Goal: Task Accomplishment & Management: Manage account settings

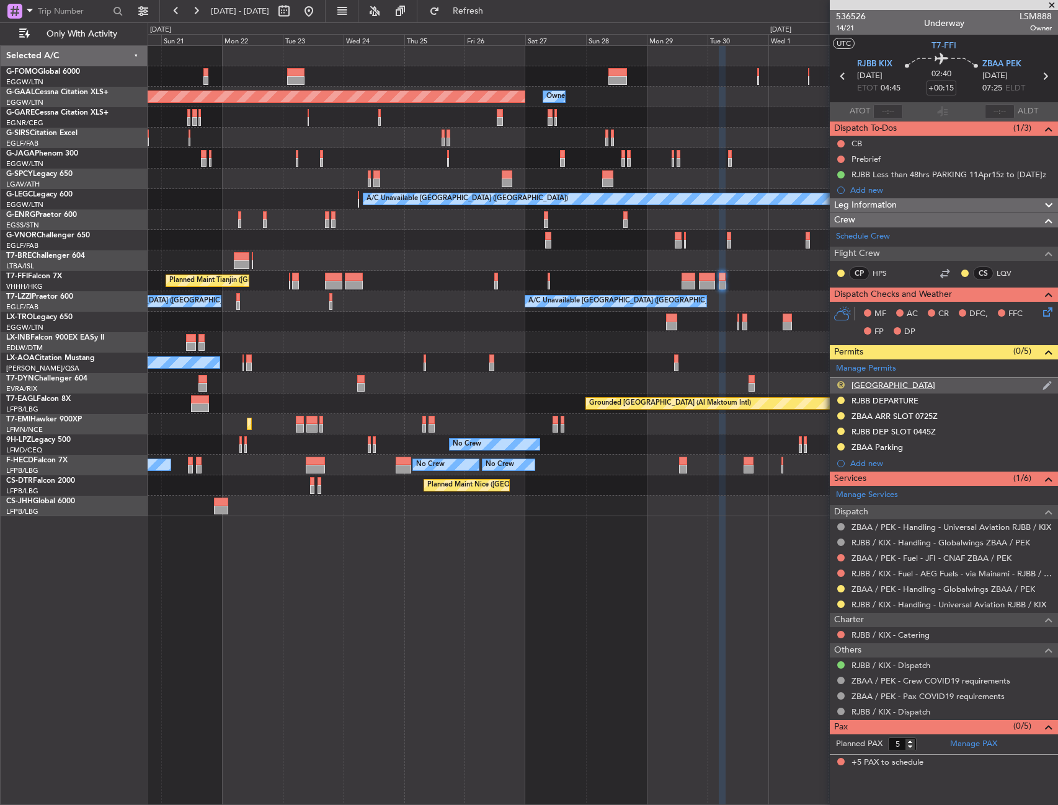
drag, startPoint x: 841, startPoint y: 380, endPoint x: 842, endPoint y: 387, distance: 7.1
click at [841, 380] on div "R" at bounding box center [841, 385] width 10 height 10
click at [872, 383] on div "[GEOGRAPHIC_DATA]" at bounding box center [893, 385] width 84 height 11
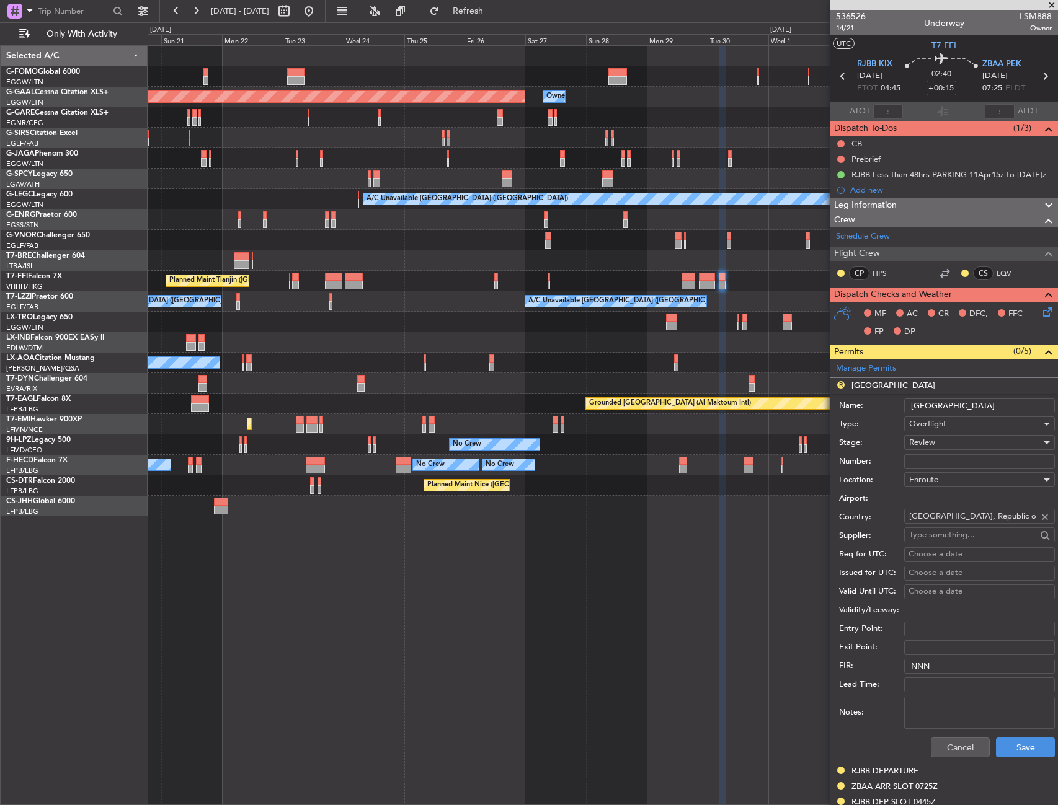
drag, startPoint x: 971, startPoint y: 405, endPoint x: 902, endPoint y: 415, distance: 69.4
click at [902, 415] on form "Name: [GEOGRAPHIC_DATA] Type: Overflight Stage: Review Number: Location: Enrout…" at bounding box center [943, 579] width 228 height 370
click at [994, 407] on input "[GEOGRAPHIC_DATA]" at bounding box center [979, 406] width 151 height 15
click at [993, 407] on input "[GEOGRAPHIC_DATA]" at bounding box center [979, 406] width 151 height 15
click at [947, 447] on div "Review" at bounding box center [975, 442] width 132 height 19
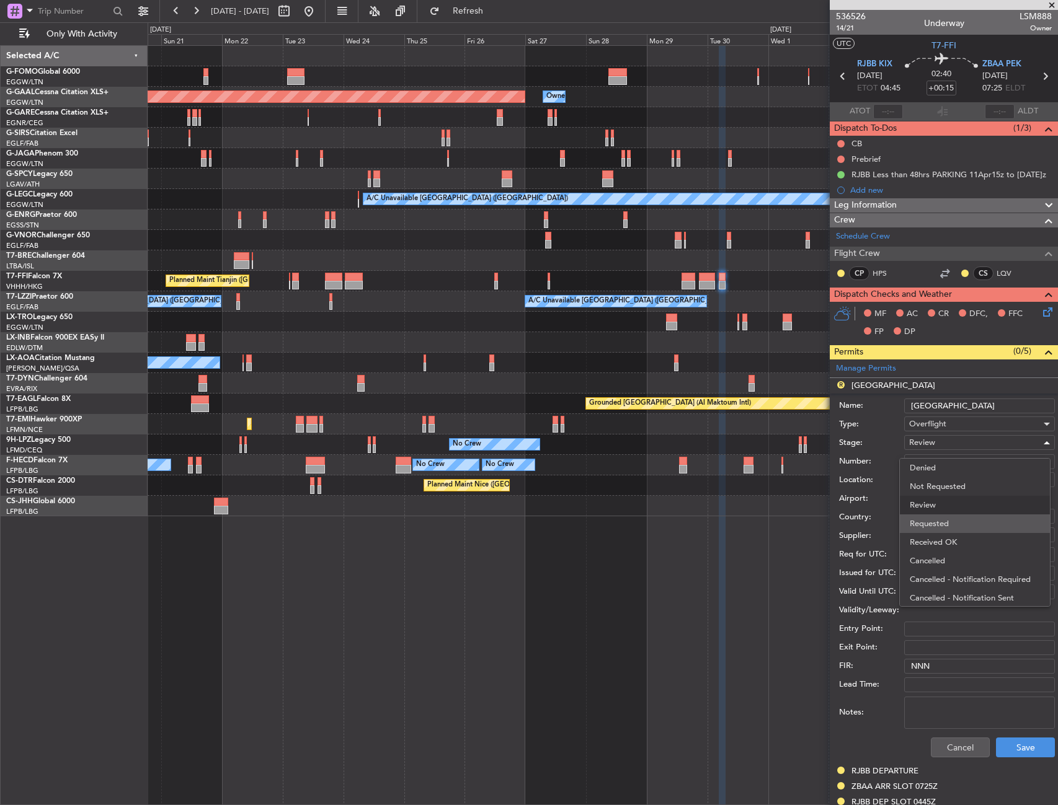
drag, startPoint x: 946, startPoint y: 521, endPoint x: 1022, endPoint y: 702, distance: 195.6
click at [946, 522] on span "Requested" at bounding box center [974, 524] width 130 height 19
click at [1015, 736] on div "Cancel Save" at bounding box center [947, 748] width 216 height 32
click at [1015, 738] on button "Save" at bounding box center [1025, 748] width 59 height 20
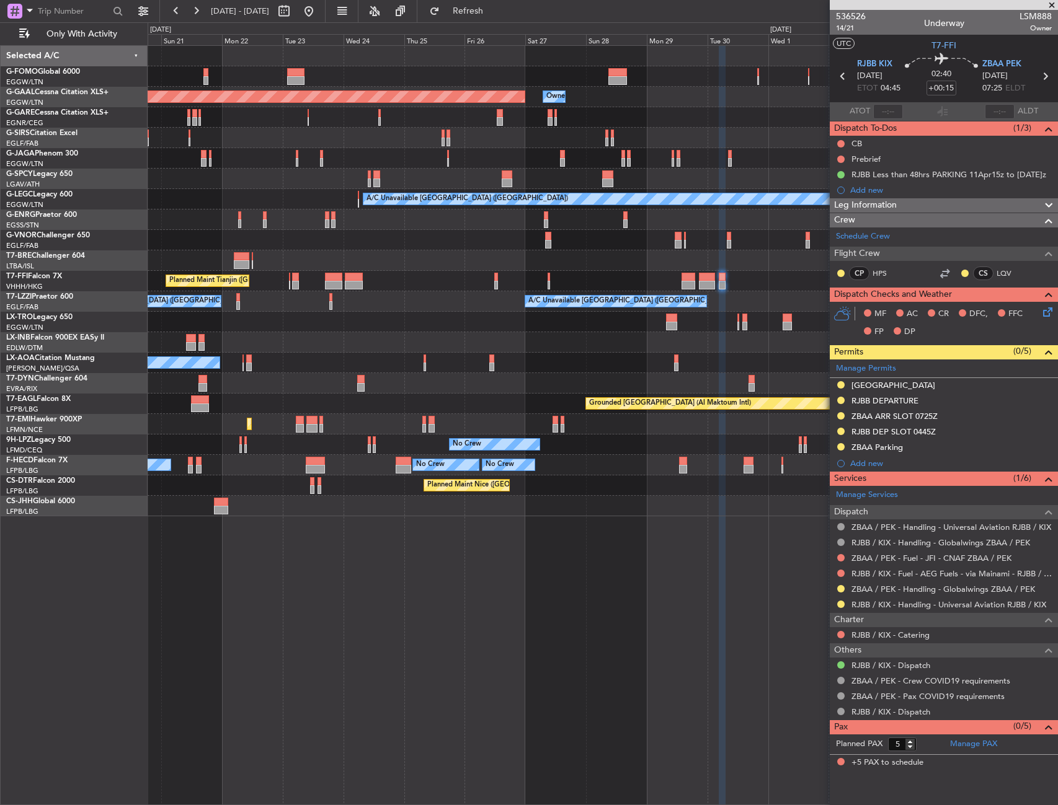
drag, startPoint x: 875, startPoint y: 207, endPoint x: 879, endPoint y: 215, distance: 9.2
click at [875, 207] on span "Leg Information" at bounding box center [865, 205] width 63 height 14
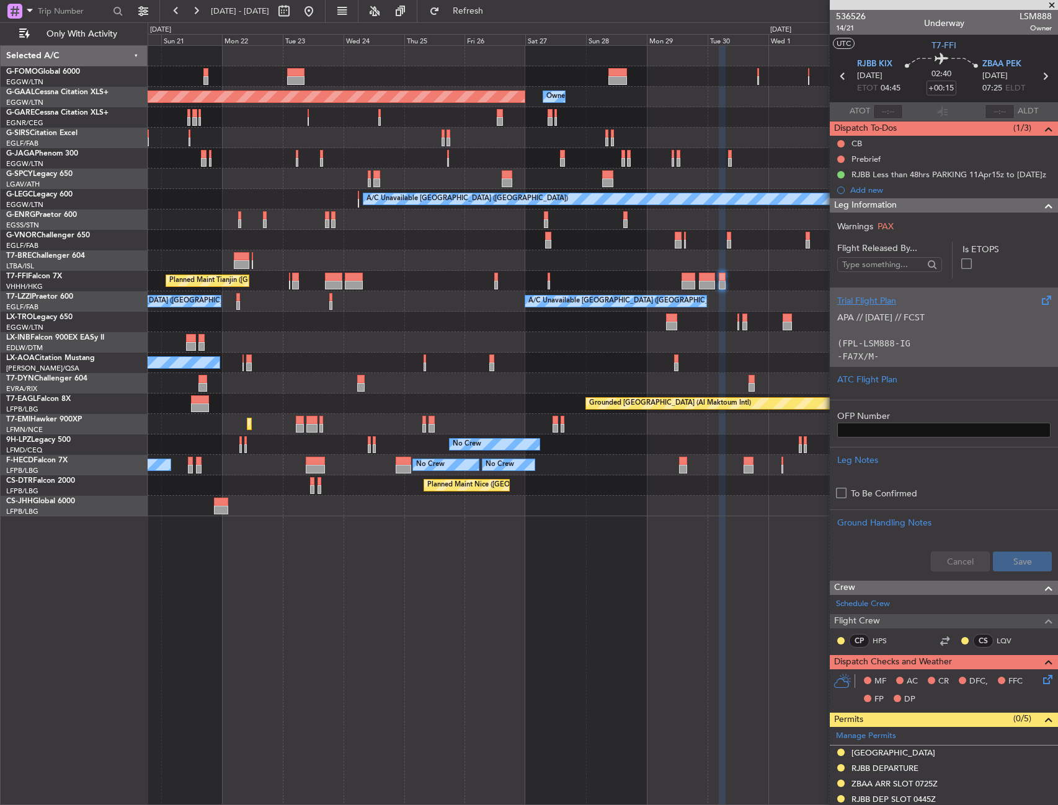
click at [941, 327] on p at bounding box center [943, 330] width 213 height 13
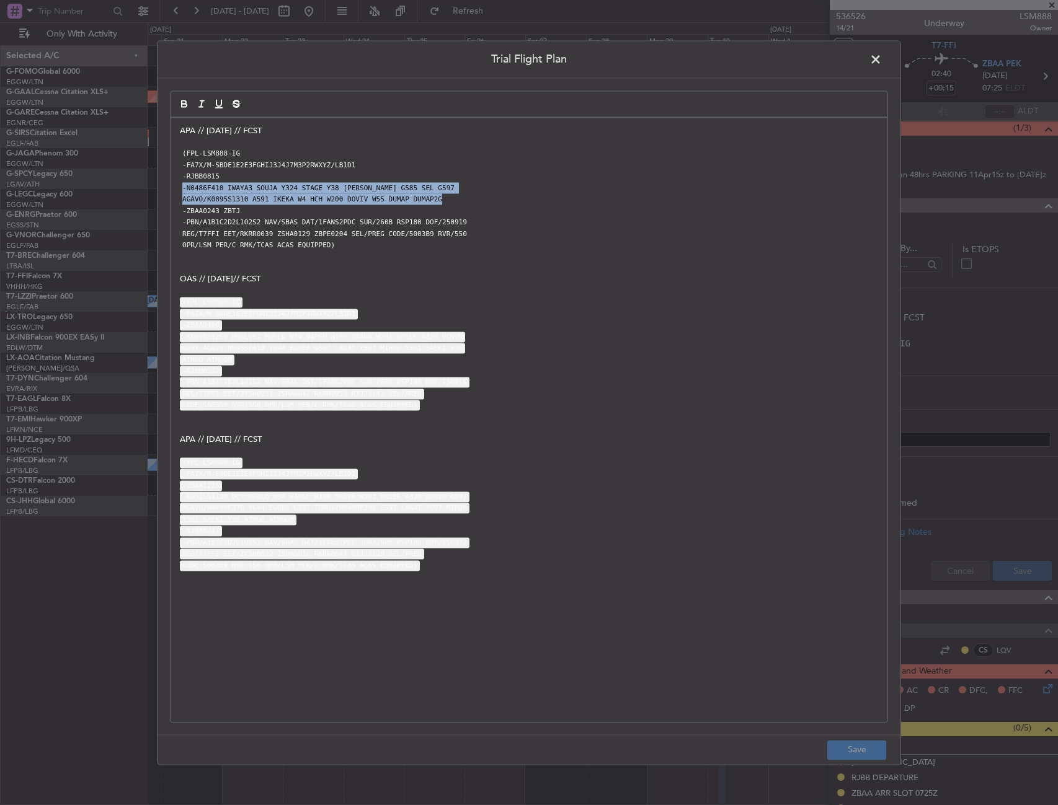
drag, startPoint x: 181, startPoint y: 186, endPoint x: 443, endPoint y: 201, distance: 262.7
click at [443, 201] on div "APA // [DATE] // FCST (FPL-LSM888-IG -FA7X/M-SBDE1E2E3FGHIJ3J4J7M3P2RWXYZ/LB1D1…" at bounding box center [528, 420] width 717 height 604
copy div "-N0486F410 IWAYA3 SOUJA Y324 STAGE Y38 [PERSON_NAME] G585 SEL G597 AGAVO/K0895S…"
click at [882, 53] on span at bounding box center [882, 62] width 0 height 25
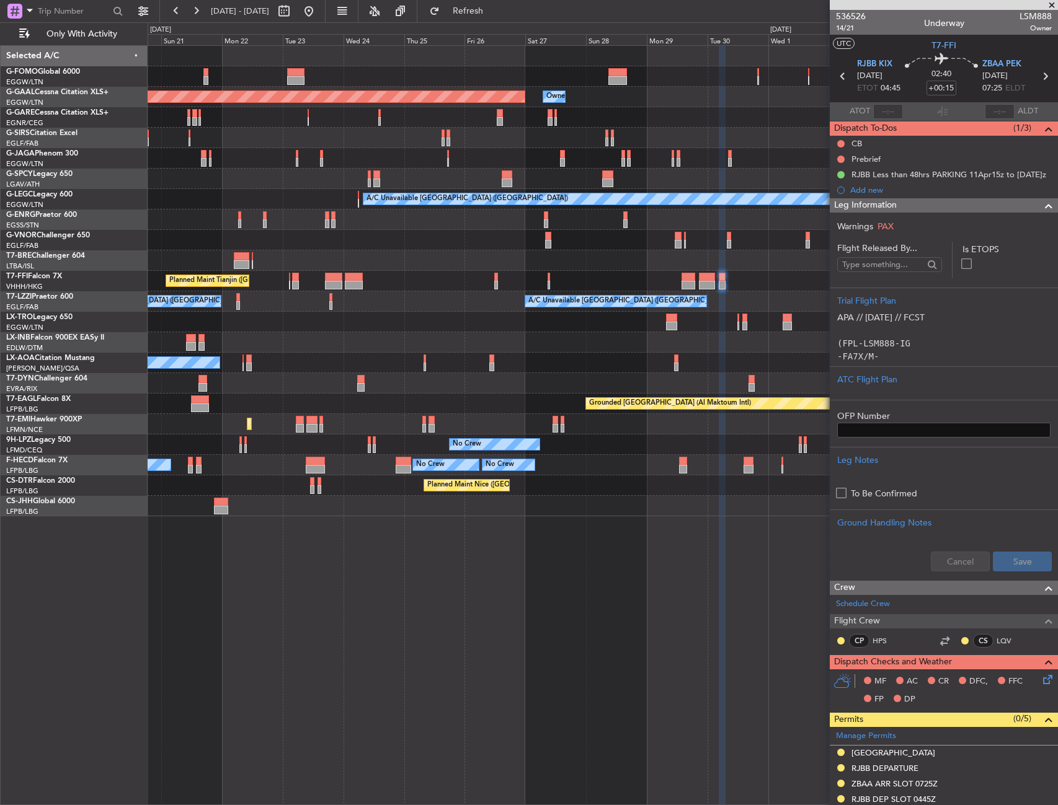
click at [984, 206] on div "Leg Information" at bounding box center [943, 205] width 228 height 14
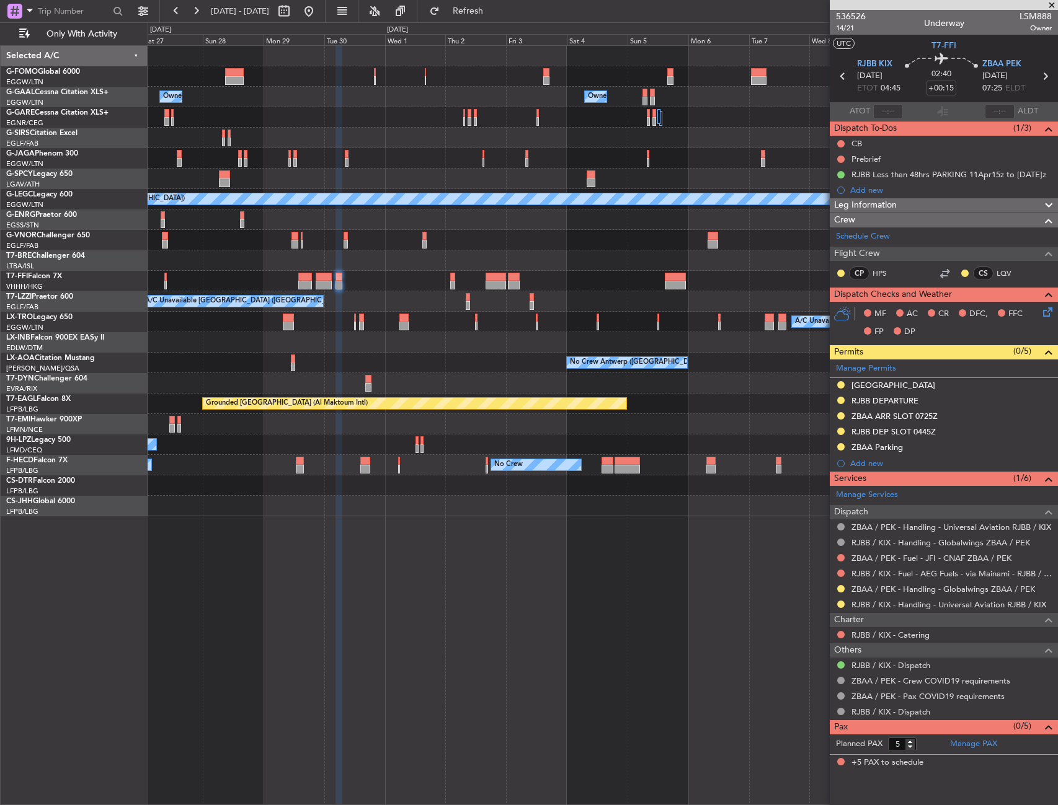
click at [337, 304] on div "Owner Owner Owner Owner Owner [GEOGRAPHIC_DATA] ([GEOGRAPHIC_DATA]) Owner Plann…" at bounding box center [602, 281] width 909 height 471
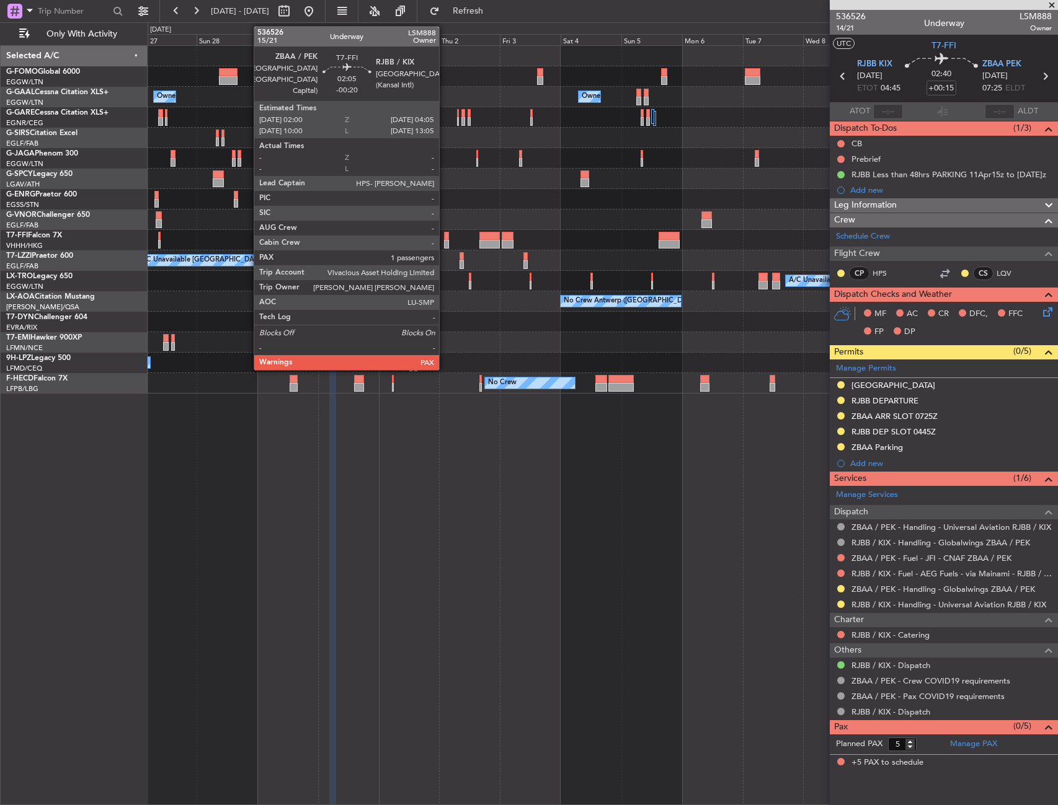
click at [444, 238] on div at bounding box center [447, 236] width 6 height 9
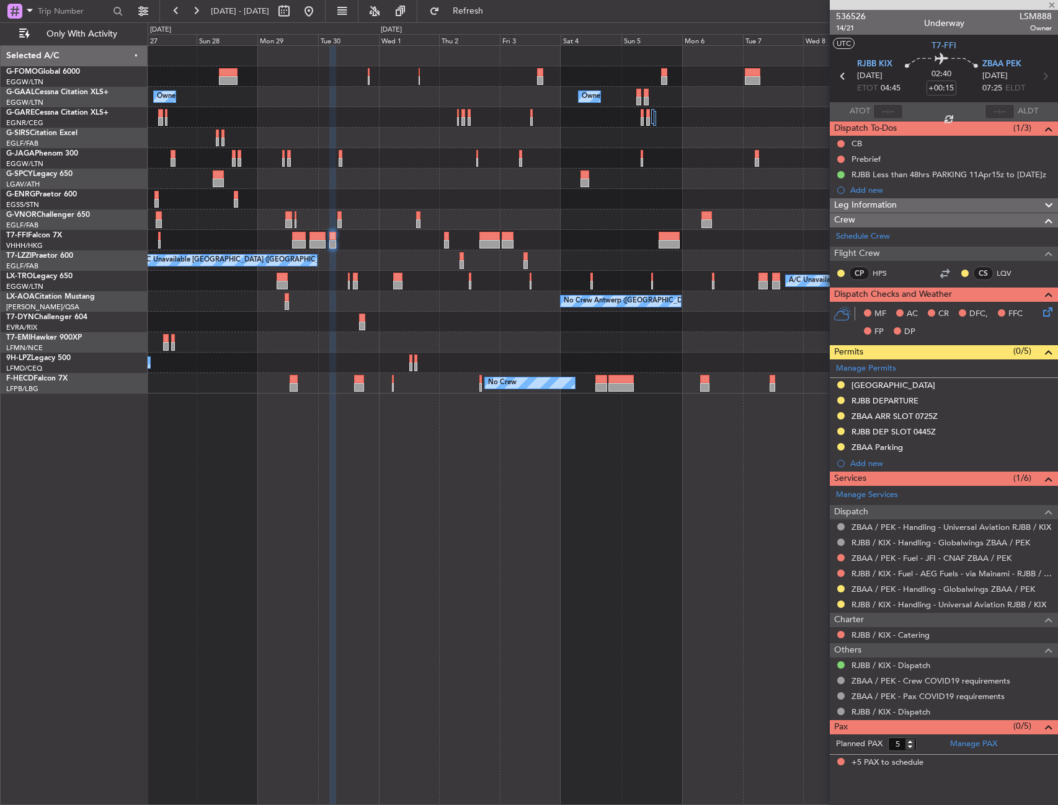
type input "-00:20"
type input "1"
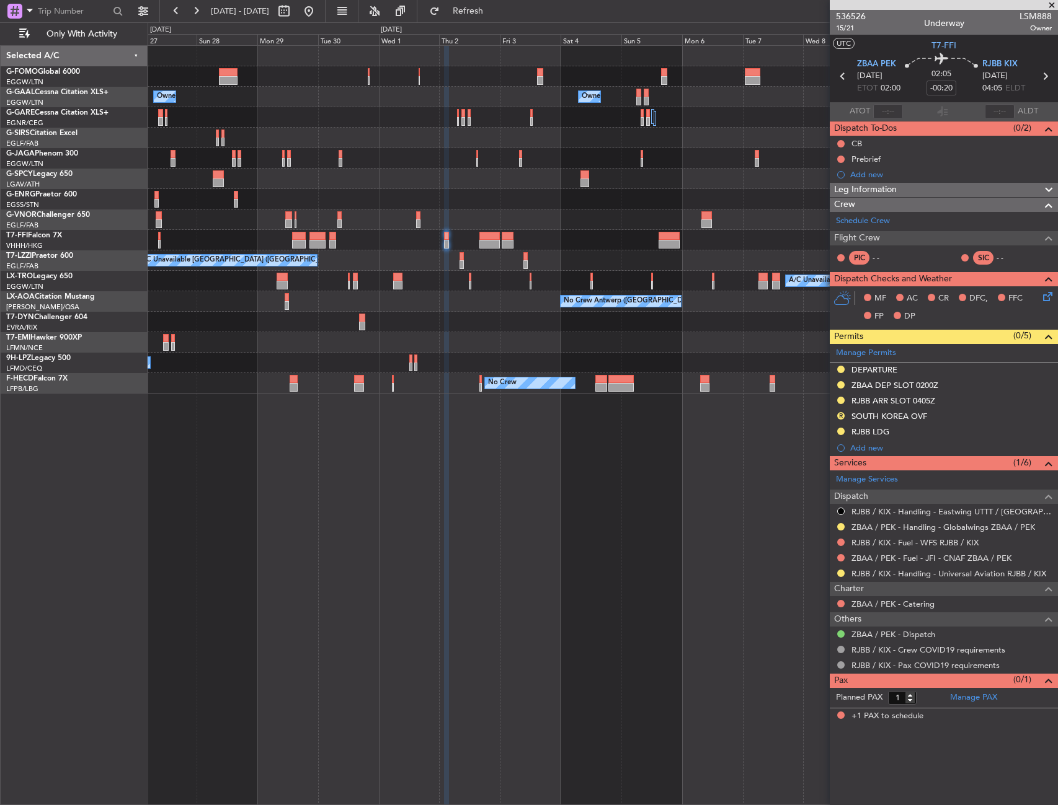
click at [936, 414] on div "R SOUTH KOREA OVF" at bounding box center [943, 416] width 228 height 15
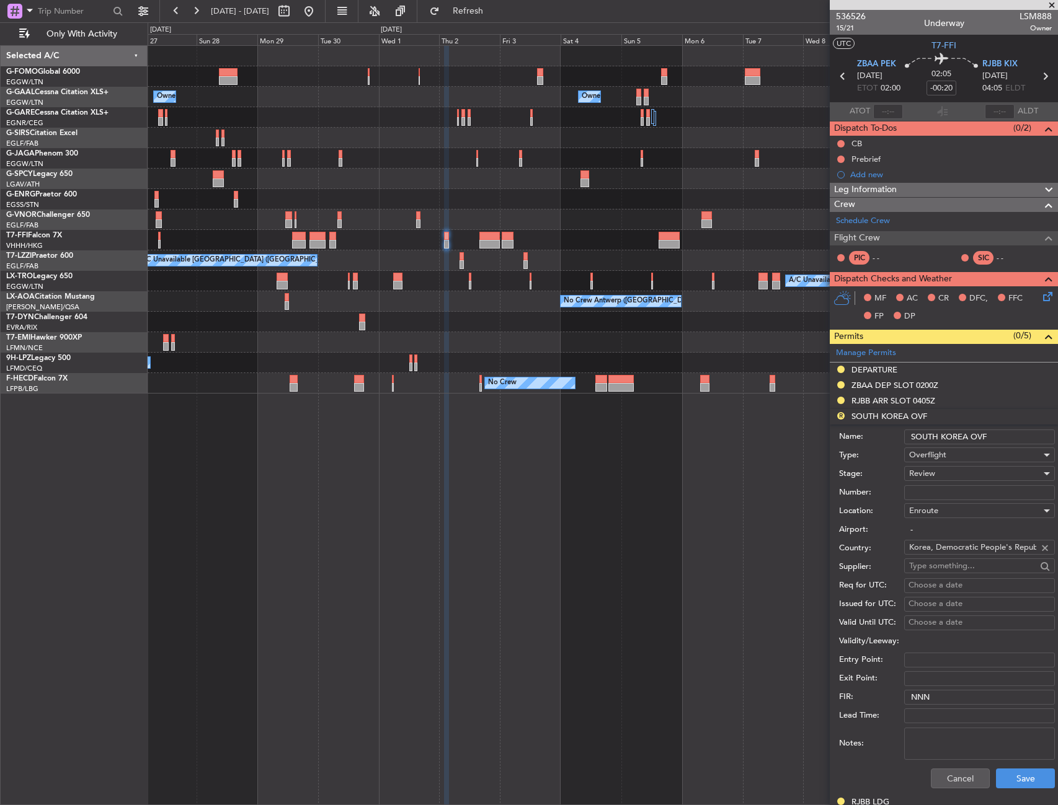
drag, startPoint x: 1004, startPoint y: 437, endPoint x: 905, endPoint y: 446, distance: 98.9
click at [905, 446] on form "Name: [GEOGRAPHIC_DATA] OVF Type: Overflight Stage: Review Number: Location: [G…" at bounding box center [943, 610] width 228 height 370
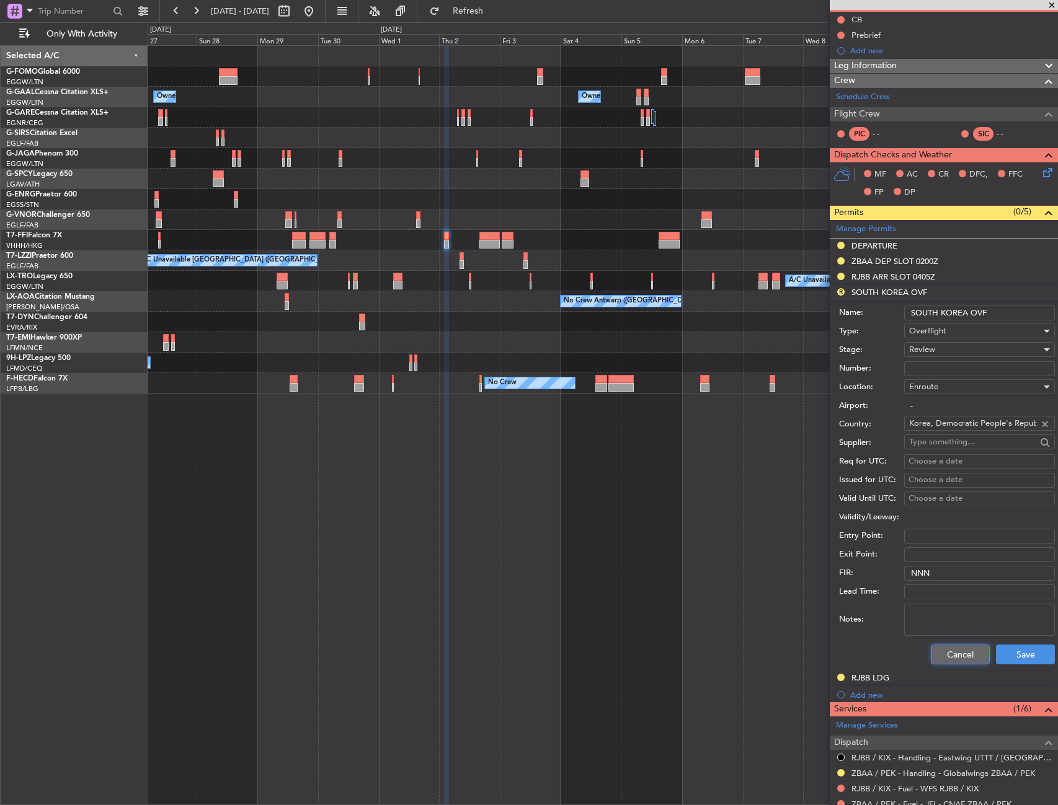
click at [965, 655] on button "Cancel" at bounding box center [960, 655] width 59 height 20
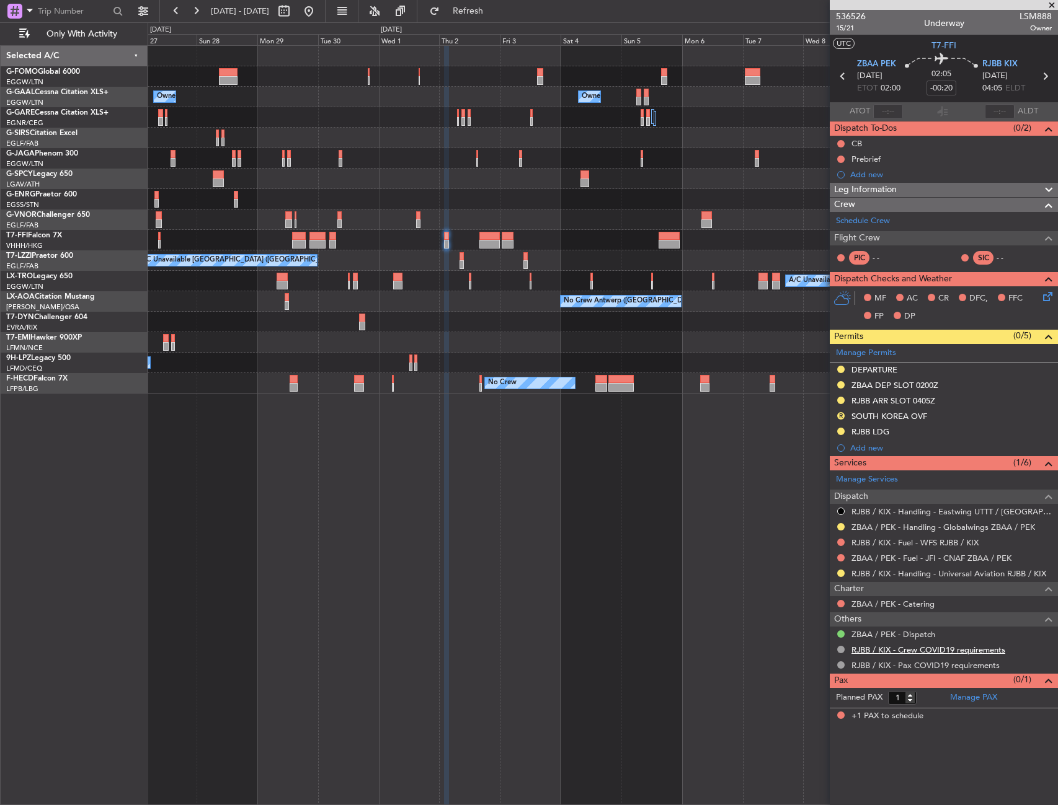
scroll to position [0, 0]
click at [840, 416] on button "R" at bounding box center [840, 415] width 7 height 7
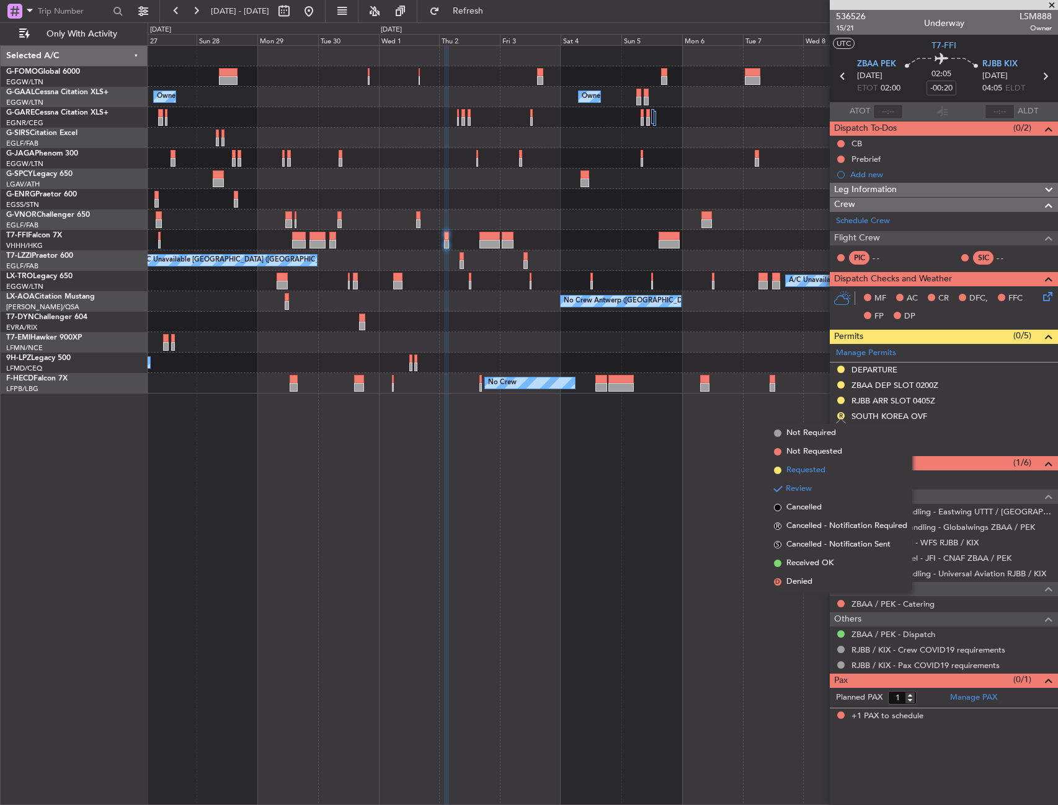
click at [829, 467] on li "Requested" at bounding box center [840, 470] width 143 height 19
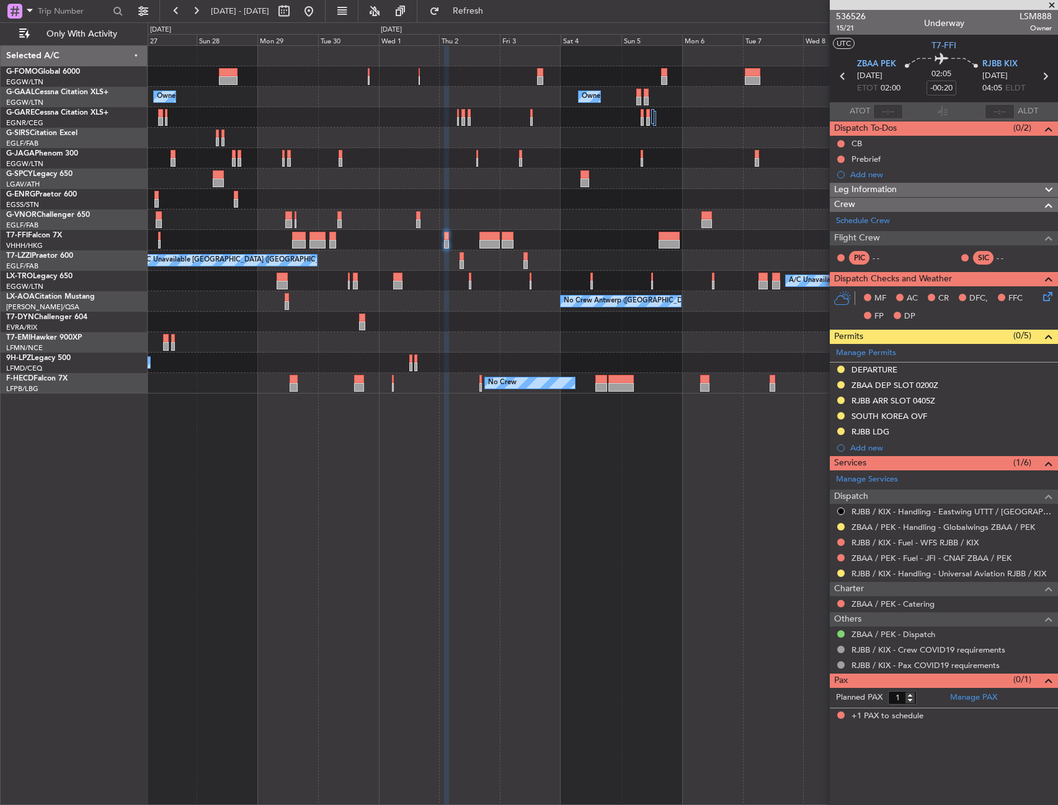
click at [1001, 193] on div "Leg Information" at bounding box center [943, 190] width 228 height 14
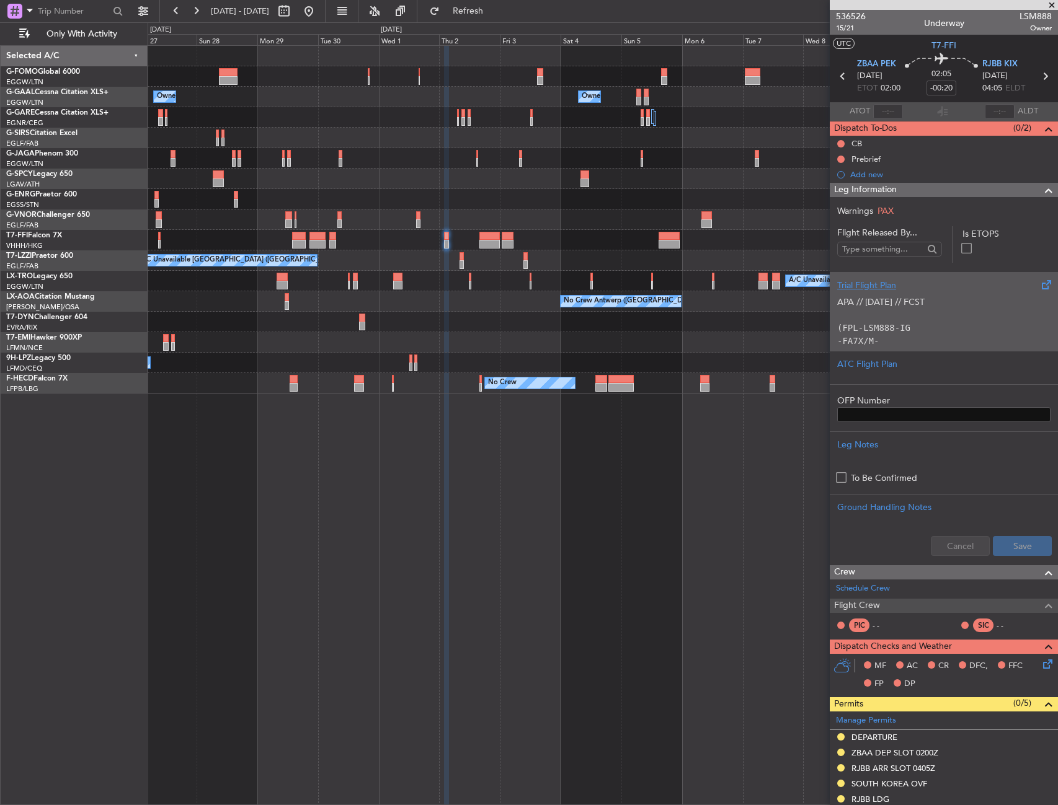
click at [951, 304] on p "APA // [DATE] // FCST" at bounding box center [943, 302] width 213 height 13
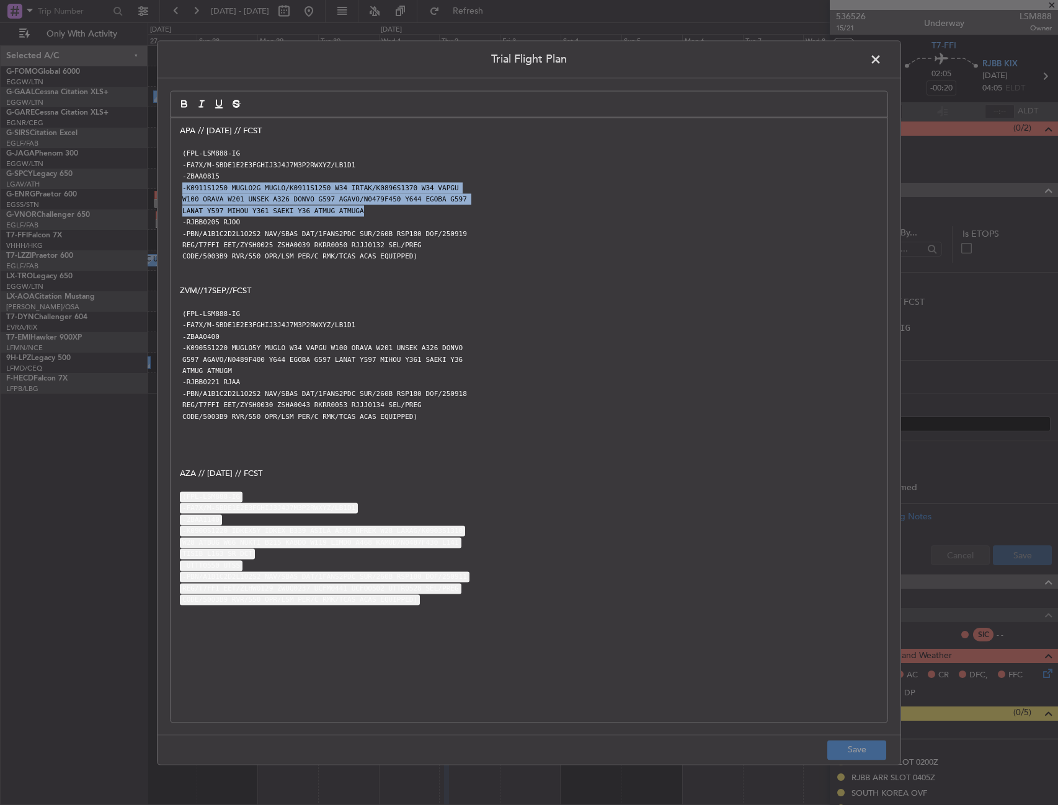
drag, startPoint x: 180, startPoint y: 190, endPoint x: 394, endPoint y: 211, distance: 215.5
click at [394, 211] on div "APA // [DATE] // FCST (FPL-LSM888-IG -FA7X/M-SBDE1E2E3FGHIJ3J4J7M3P2RWXYZ/LB1D1…" at bounding box center [528, 420] width 717 height 604
copy div "-K0911S1250 MUGLO2G MUGLO/K0911S1250 W34 IRTAK/K0896S1370 W34 VAPGU W100 ORAVA …"
click at [882, 63] on span at bounding box center [882, 62] width 0 height 25
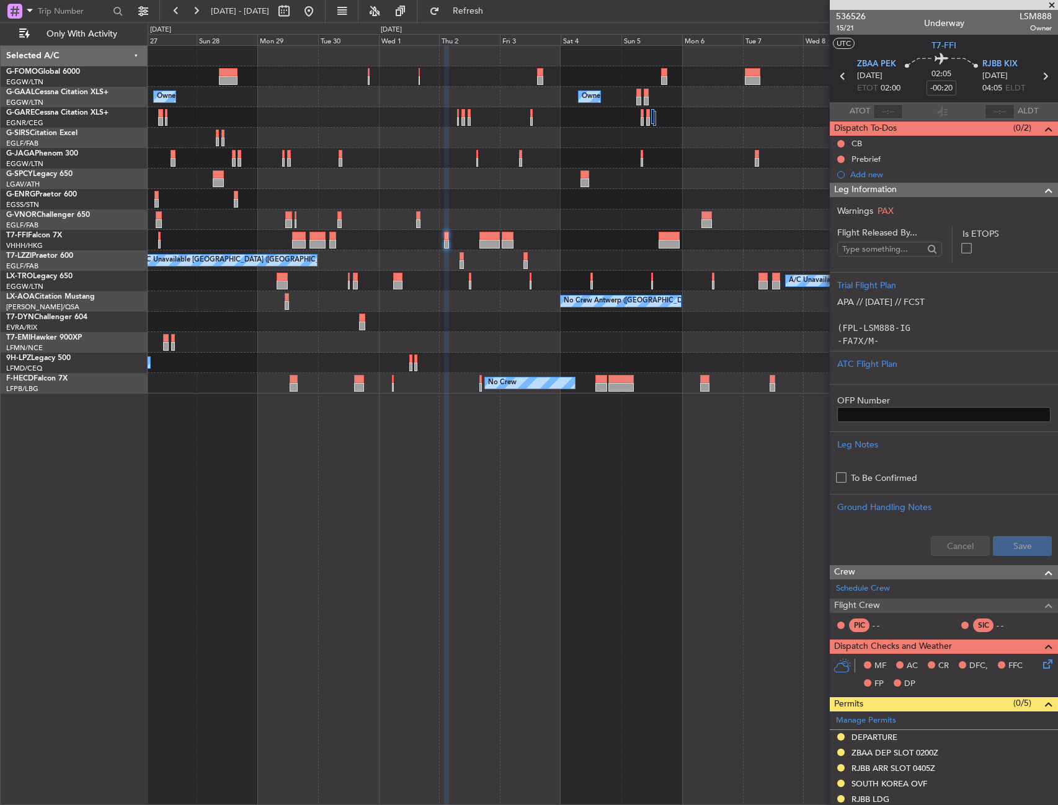
click at [890, 186] on span "Leg Information" at bounding box center [865, 190] width 63 height 14
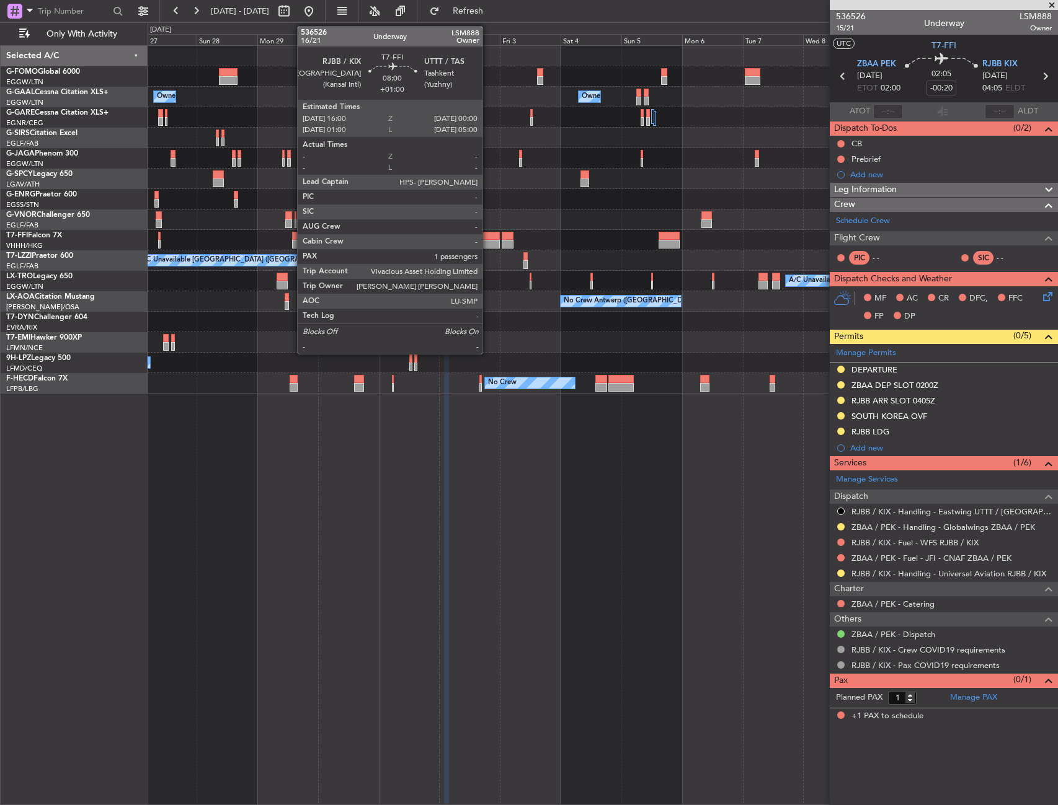
click at [488, 237] on div at bounding box center [489, 236] width 20 height 9
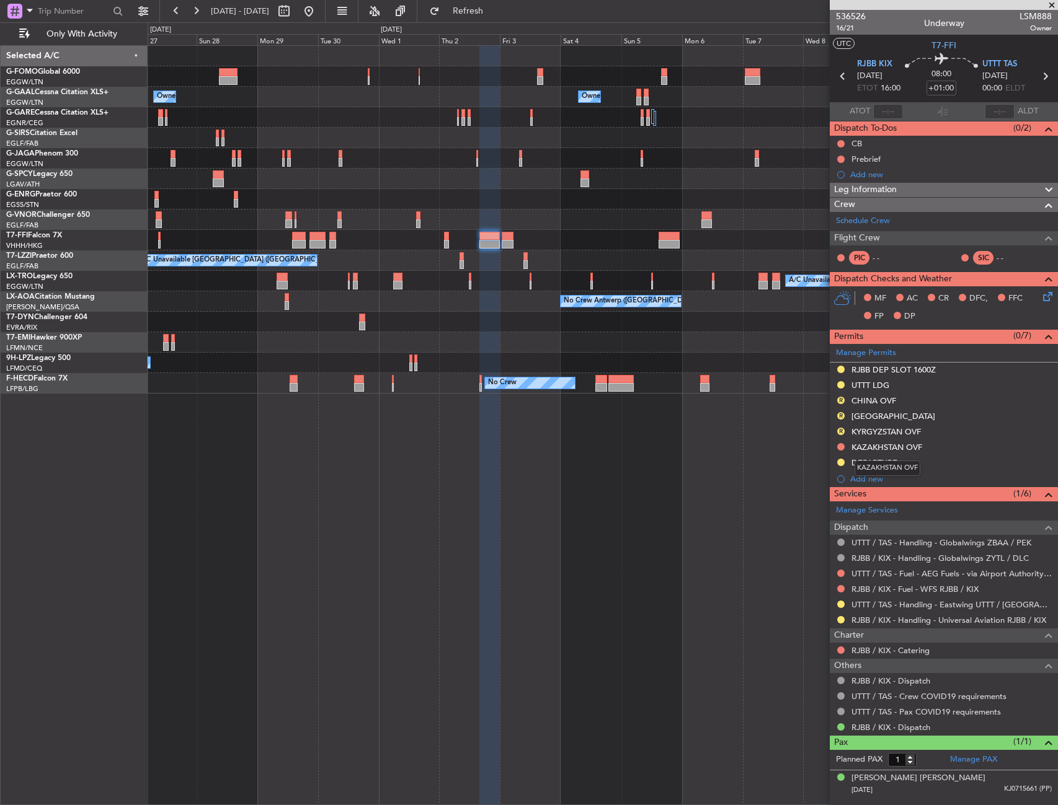
drag, startPoint x: 867, startPoint y: 448, endPoint x: 880, endPoint y: 448, distance: 13.0
click at [867, 448] on div "KAZAKHSTAN OVF" at bounding box center [886, 447] width 71 height 11
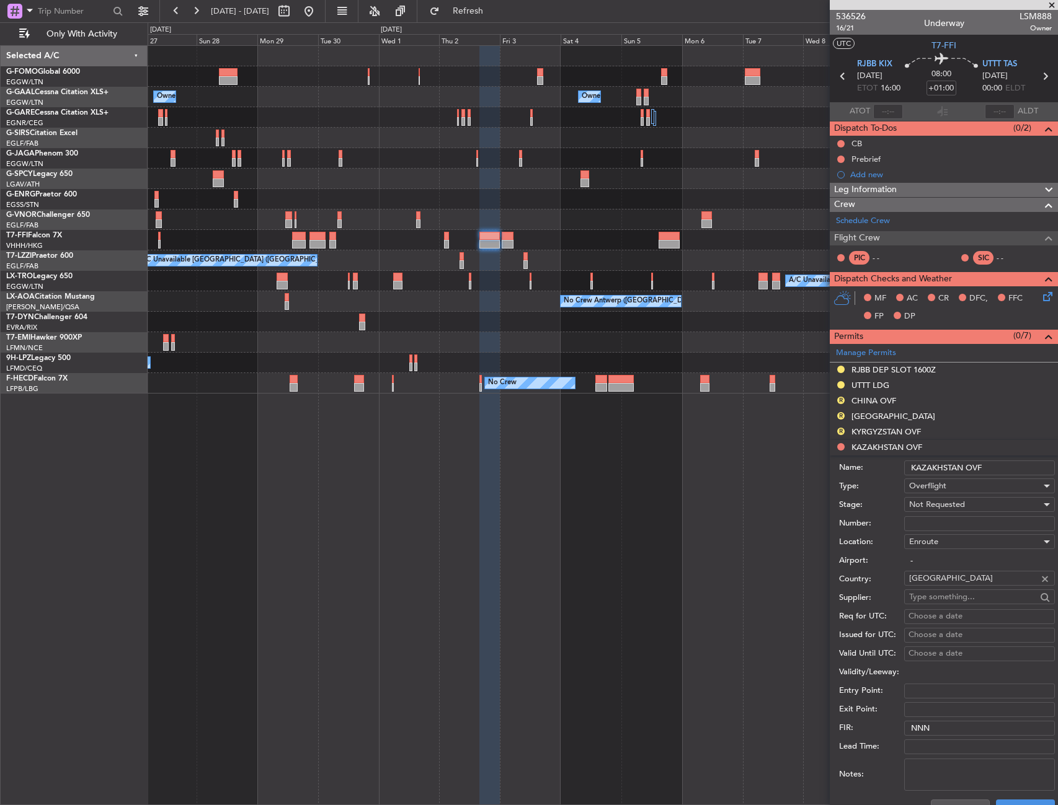
drag, startPoint x: 946, startPoint y: 470, endPoint x: 901, endPoint y: 474, distance: 45.4
click at [901, 474] on div "Name: KAZAKHSTAN OVF" at bounding box center [947, 468] width 216 height 19
click at [875, 432] on div "KYRGYZSTAN OVF" at bounding box center [885, 432] width 69 height 11
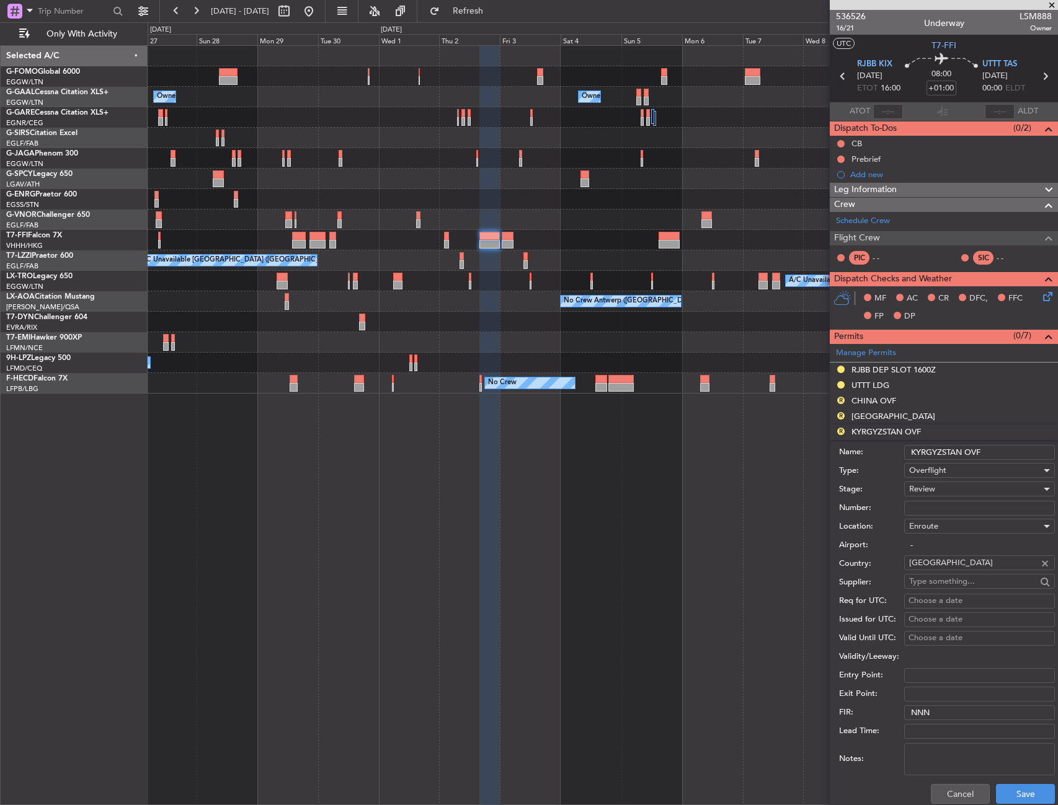
drag, startPoint x: 1010, startPoint y: 455, endPoint x: 886, endPoint y: 460, distance: 124.1
click at [886, 460] on div "Name: KYRGYZSTAN OVF" at bounding box center [947, 452] width 216 height 19
click at [906, 417] on div "[GEOGRAPHIC_DATA]" at bounding box center [893, 416] width 84 height 11
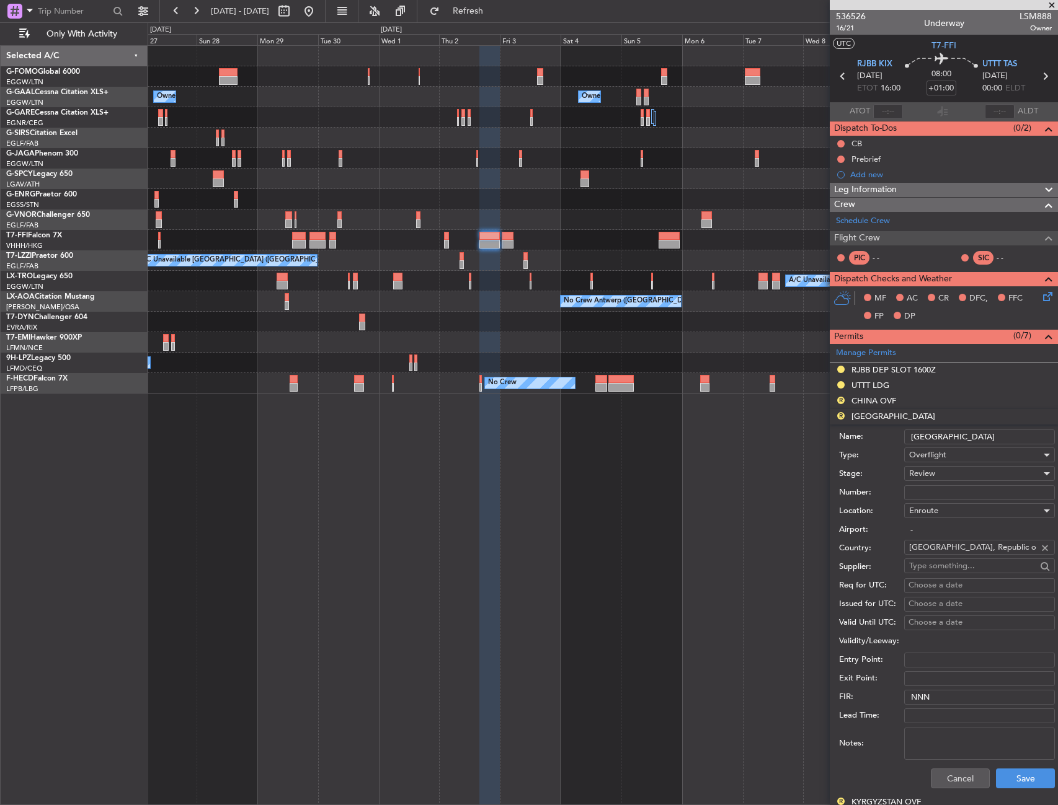
drag, startPoint x: 977, startPoint y: 441, endPoint x: 908, endPoint y: 444, distance: 69.5
click at [908, 444] on div "Name: [GEOGRAPHIC_DATA]" at bounding box center [947, 437] width 216 height 19
drag, startPoint x: 873, startPoint y: 397, endPoint x: 891, endPoint y: 405, distance: 19.7
click at [873, 397] on div "CHINA OVF" at bounding box center [873, 401] width 45 height 11
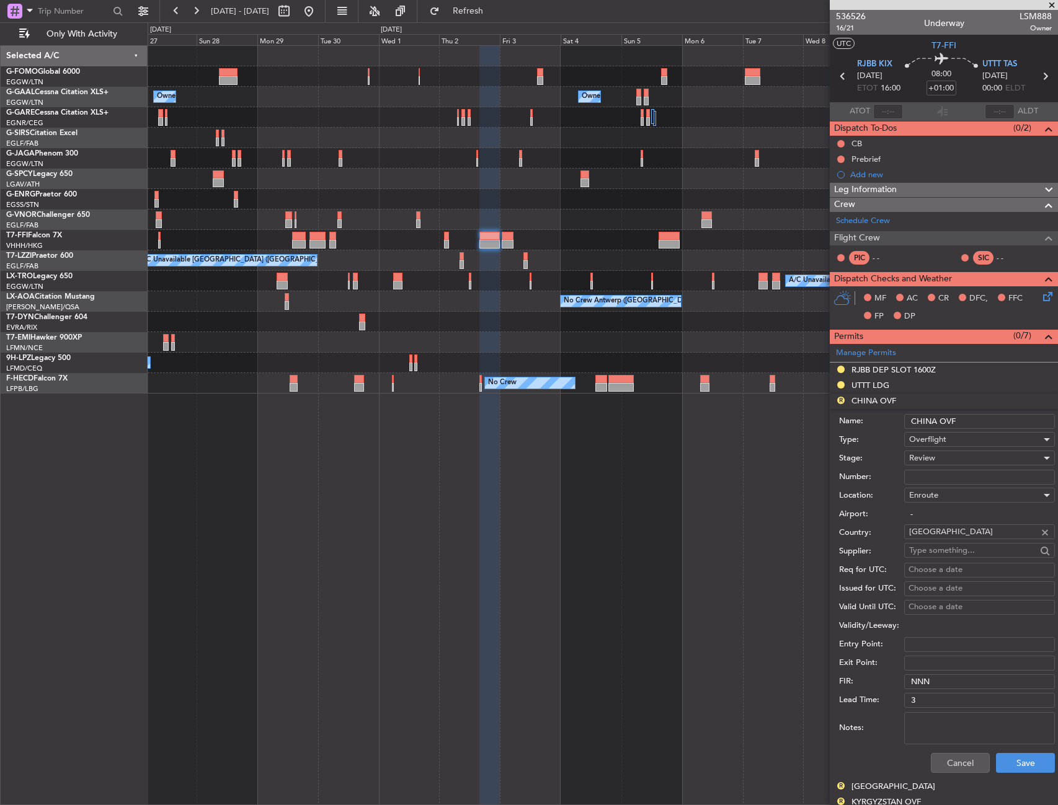
drag, startPoint x: 975, startPoint y: 422, endPoint x: 896, endPoint y: 436, distance: 80.5
click at [896, 433] on form "Name: CHINA OVF Type: Overflight Stage: Review Number: Location: Enroute Airpor…" at bounding box center [943, 594] width 228 height 370
click at [953, 766] on button "Cancel" at bounding box center [960, 763] width 59 height 20
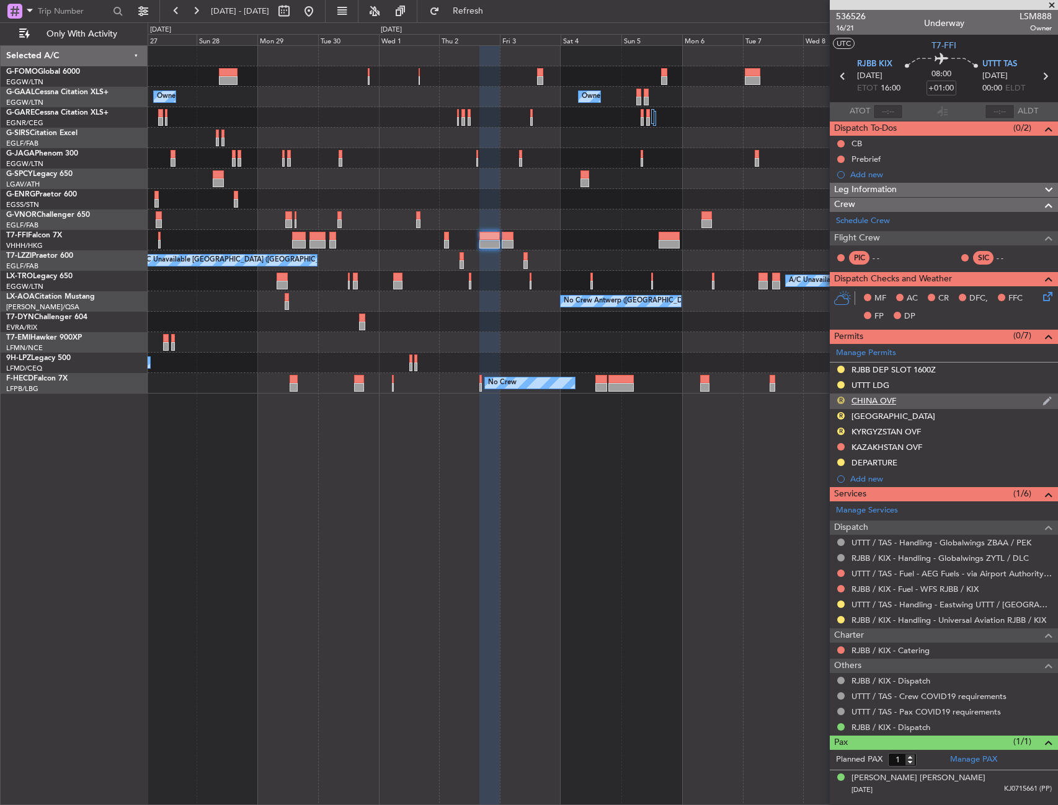
click at [842, 398] on button "R" at bounding box center [840, 400] width 7 height 7
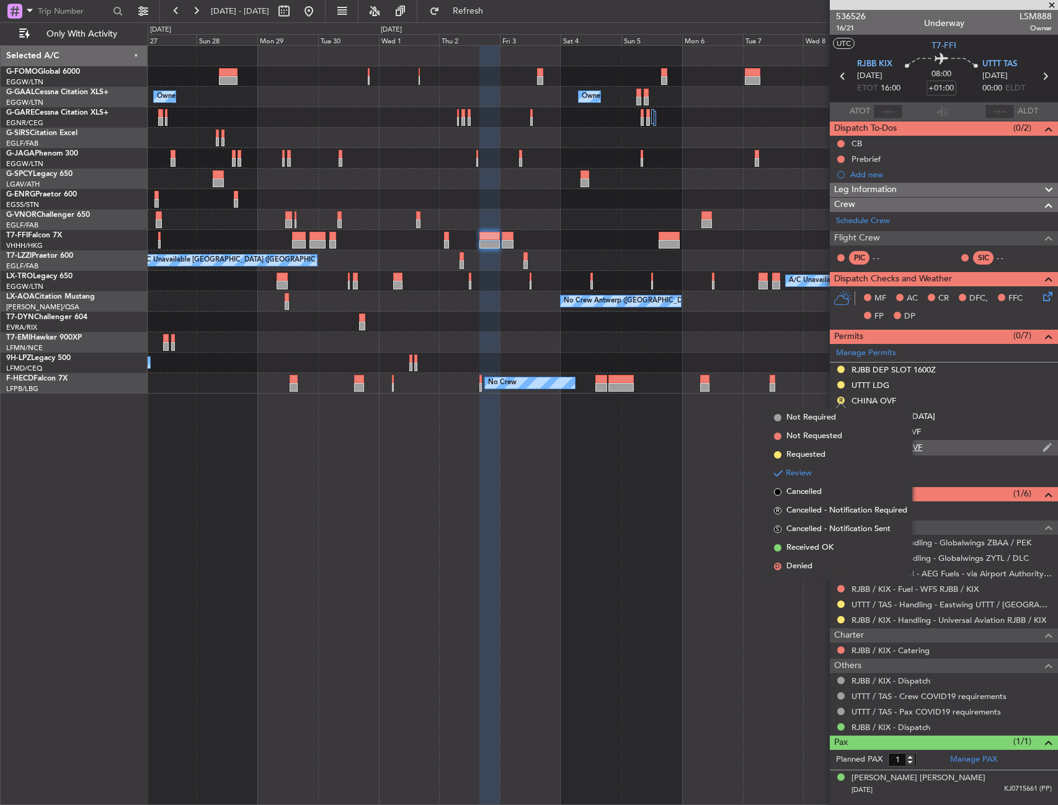
click at [834, 452] on li "Requested" at bounding box center [840, 455] width 143 height 19
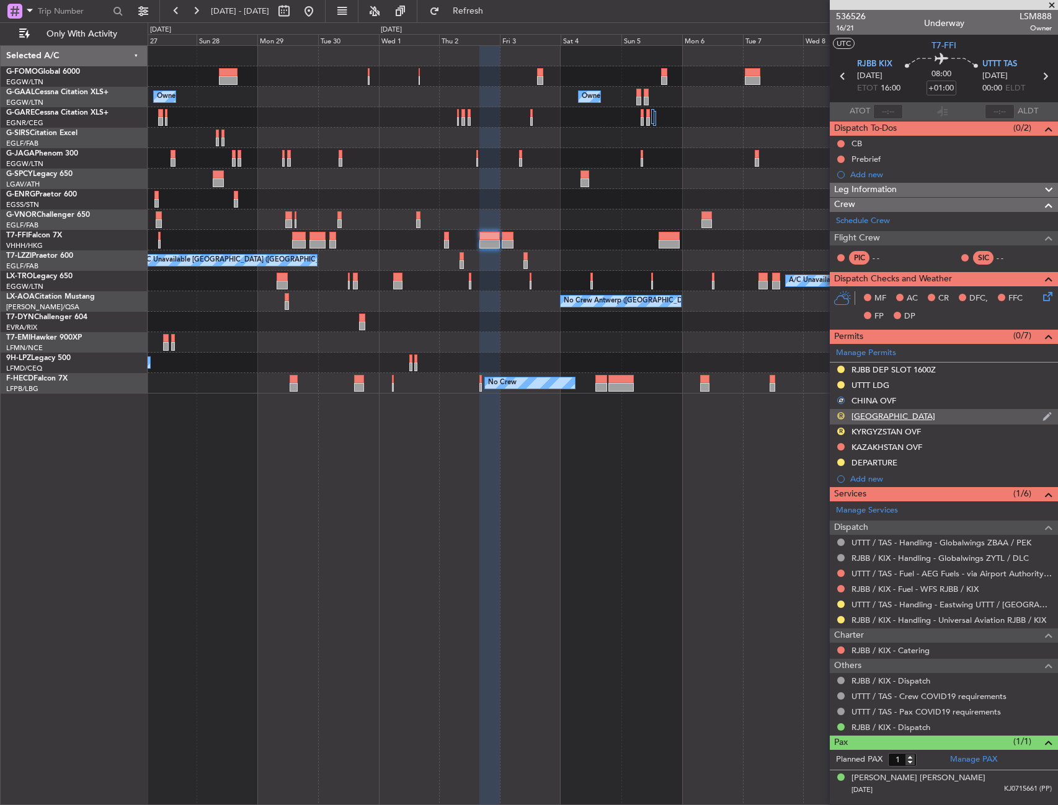
click at [842, 414] on button "R" at bounding box center [840, 415] width 7 height 7
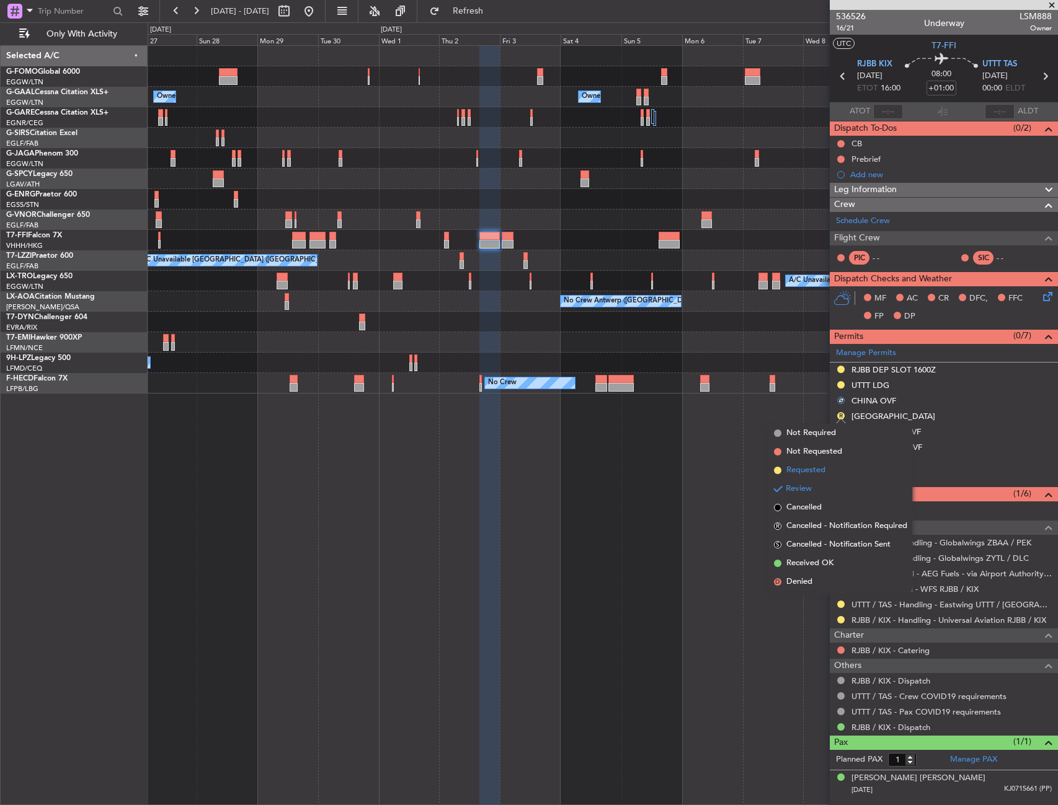
click at [824, 465] on span "Requested" at bounding box center [805, 470] width 39 height 12
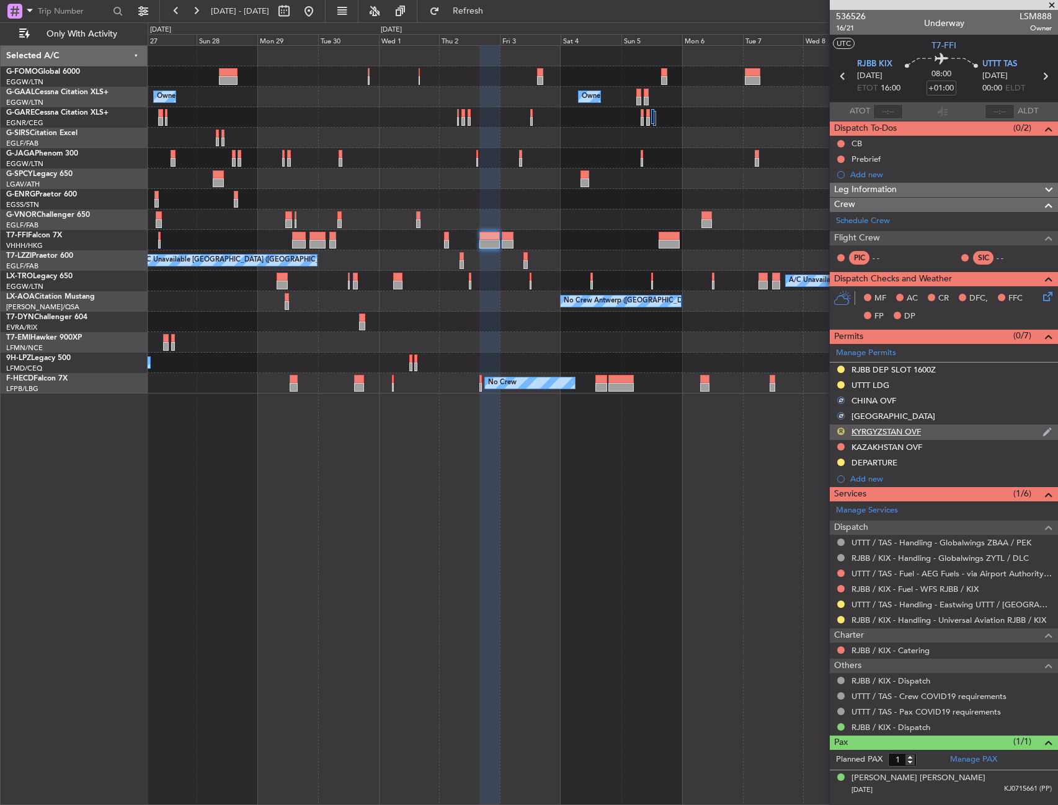
drag, startPoint x: 843, startPoint y: 430, endPoint x: 841, endPoint y: 439, distance: 9.0
click at [843, 432] on button "R" at bounding box center [840, 431] width 7 height 7
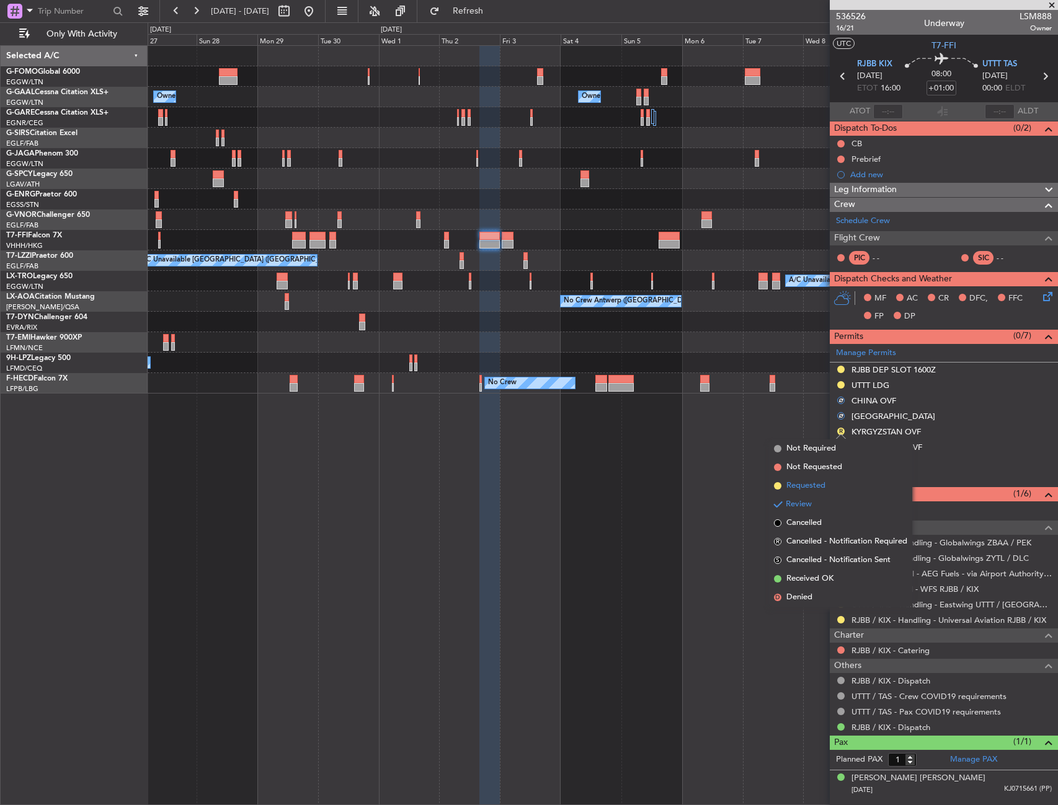
click at [825, 485] on span "Requested" at bounding box center [805, 486] width 39 height 12
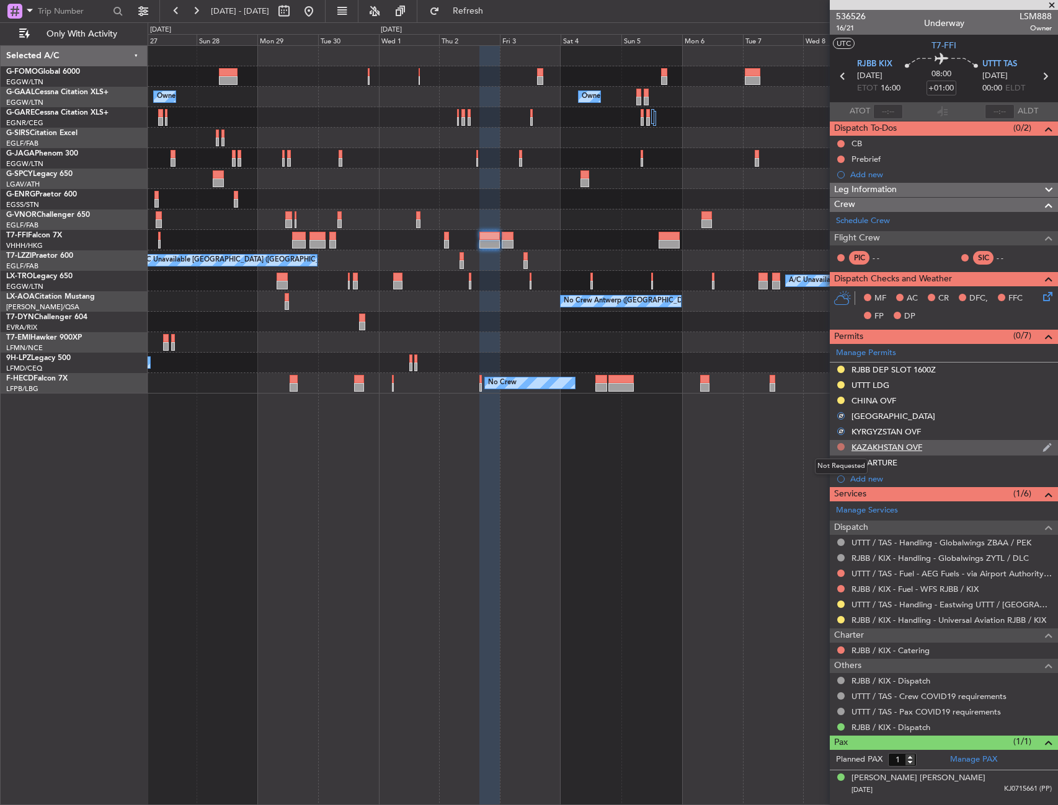
click at [841, 446] on button at bounding box center [840, 446] width 7 height 7
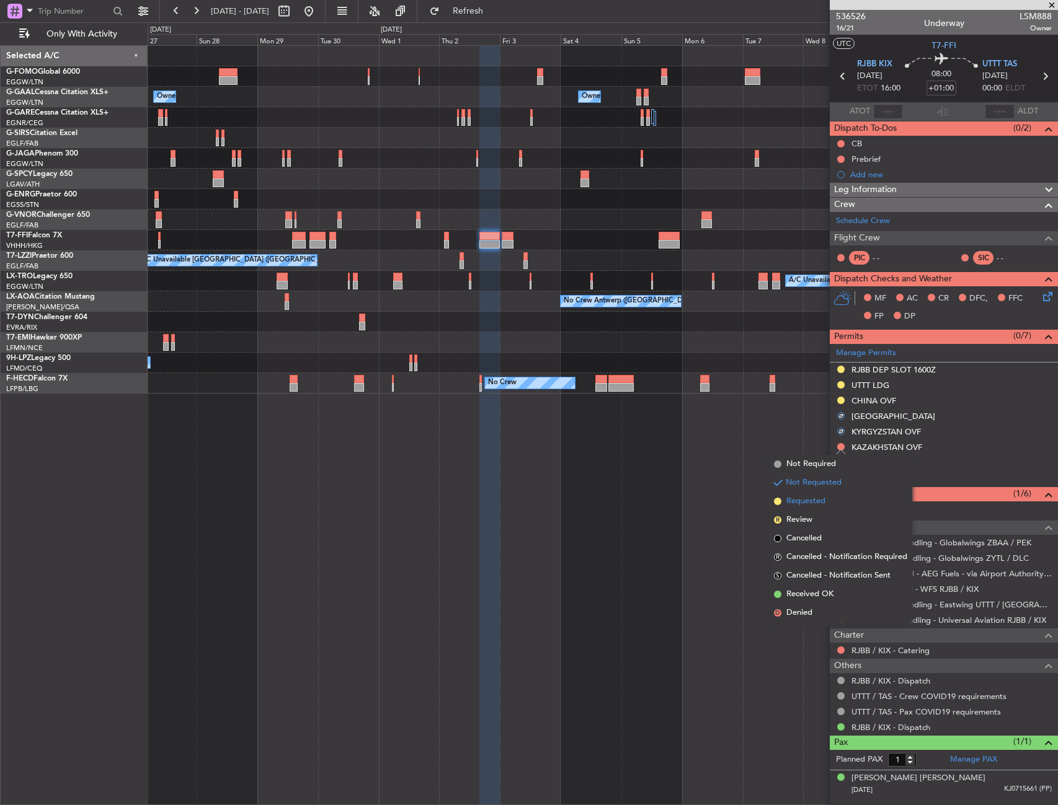
click at [821, 506] on span "Requested" at bounding box center [805, 501] width 39 height 12
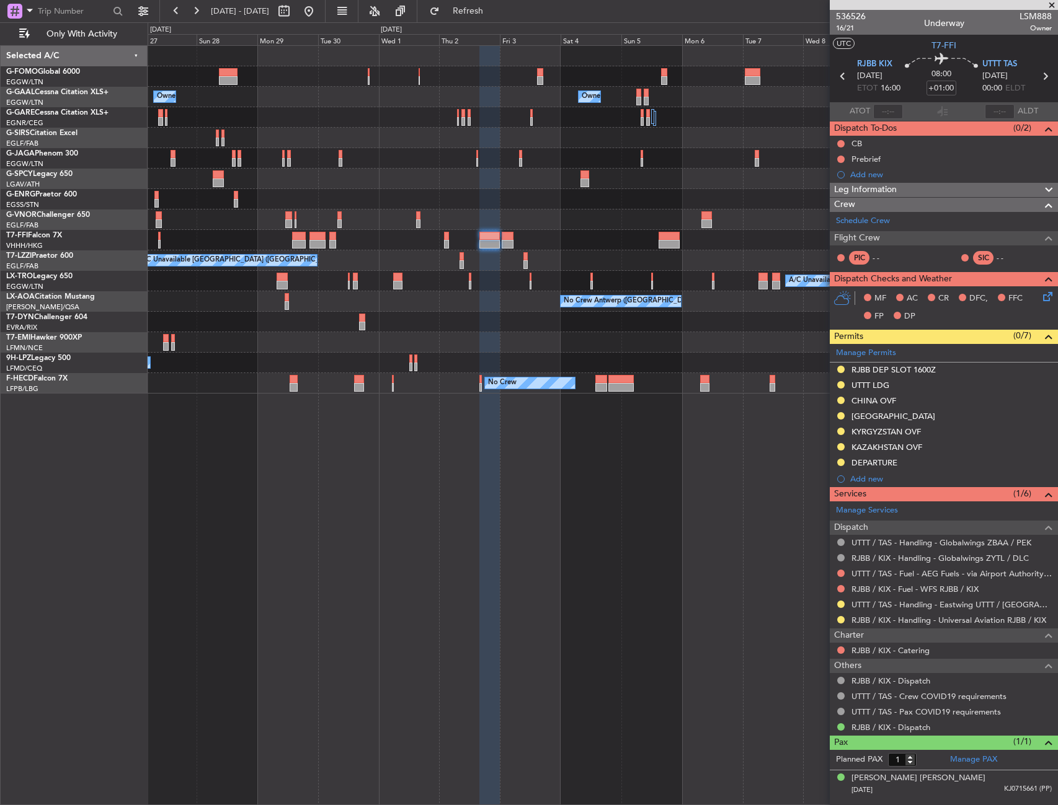
click at [961, 190] on div "Leg Information" at bounding box center [943, 190] width 228 height 14
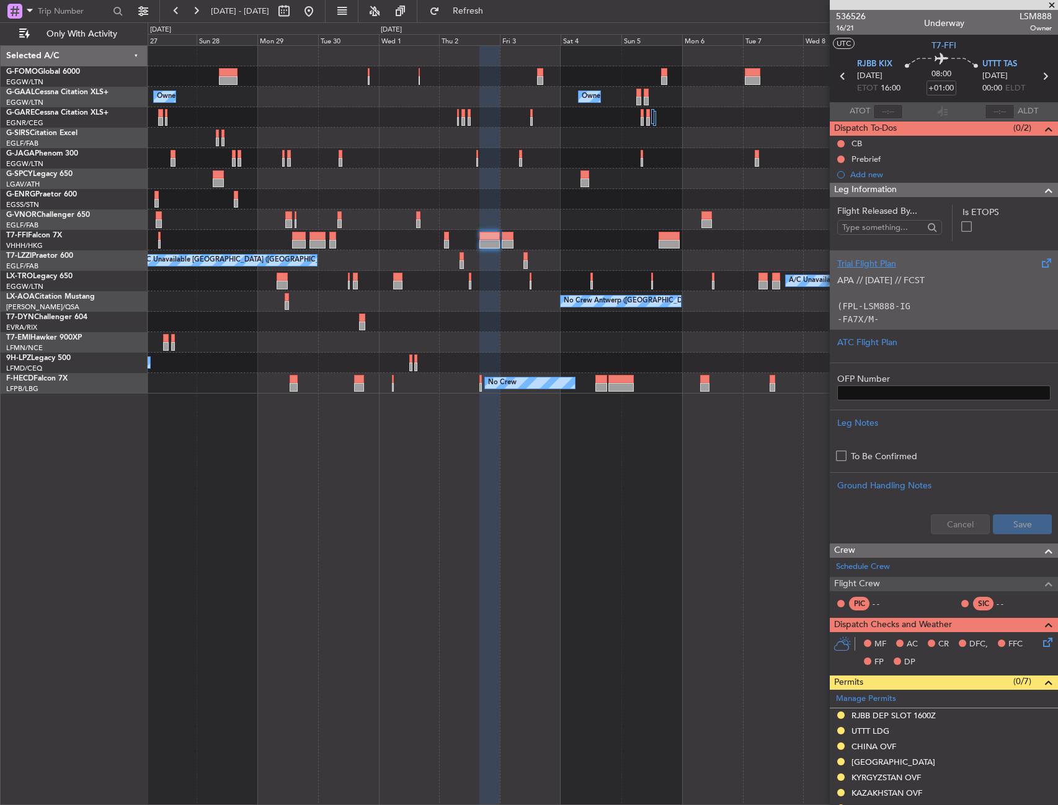
click at [921, 302] on p "(FPL-LSM888-IG" at bounding box center [943, 306] width 213 height 13
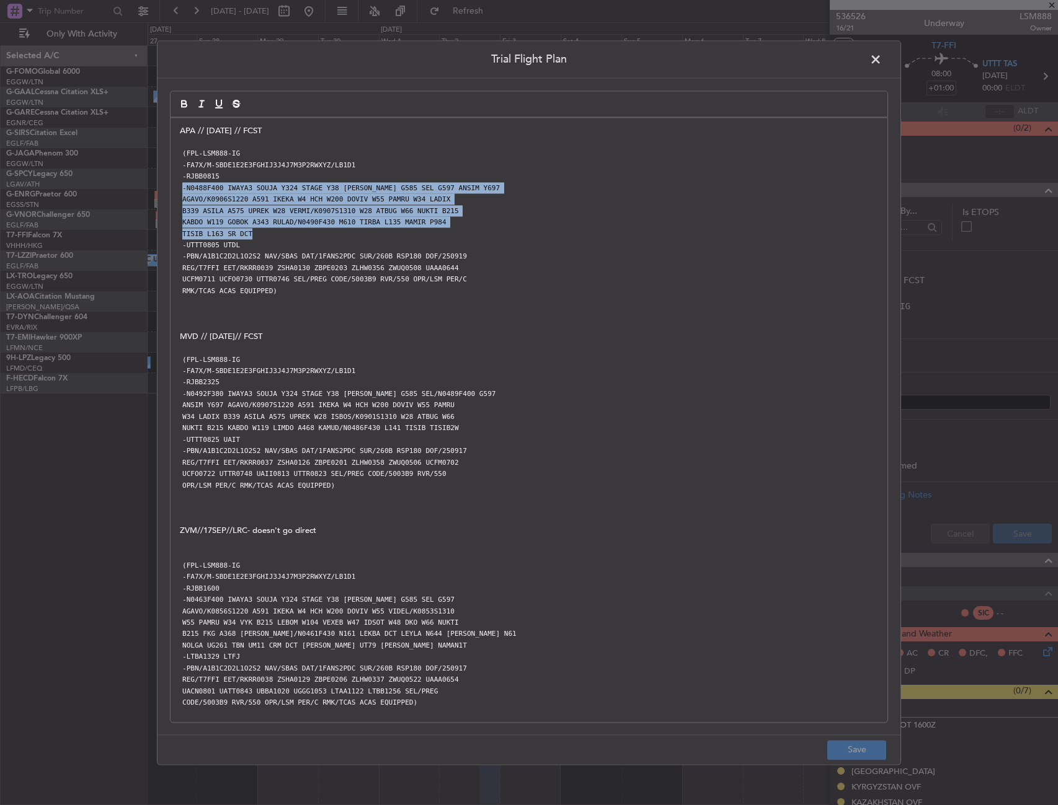
drag, startPoint x: 179, startPoint y: 190, endPoint x: 431, endPoint y: 236, distance: 255.8
click at [431, 236] on div "APA // [DATE] // FCST (FPL-LSM888-IG -FA7X/M-SBDE1E2E3FGHIJ3J4J7M3P2RWXYZ/LB1D1…" at bounding box center [528, 420] width 717 height 604
copy div "-N0488F400 IWAYA3 SOUJA Y324 STAGE Y38 [PERSON_NAME] G585 SEL G597 ANSIM Y697 A…"
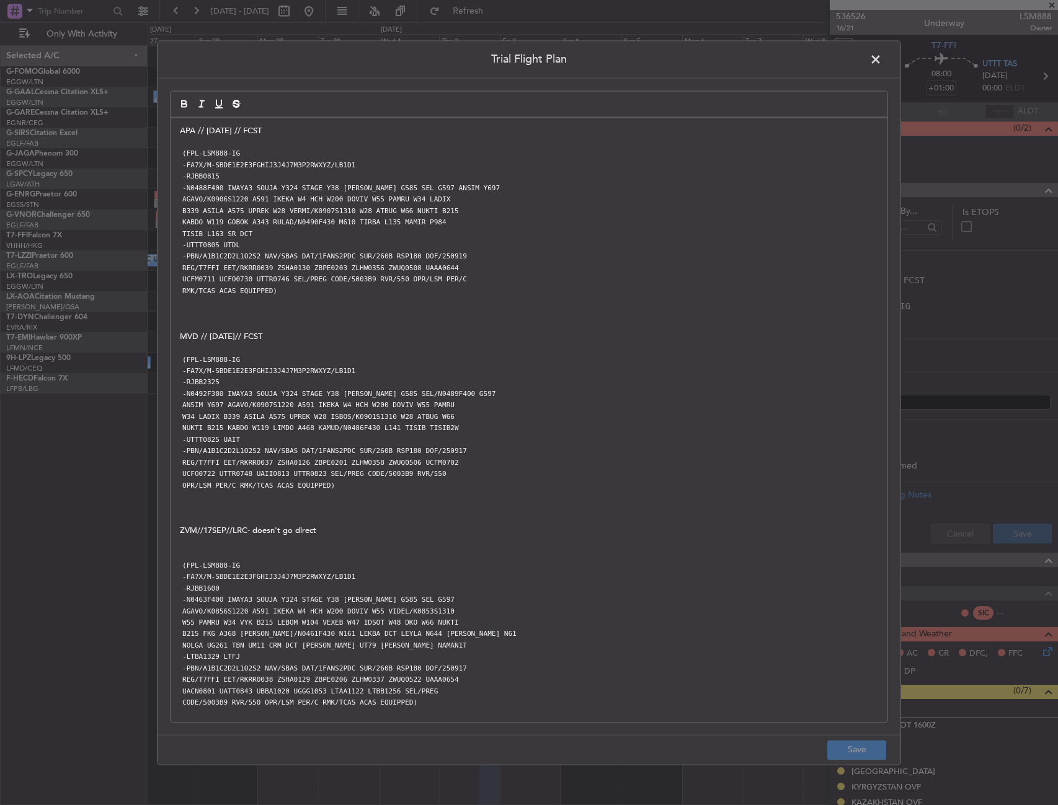
click at [882, 60] on span at bounding box center [882, 62] width 0 height 25
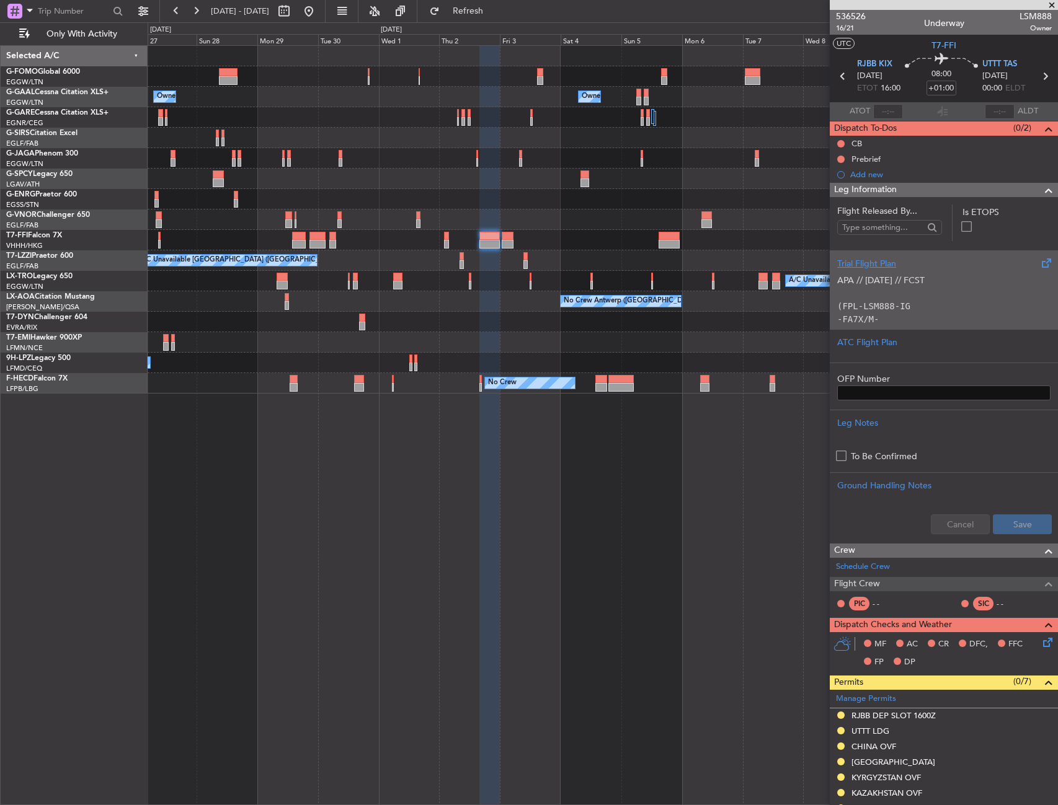
click at [911, 283] on p "APA // [DATE] // FCST" at bounding box center [943, 280] width 213 height 13
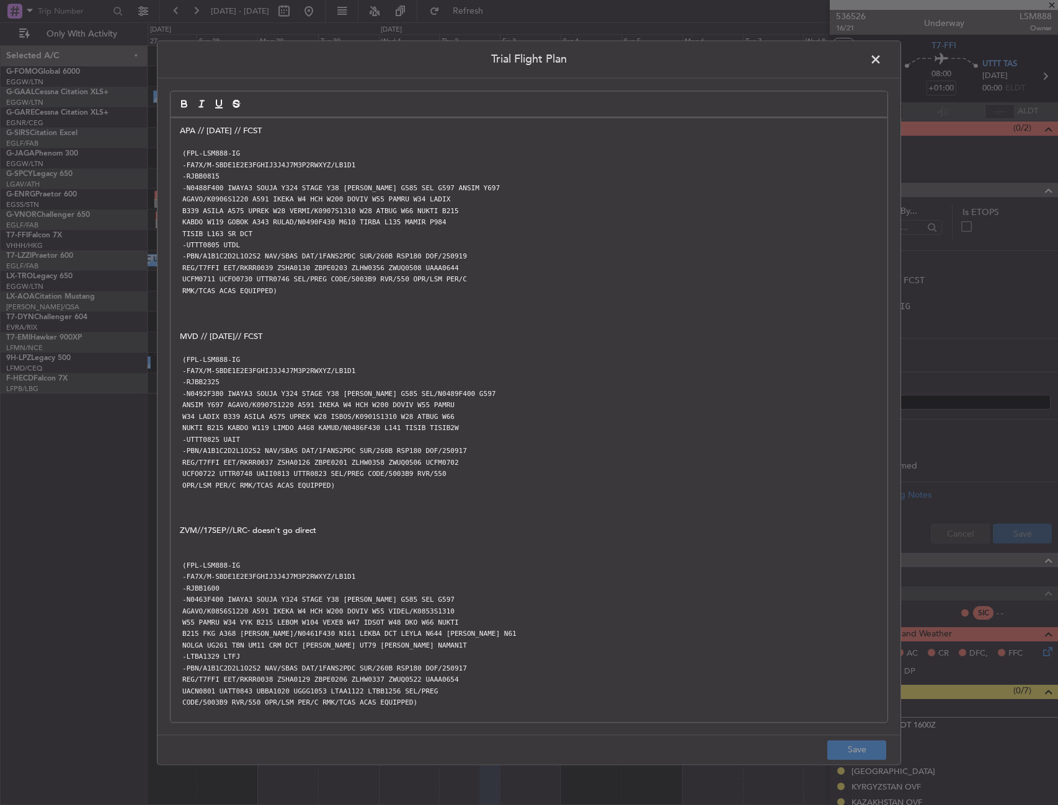
click at [882, 56] on span at bounding box center [882, 62] width 0 height 25
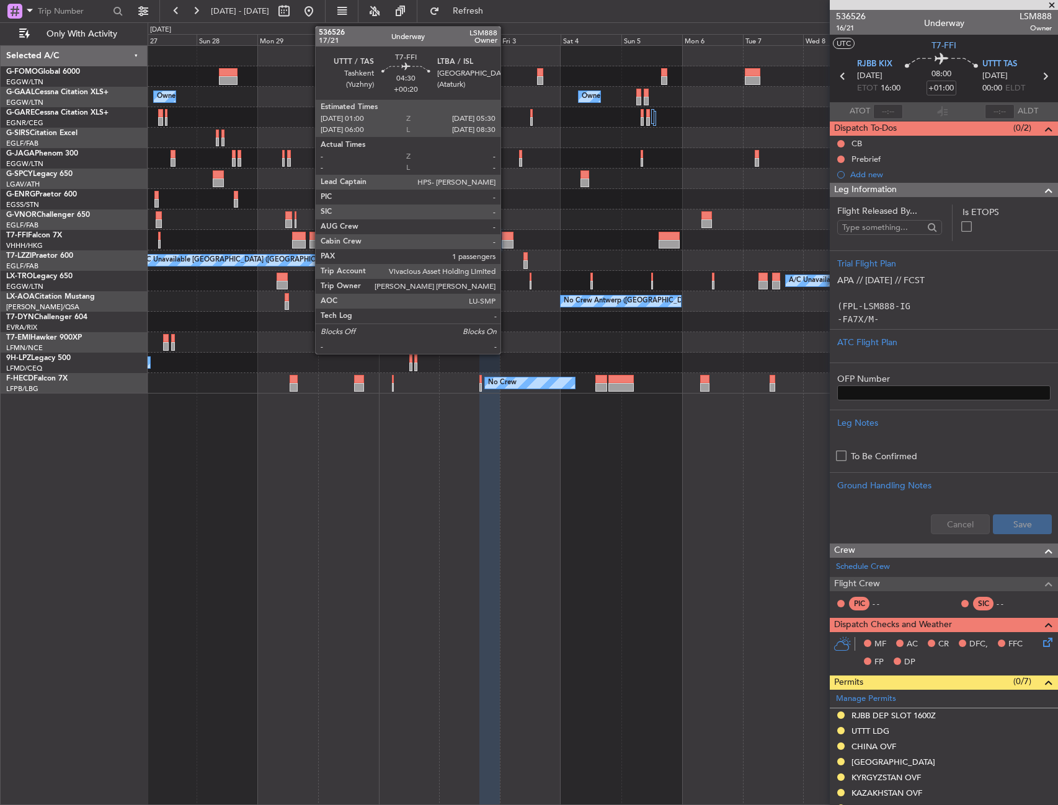
click at [506, 245] on div at bounding box center [508, 244] width 12 height 9
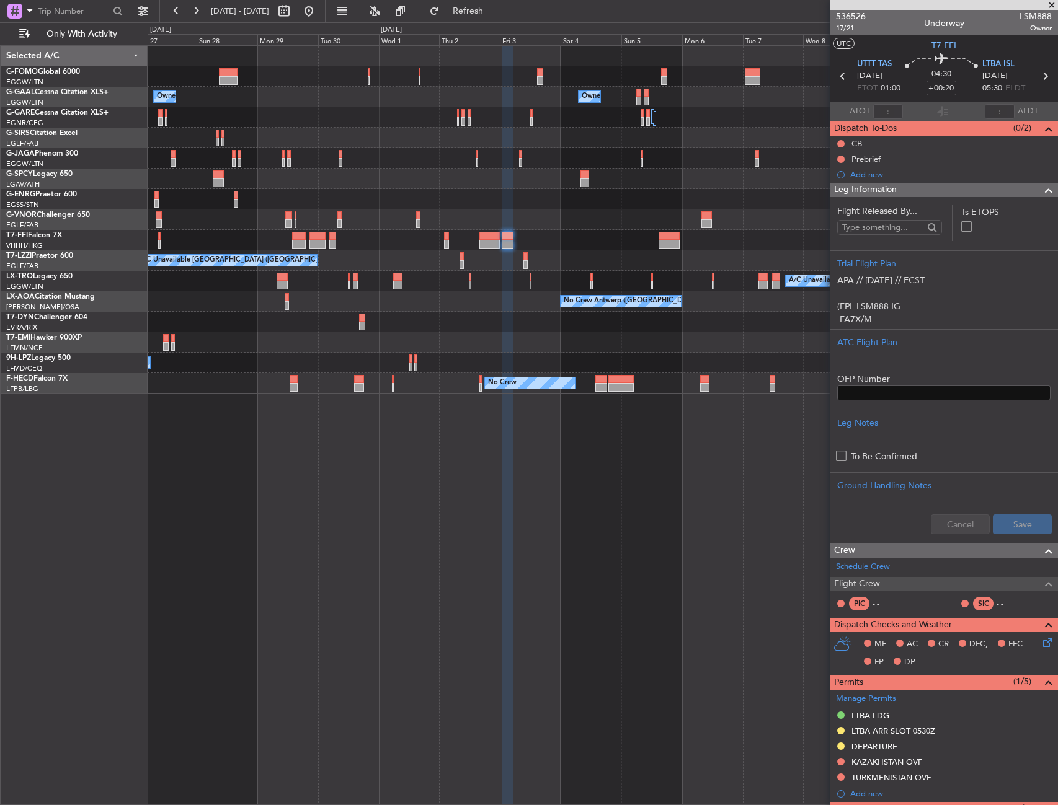
scroll to position [62, 0]
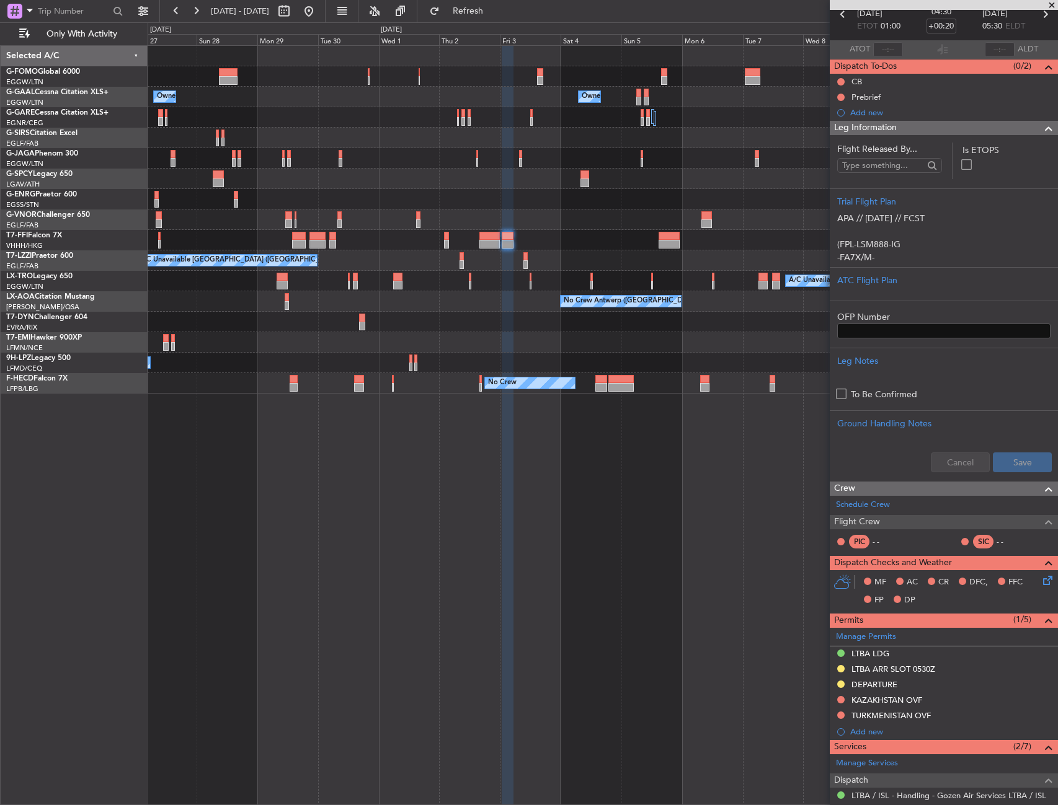
click at [882, 701] on div "KAZAKHSTAN OVF" at bounding box center [886, 700] width 71 height 11
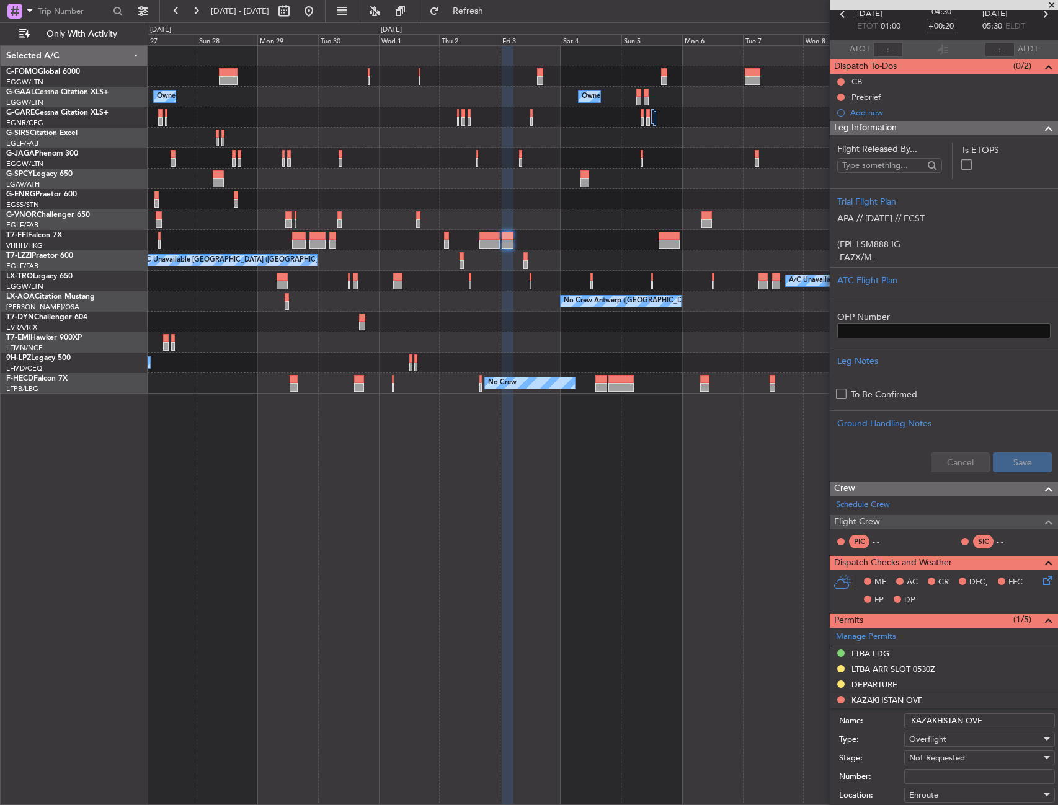
scroll to position [248, 0]
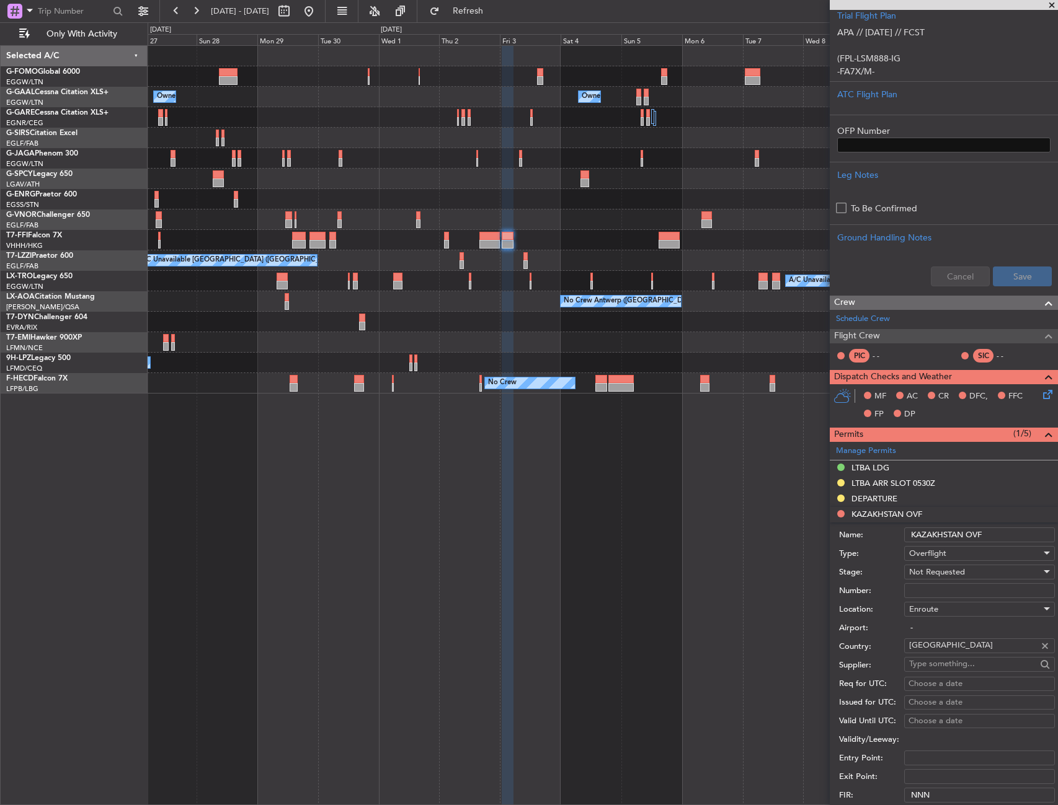
drag, startPoint x: 996, startPoint y: 533, endPoint x: 906, endPoint y: 548, distance: 91.7
click at [906, 547] on form "Name: [GEOGRAPHIC_DATA] OVF Type: Overflight Stage: Not Requested Number: Locat…" at bounding box center [943, 708] width 228 height 370
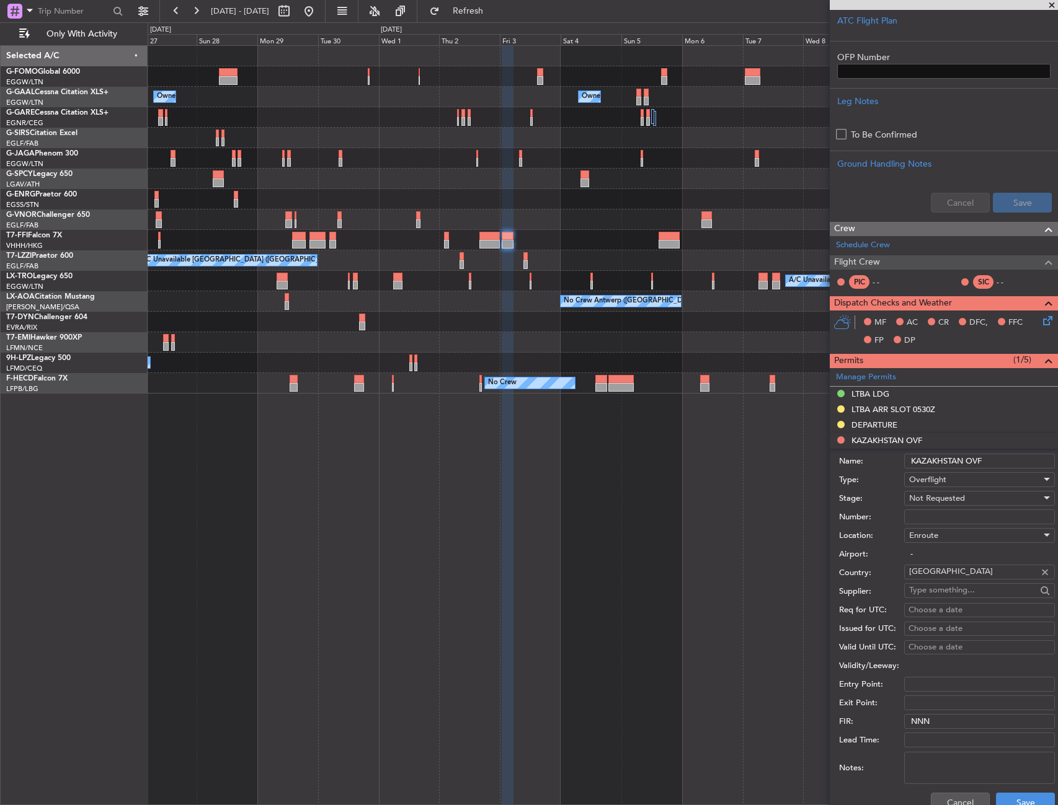
scroll to position [434, 0]
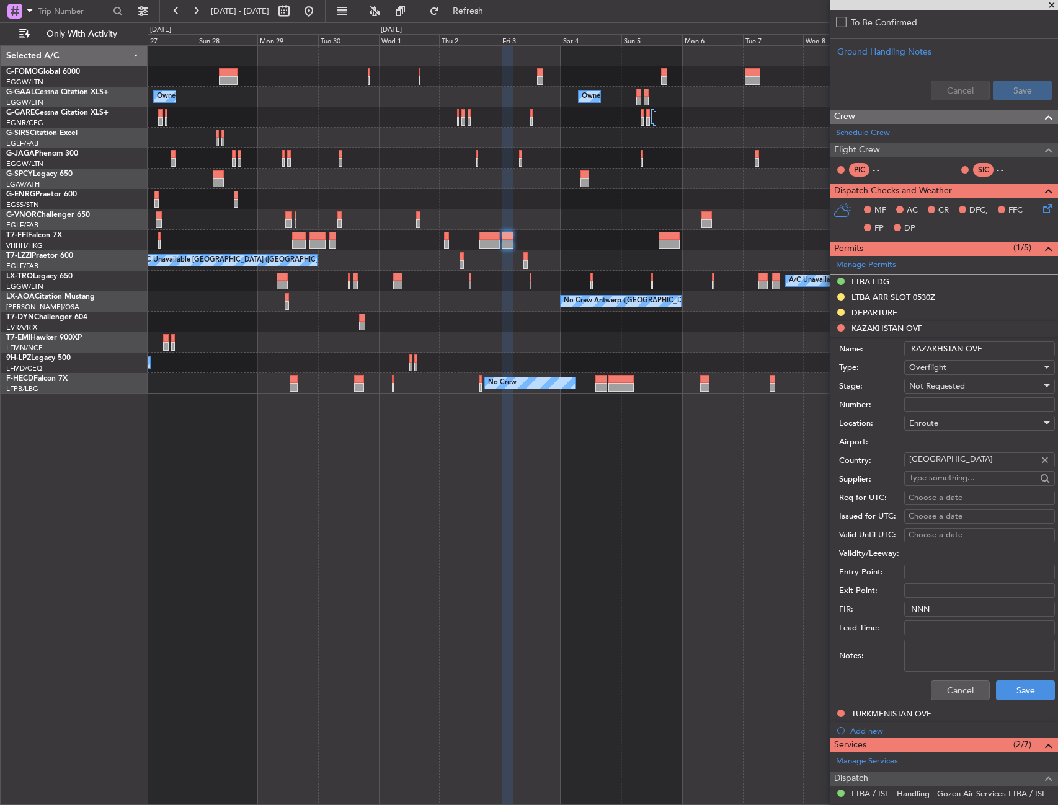
click at [895, 719] on mat-tooltip-component "TURKMENISTAN OVF" at bounding box center [891, 734] width 91 height 33
click at [899, 714] on div "TURKMENISTAN OVF" at bounding box center [890, 714] width 79 height 11
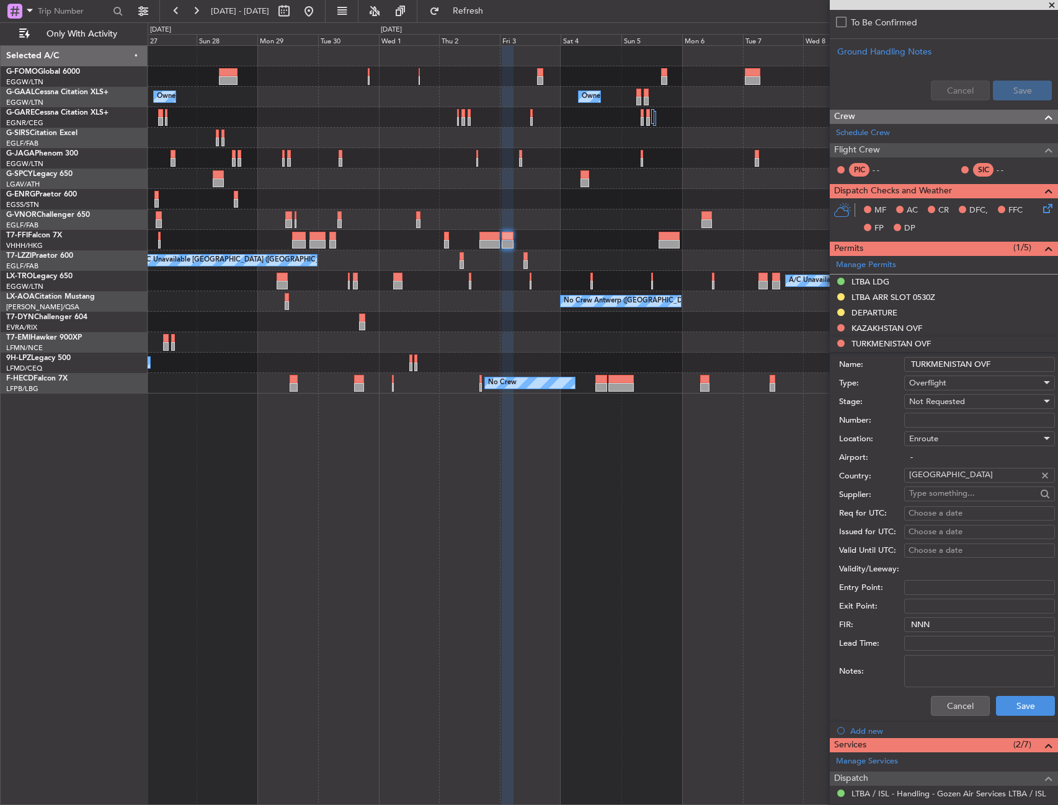
drag, startPoint x: 1001, startPoint y: 356, endPoint x: 891, endPoint y: 365, distance: 109.4
click at [891, 365] on div "Name: TURKMENISTAN OVF" at bounding box center [947, 364] width 216 height 19
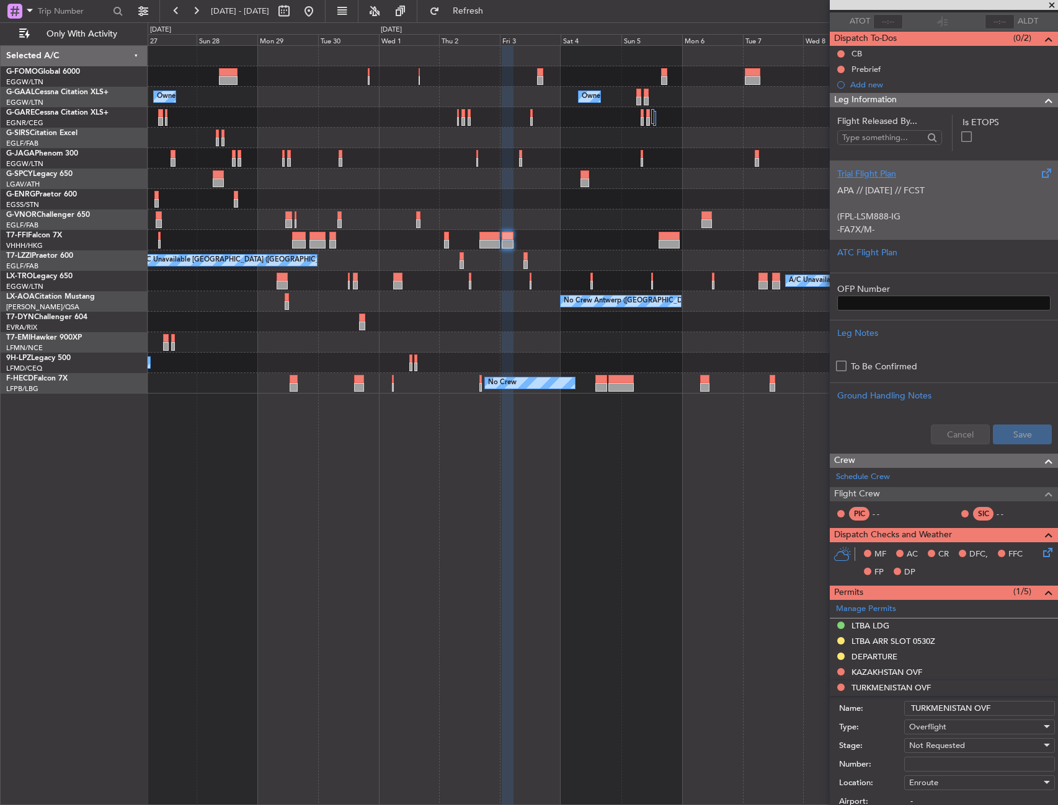
scroll to position [62, 0]
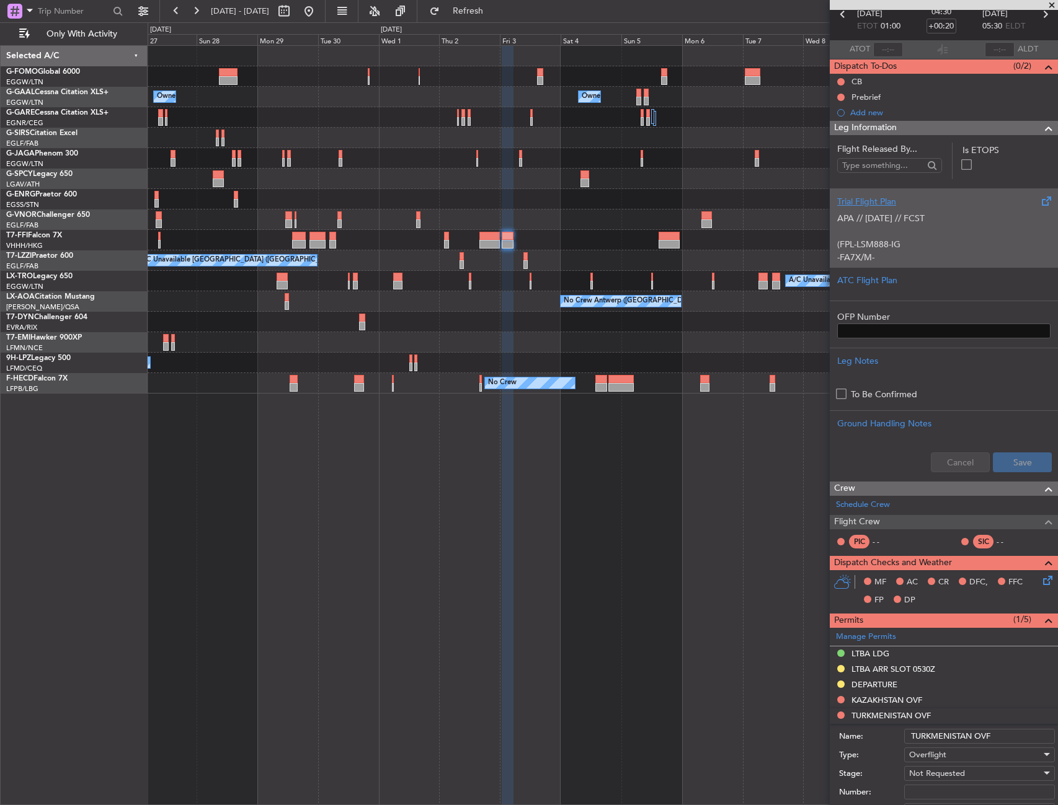
click at [901, 244] on p "(FPL-LSM888-IG" at bounding box center [943, 244] width 213 height 13
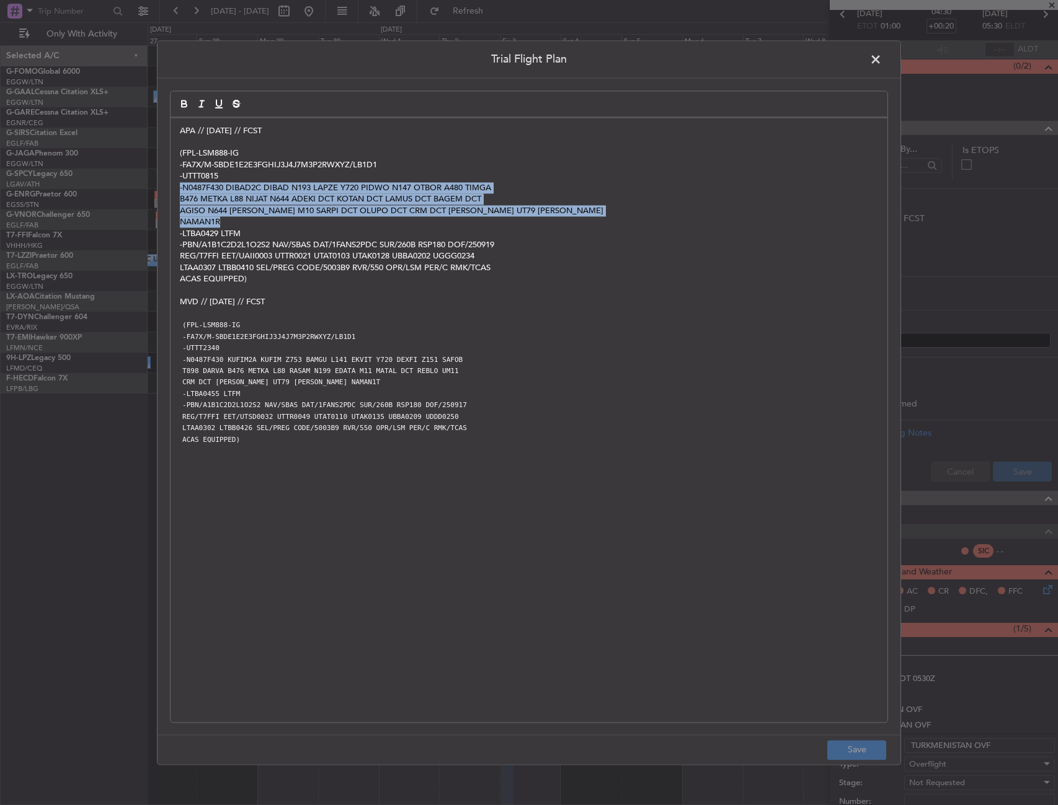
drag, startPoint x: 179, startPoint y: 187, endPoint x: 231, endPoint y: 221, distance: 62.4
click at [231, 221] on div "APA // [DATE] // FCST (FPL-LSM888-IG -FA7X/M-SBDE1E2E3FGHIJ3J4J7M3P2RWXYZ/LB1D1…" at bounding box center [528, 420] width 717 height 604
copy div "-N0487F430 DIBAD2C DIBAD N193 LAPZE Y720 PIDWO N147 OTBOR A480 TIMGA B476 METKA…"
drag, startPoint x: 879, startPoint y: 58, endPoint x: 871, endPoint y: 66, distance: 11.8
click at [882, 58] on span at bounding box center [882, 62] width 0 height 25
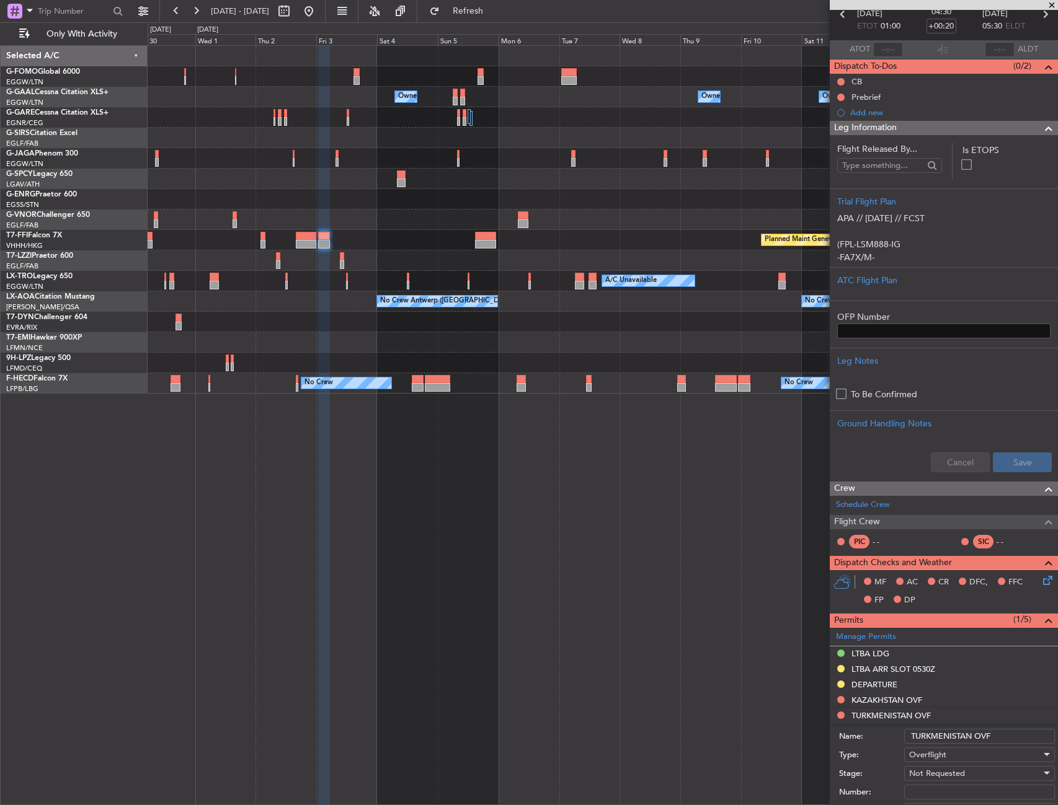
click at [408, 246] on div "Planned Maint Geneva (Cointrin)" at bounding box center [602, 240] width 909 height 20
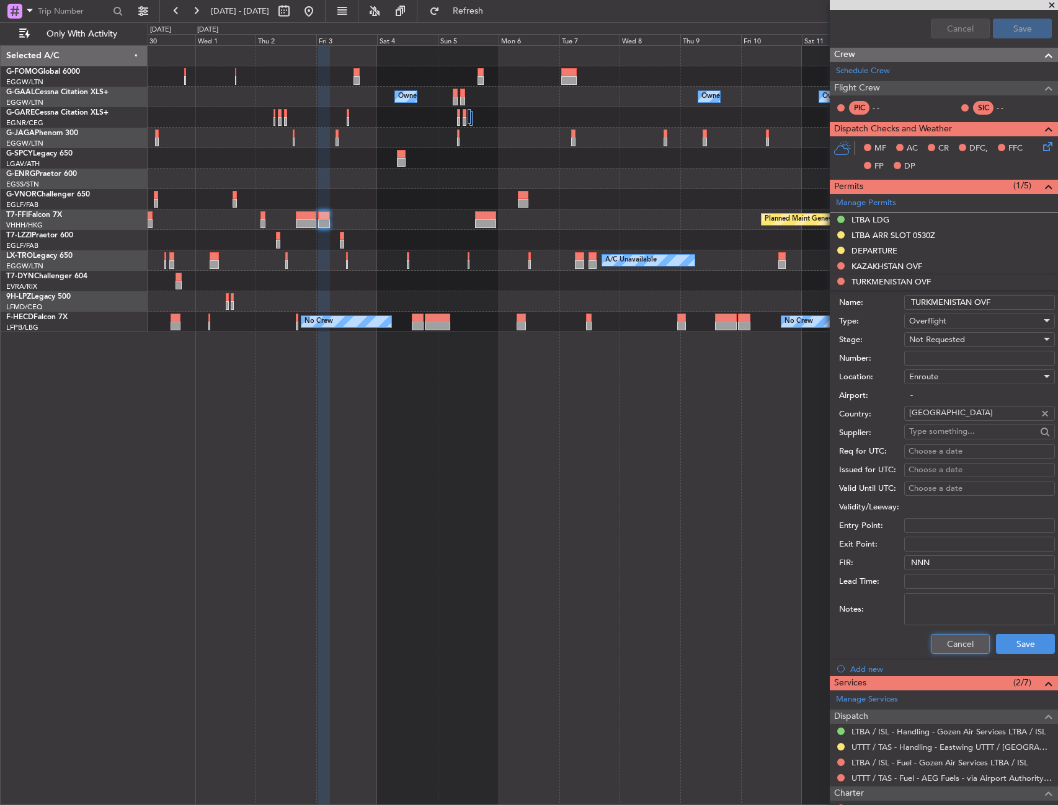
drag, startPoint x: 938, startPoint y: 646, endPoint x: 902, endPoint y: 570, distance: 84.3
click at [937, 645] on button "Cancel" at bounding box center [960, 644] width 59 height 20
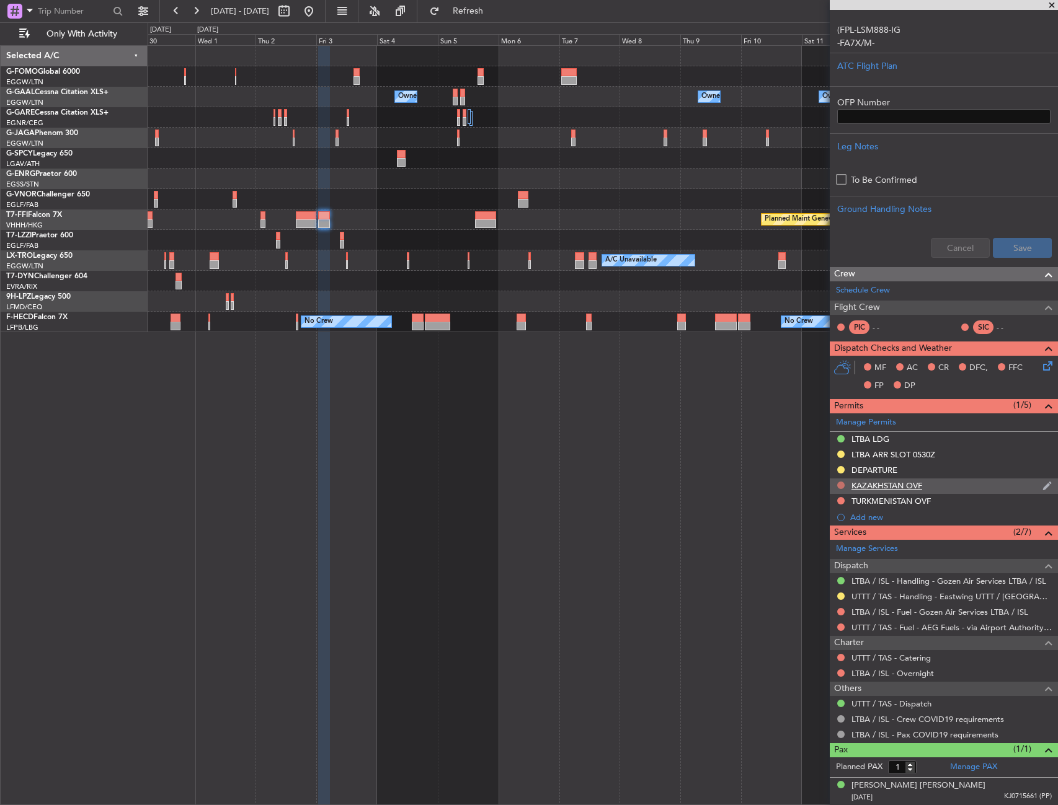
click at [841, 487] on button at bounding box center [840, 485] width 7 height 7
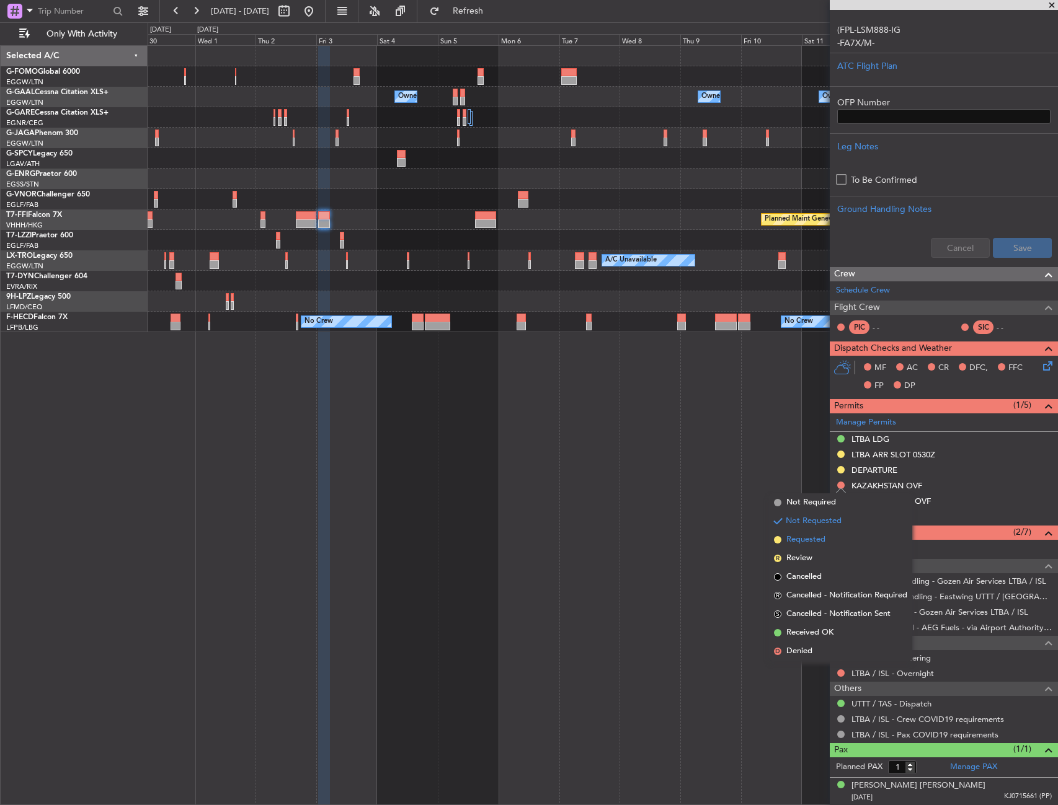
click at [826, 544] on li "Requested" at bounding box center [840, 540] width 143 height 19
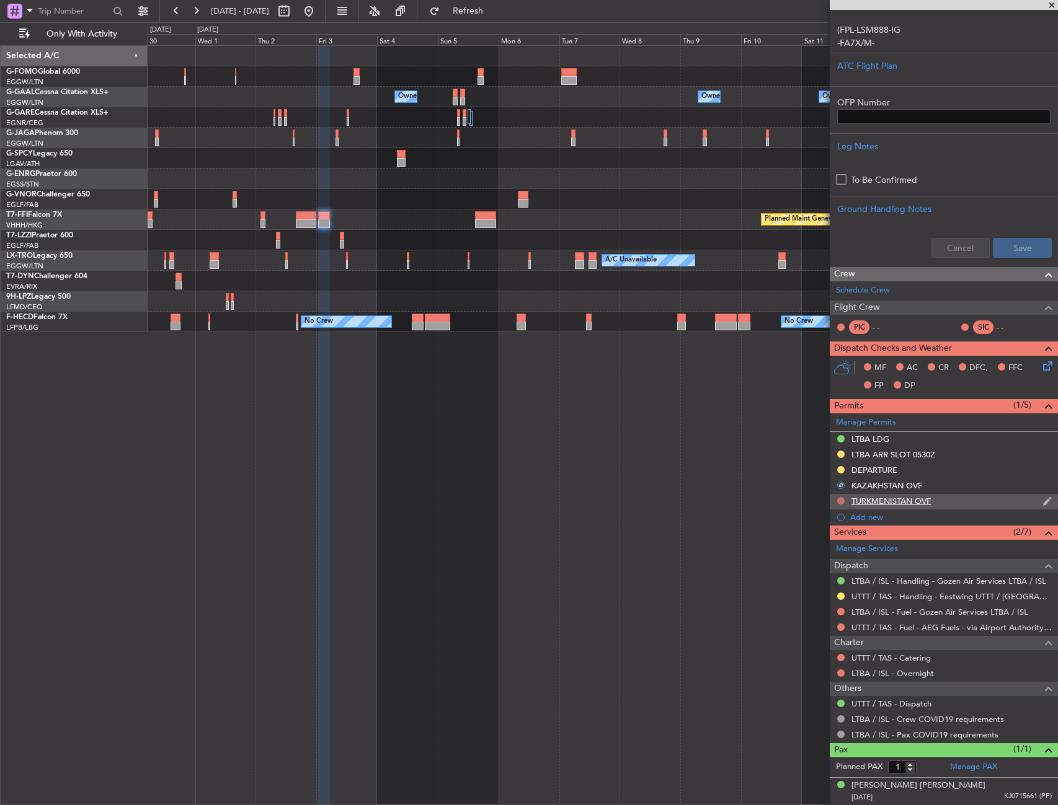
click at [843, 500] on button at bounding box center [840, 500] width 7 height 7
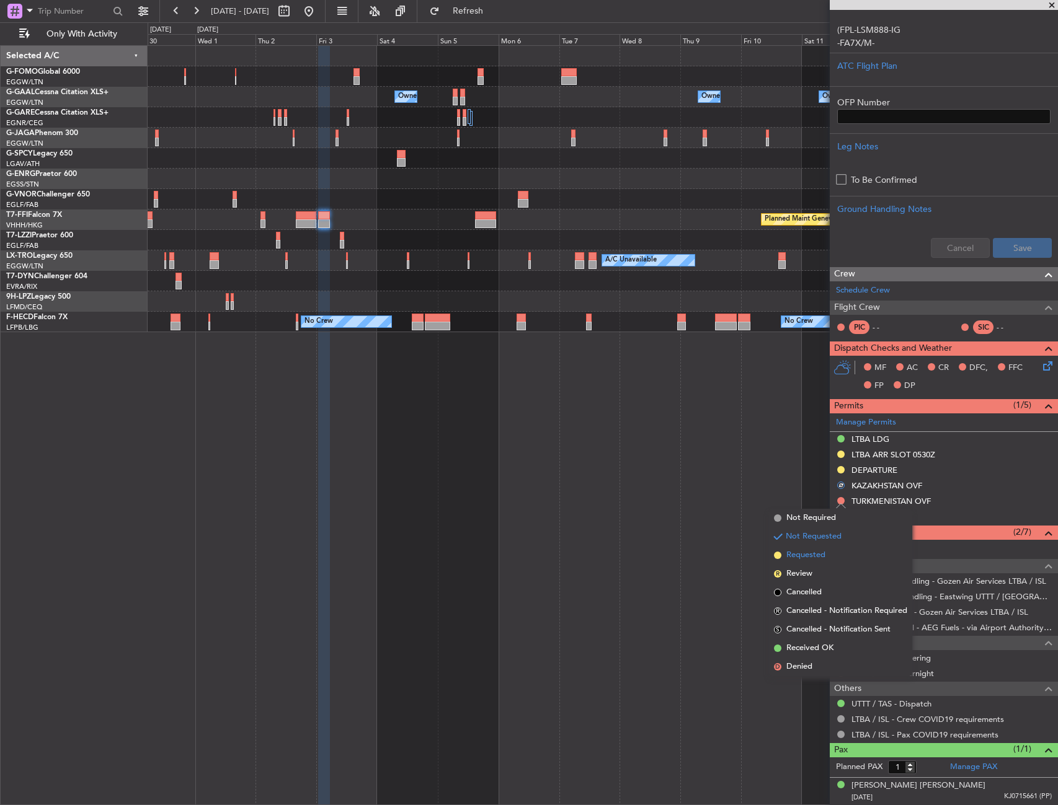
click at [824, 560] on span "Requested" at bounding box center [805, 555] width 39 height 12
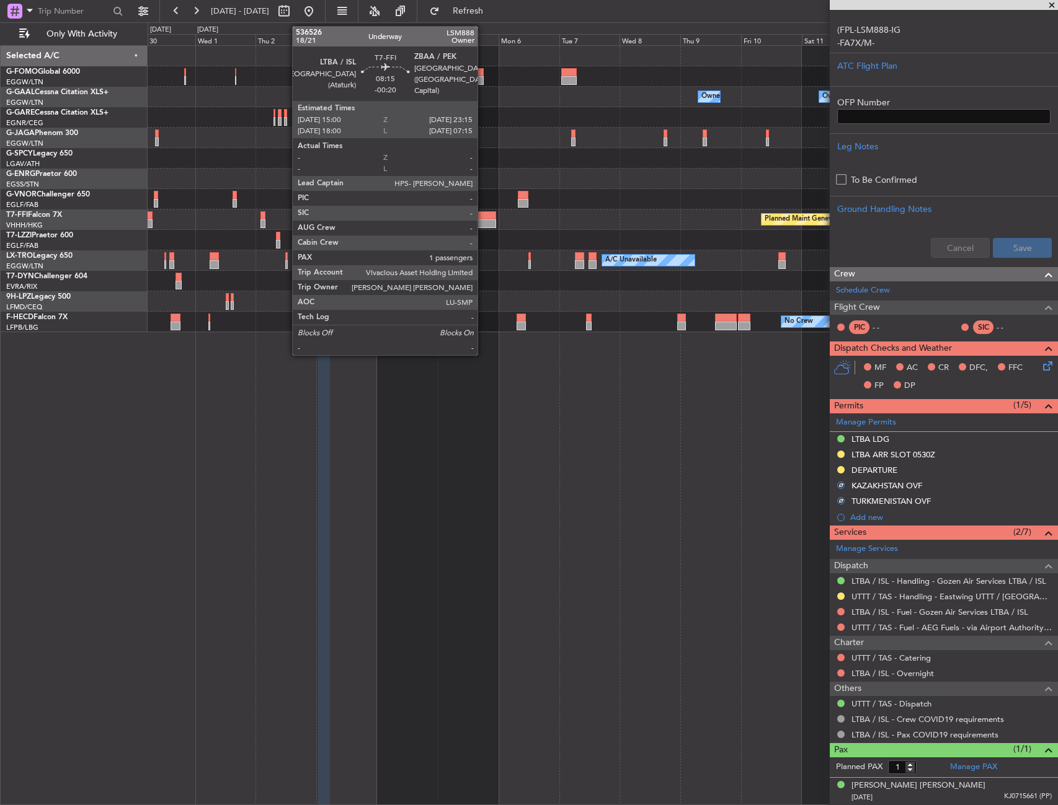
click at [481, 217] on div at bounding box center [485, 215] width 21 height 9
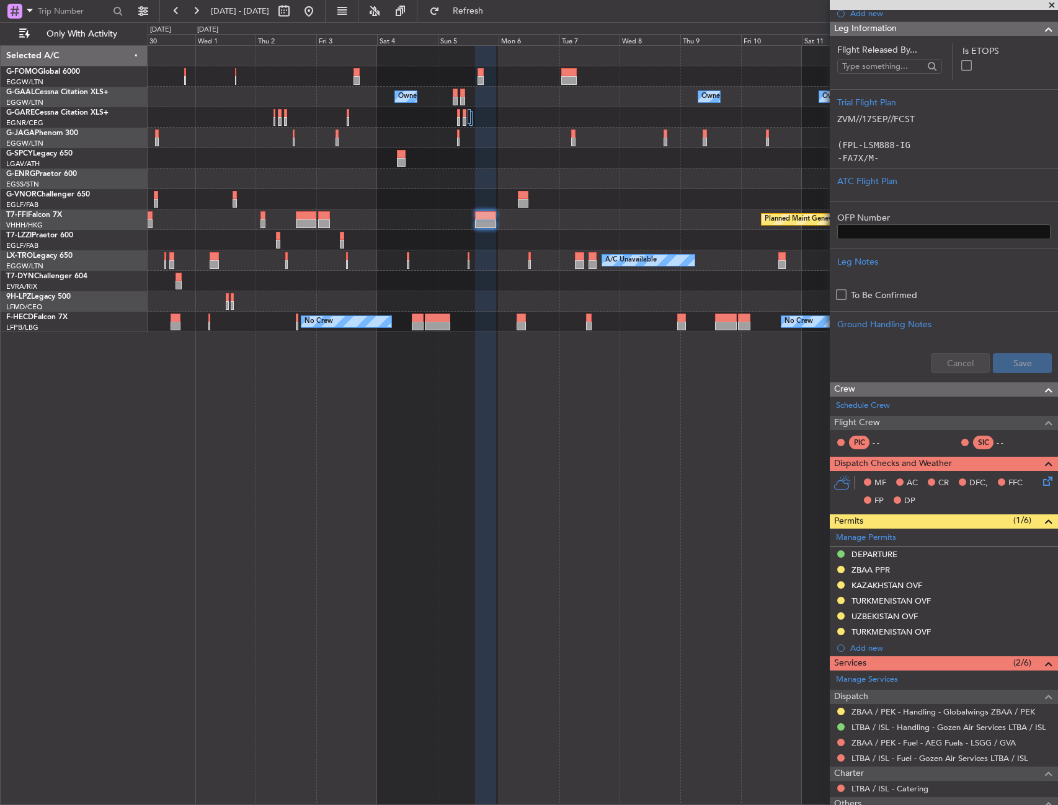
scroll to position [0, 0]
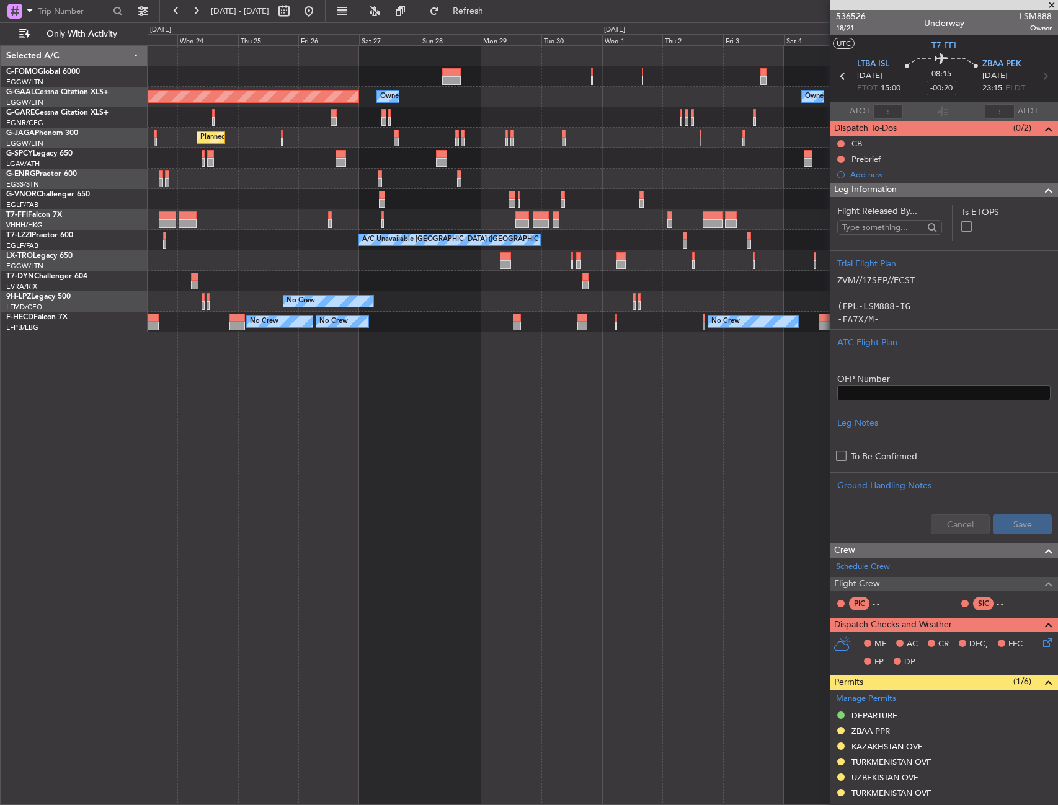
click at [756, 225] on div "Owner Owner Planned [GEOGRAPHIC_DATA] Owner Owner Planned Maint [GEOGRAPHIC_DAT…" at bounding box center [602, 189] width 909 height 286
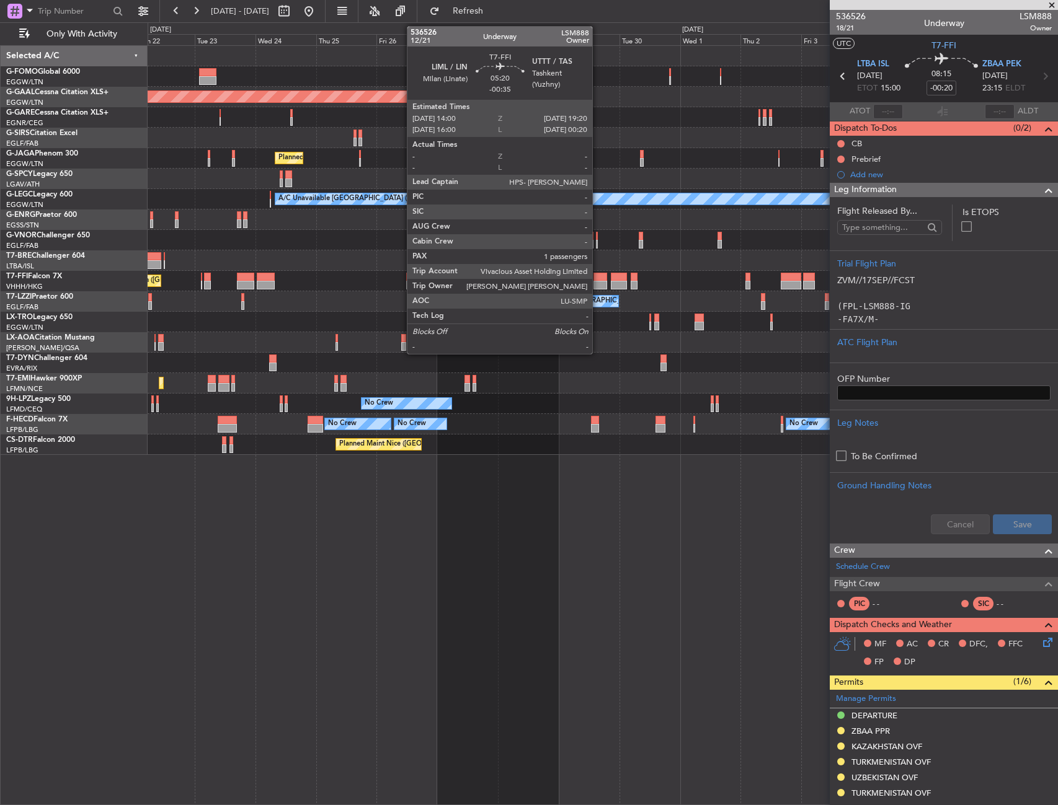
click at [598, 283] on div at bounding box center [600, 285] width 14 height 9
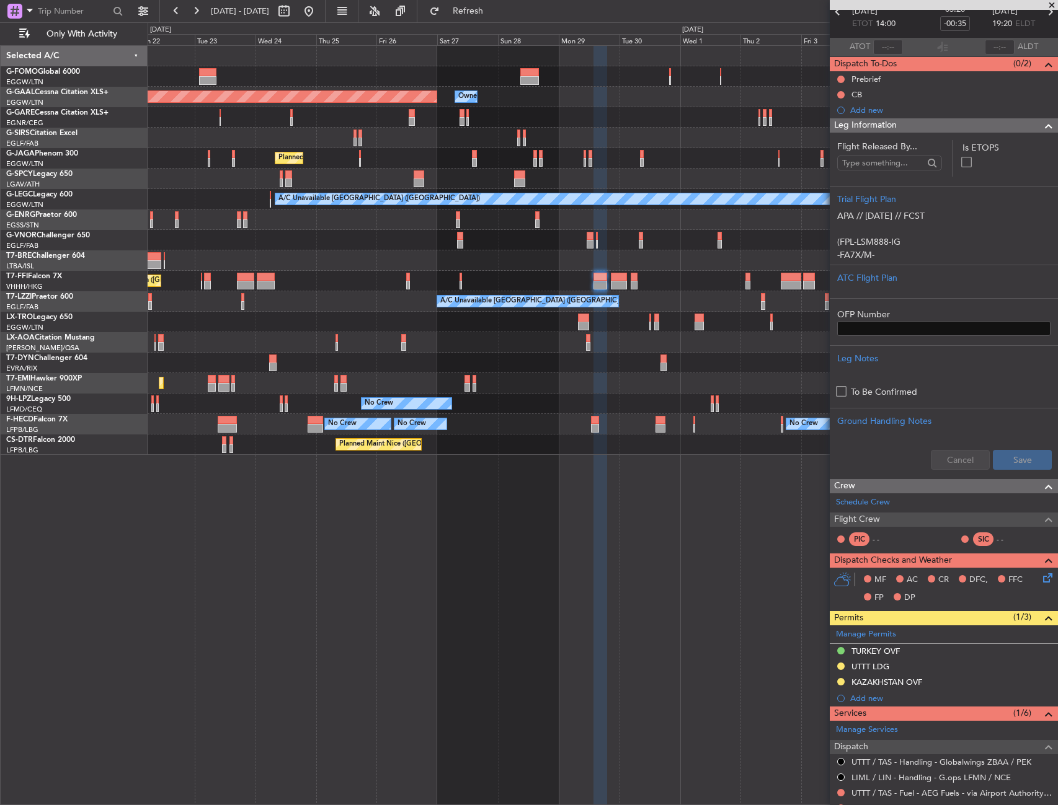
scroll to position [124, 0]
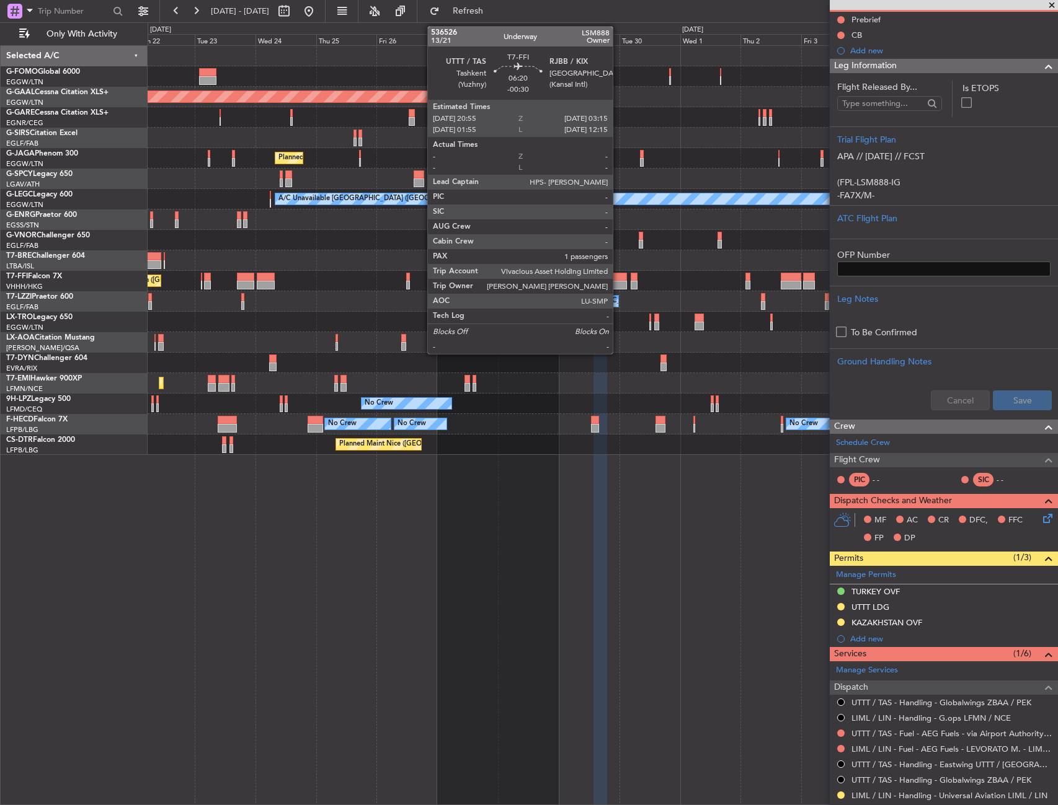
click at [618, 281] on div at bounding box center [619, 285] width 16 height 9
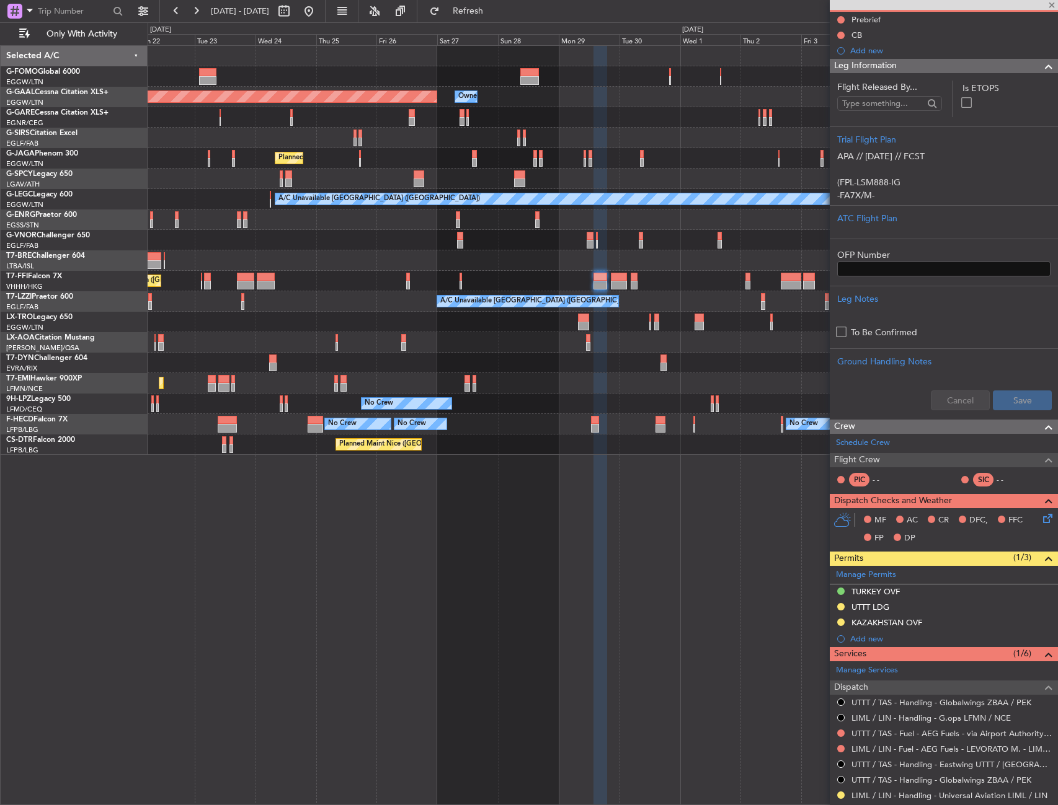
type input "-00:30"
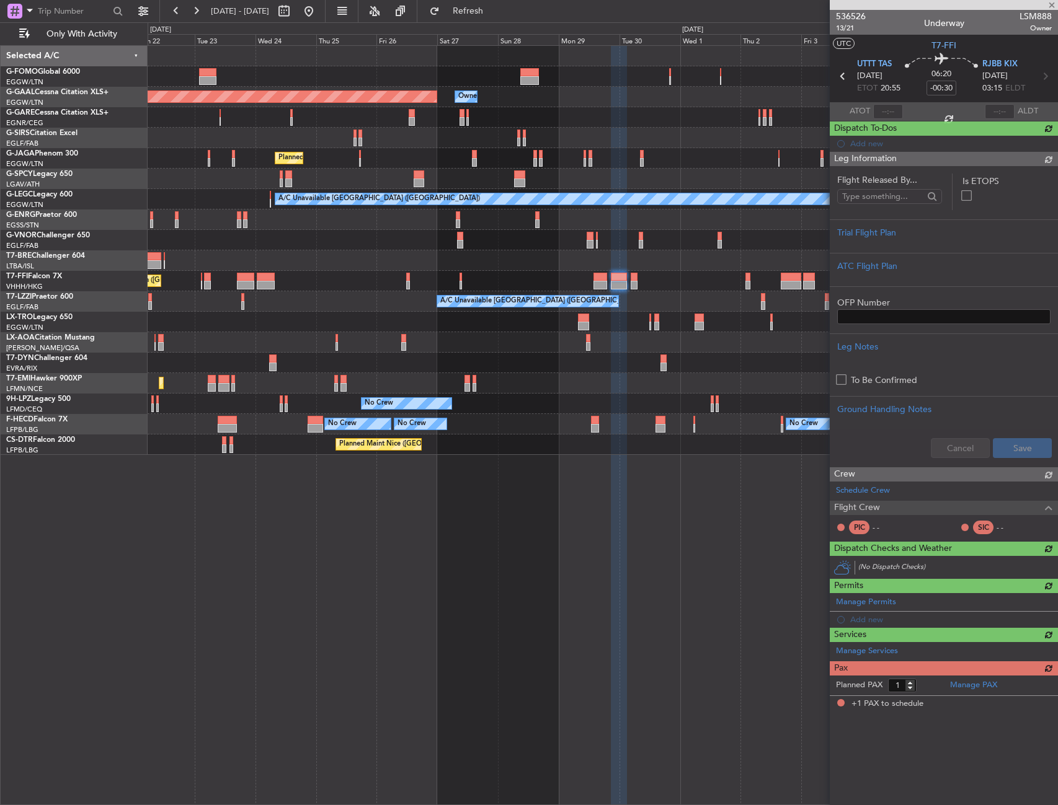
scroll to position [0, 0]
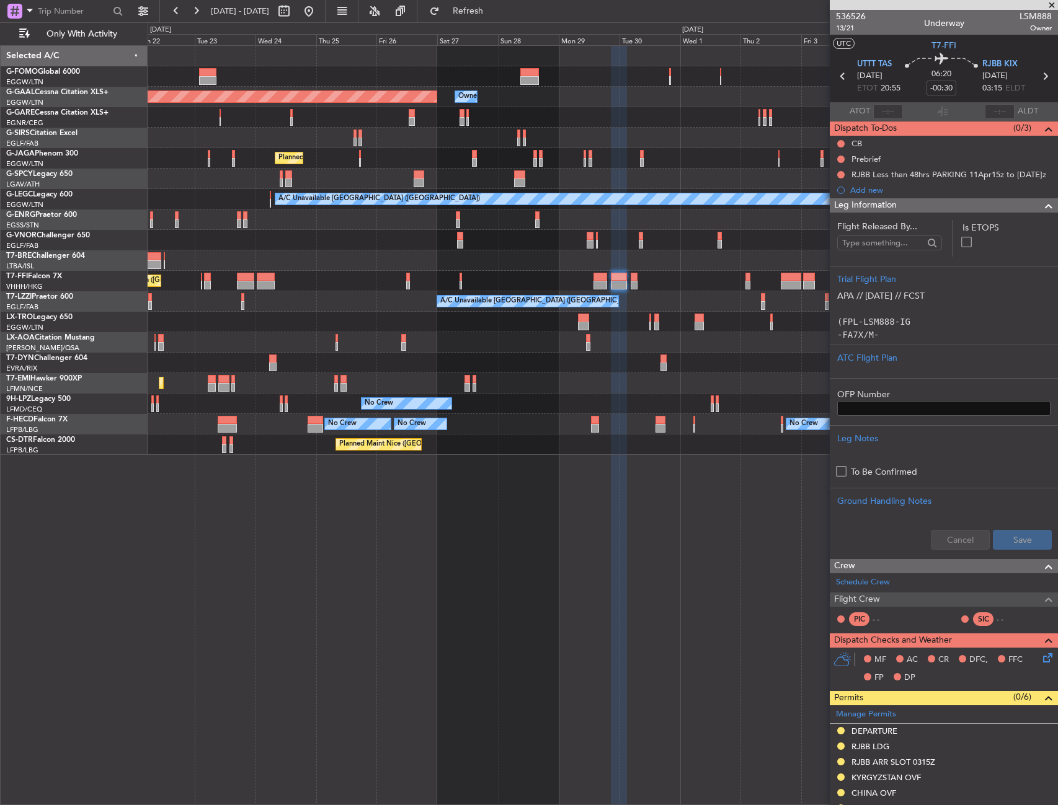
click at [1031, 200] on div at bounding box center [1043, 205] width 25 height 15
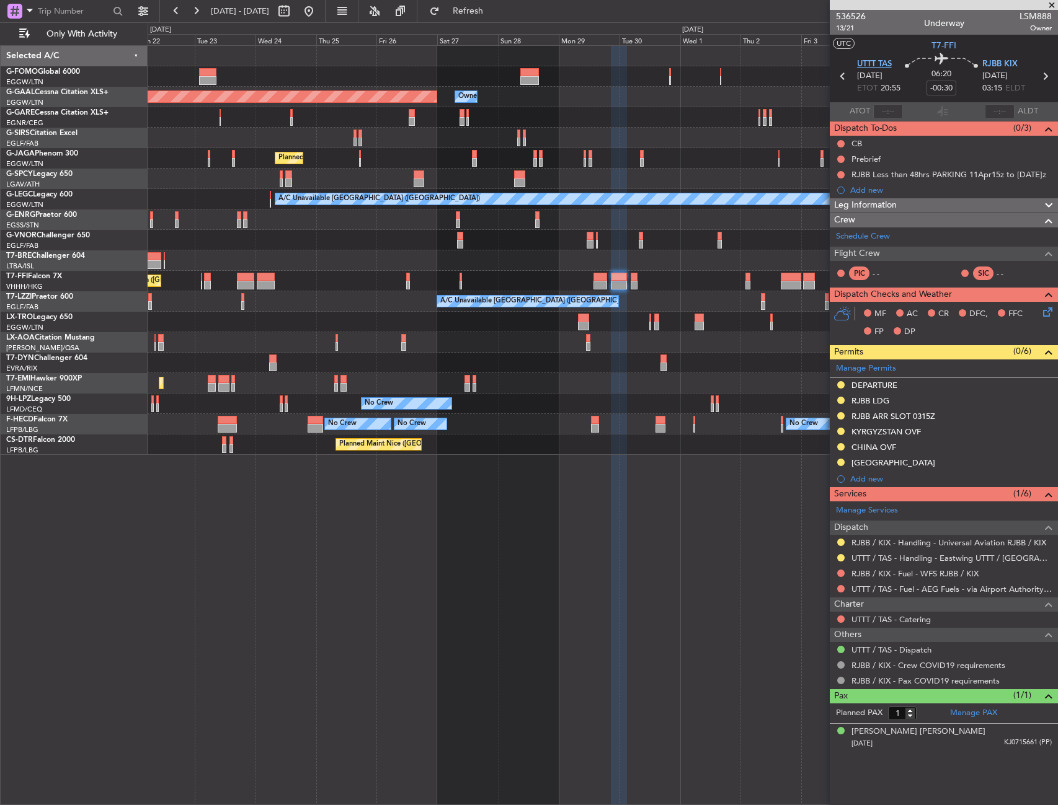
click at [875, 59] on span "UTTT TAS" at bounding box center [874, 64] width 35 height 12
click at [1043, 363] on span at bounding box center [1046, 365] width 15 height 9
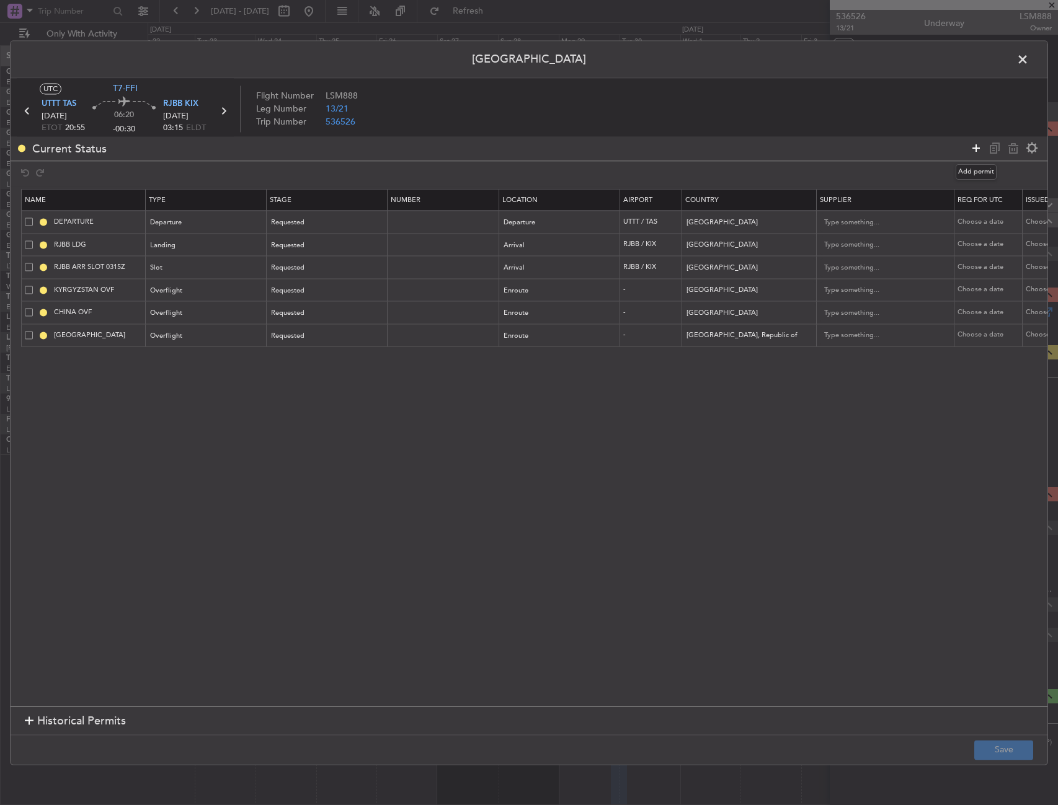
click at [971, 148] on icon at bounding box center [975, 148] width 15 height 15
click at [192, 362] on div "Type" at bounding box center [202, 359] width 103 height 19
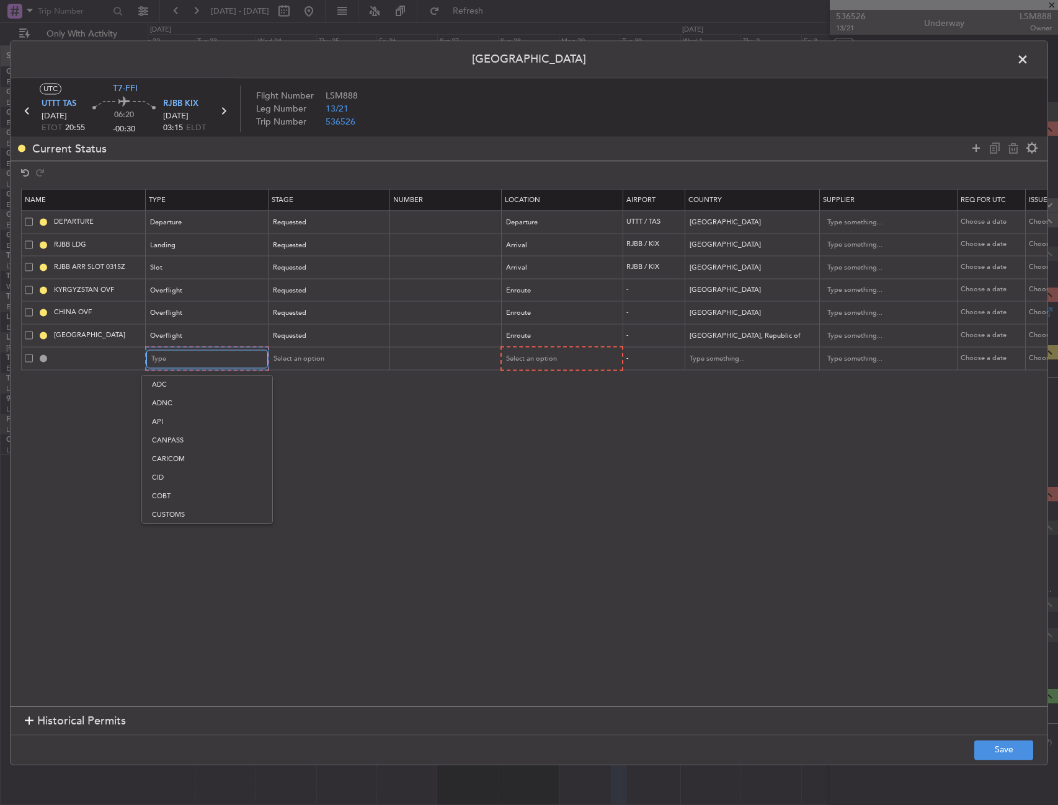
scroll to position [230, 0]
click at [197, 488] on span "Overflight" at bounding box center [207, 489] width 110 height 19
click at [578, 363] on div "Select an option" at bounding box center [556, 359] width 103 height 19
click at [538, 454] on span "Enroute" at bounding box center [560, 459] width 110 height 19
click at [705, 358] on input "text" at bounding box center [743, 358] width 112 height 19
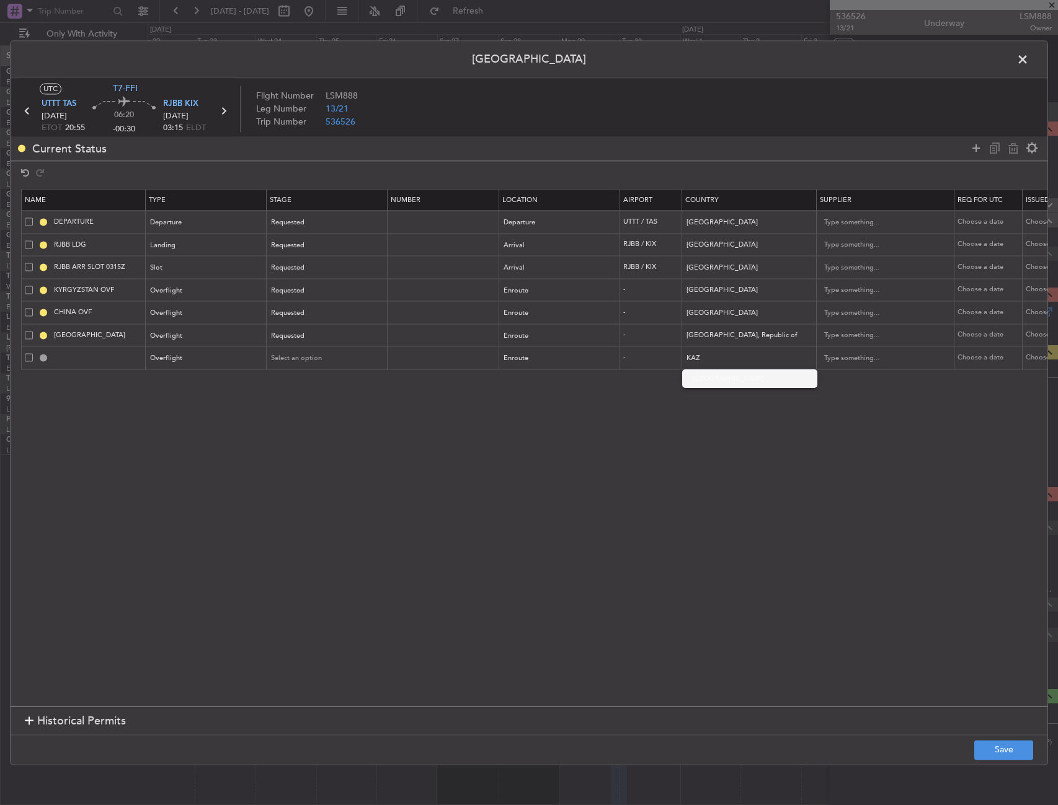
drag, startPoint x: 730, startPoint y: 384, endPoint x: 723, endPoint y: 384, distance: 7.4
click at [730, 384] on span "[GEOGRAPHIC_DATA]" at bounding box center [749, 378] width 115 height 19
type input "[GEOGRAPHIC_DATA]"
click at [330, 360] on div "Select an option" at bounding box center [323, 359] width 103 height 19
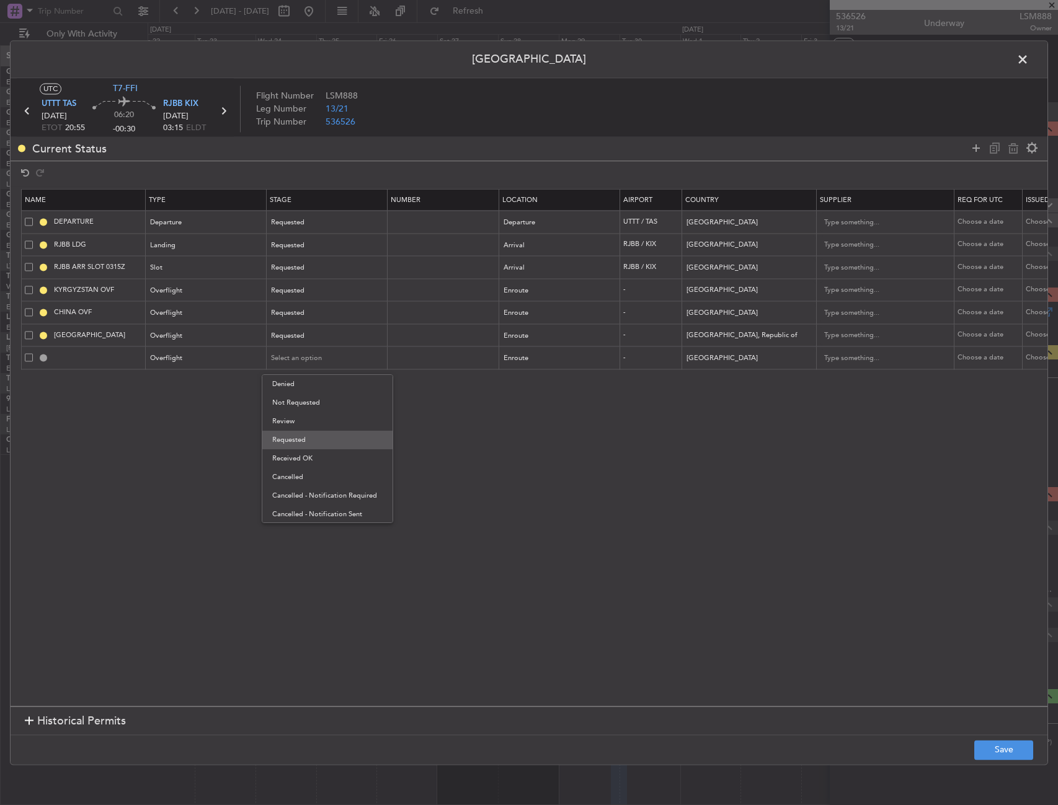
click at [310, 441] on span "Requested" at bounding box center [327, 440] width 110 height 19
click at [1002, 752] on button "Save" at bounding box center [1003, 750] width 59 height 20
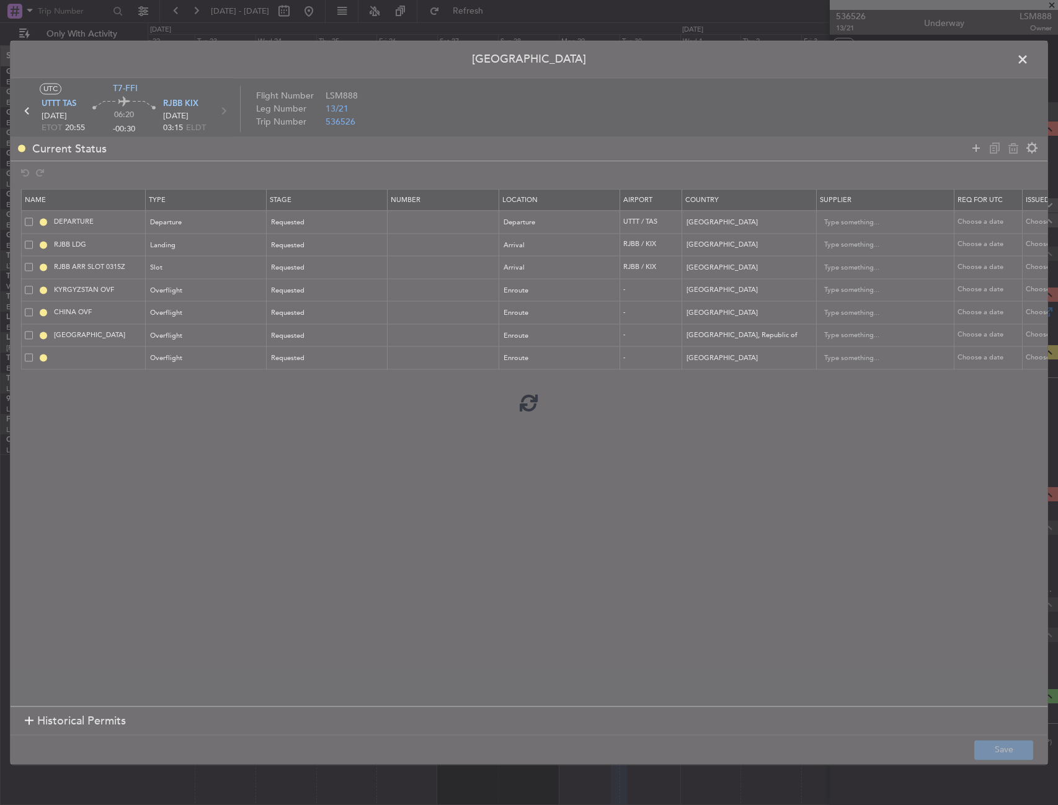
type input "KAZAKHSTAN OVF"
type input "NNN"
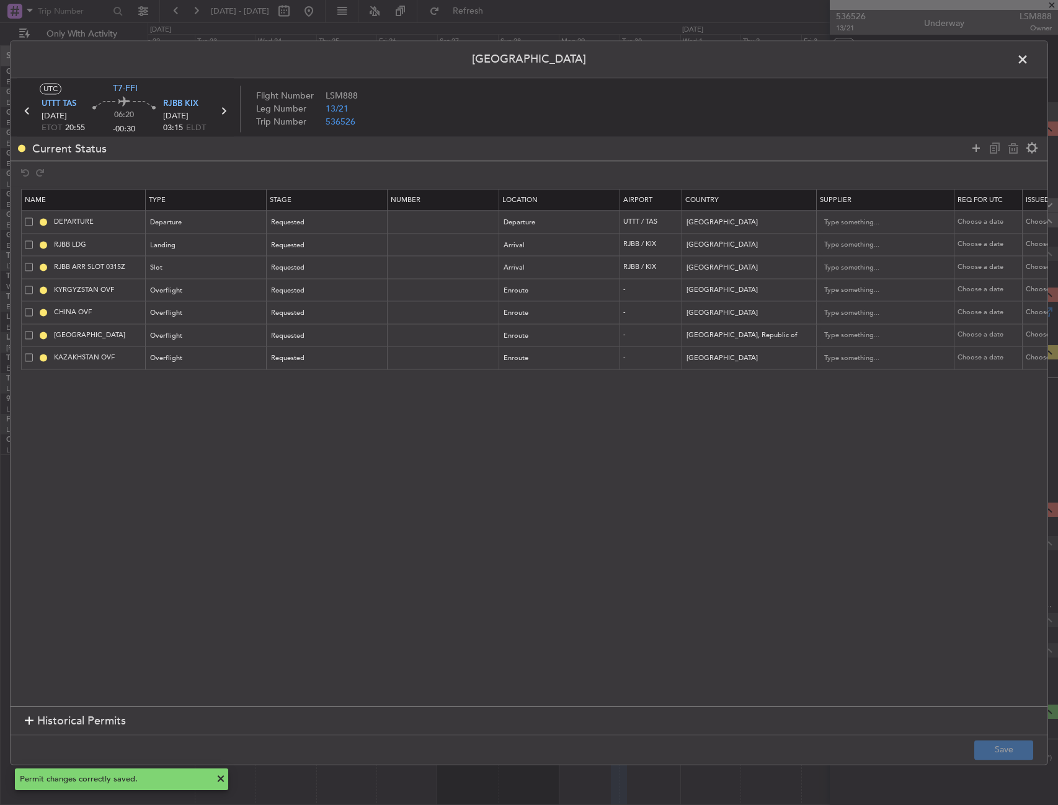
click at [1028, 56] on span at bounding box center [1028, 62] width 0 height 25
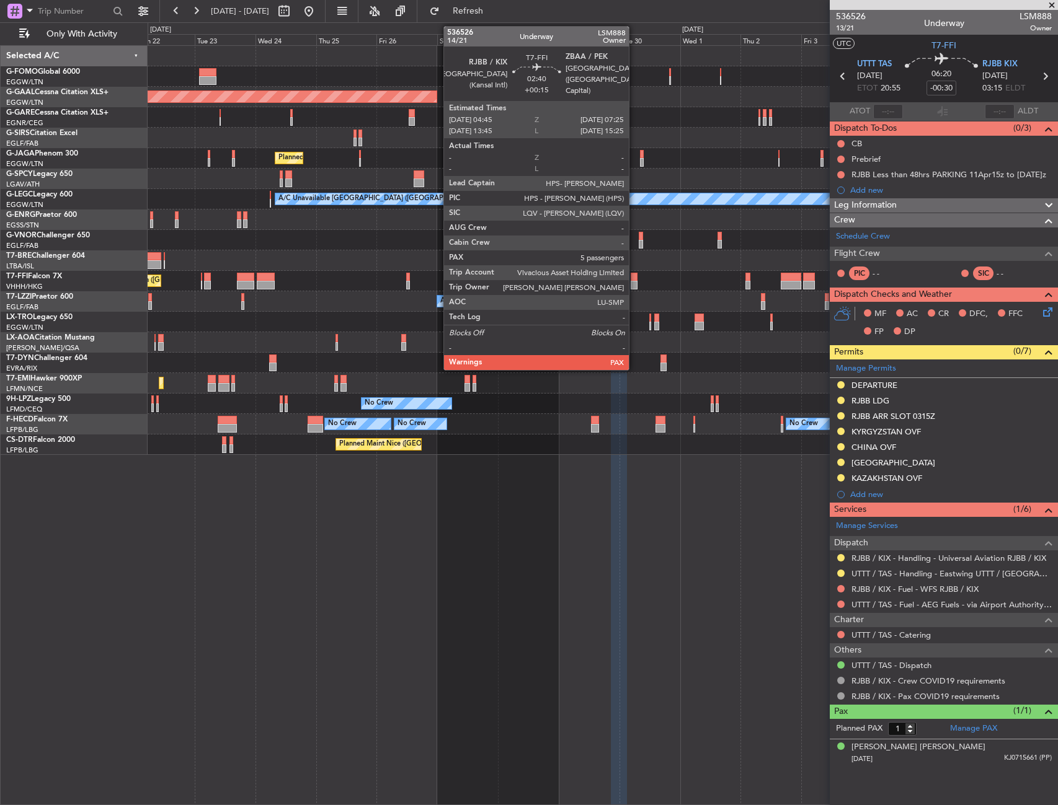
click at [634, 282] on div at bounding box center [633, 285] width 7 height 9
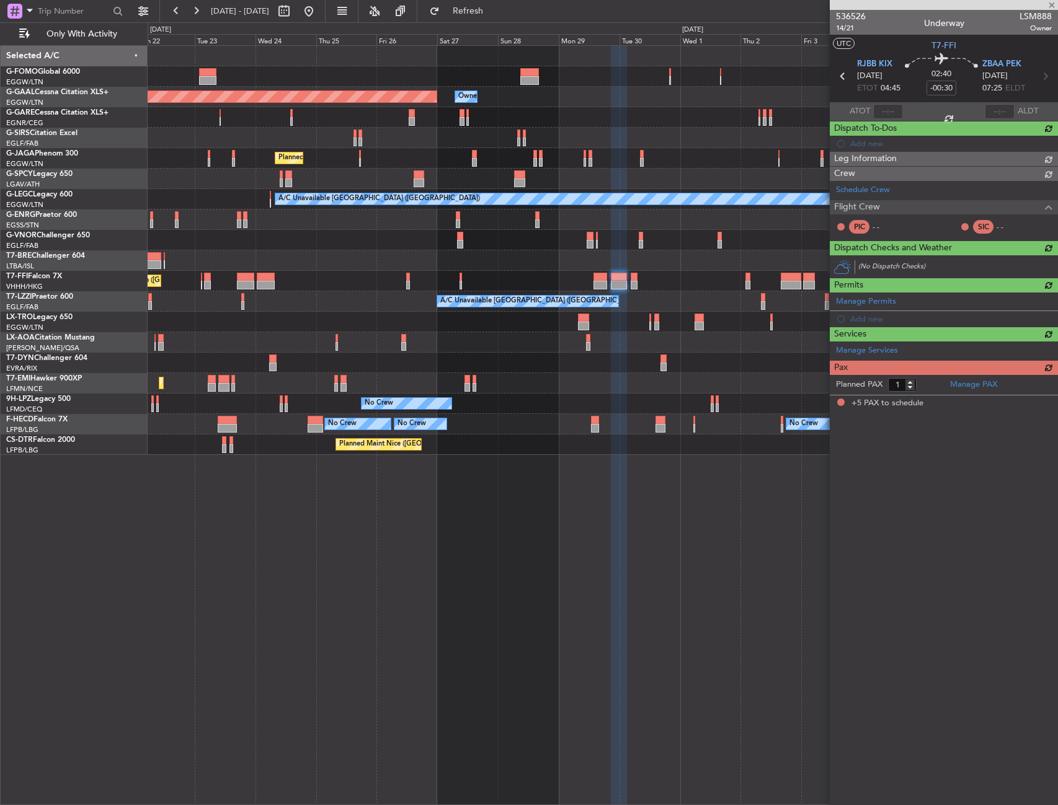
type input "+00:15"
type input "5"
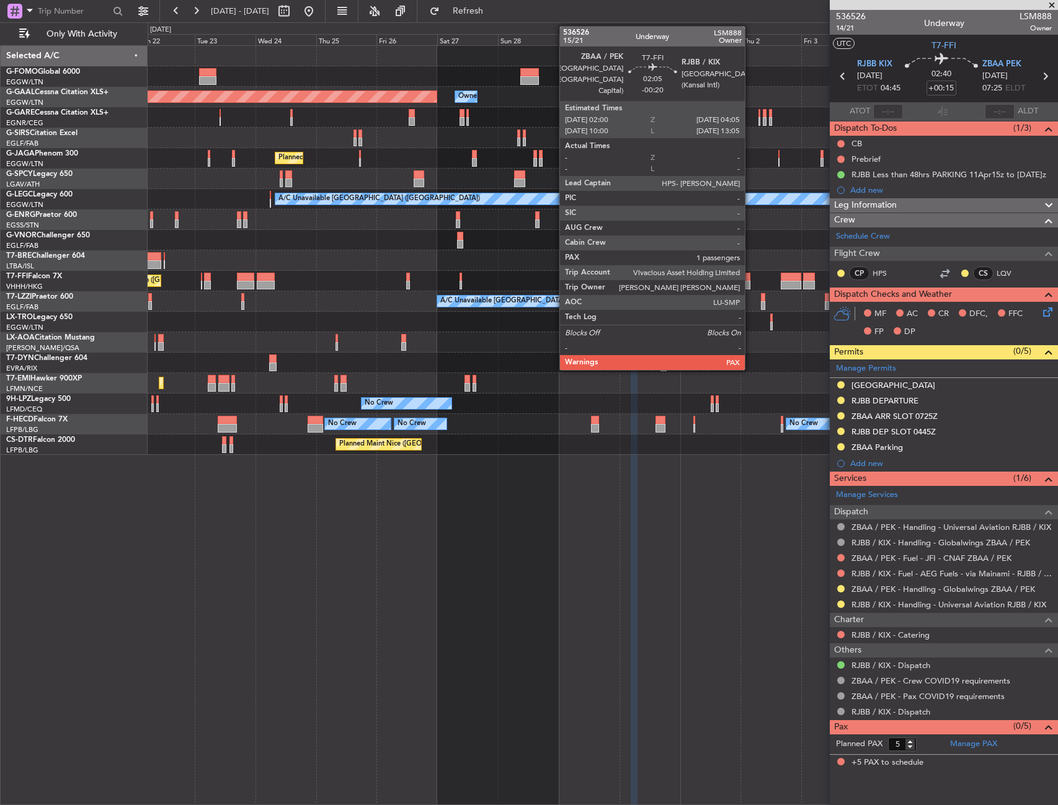
click at [750, 279] on div at bounding box center [748, 277] width 6 height 9
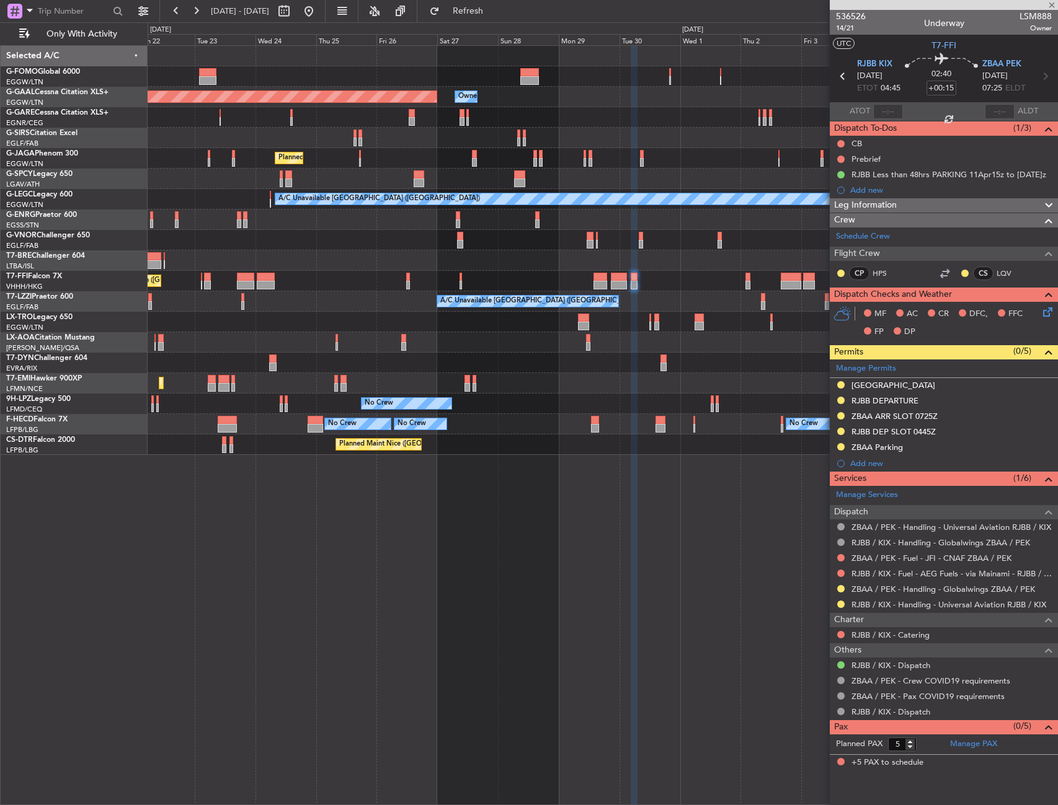
type input "-00:20"
type input "1"
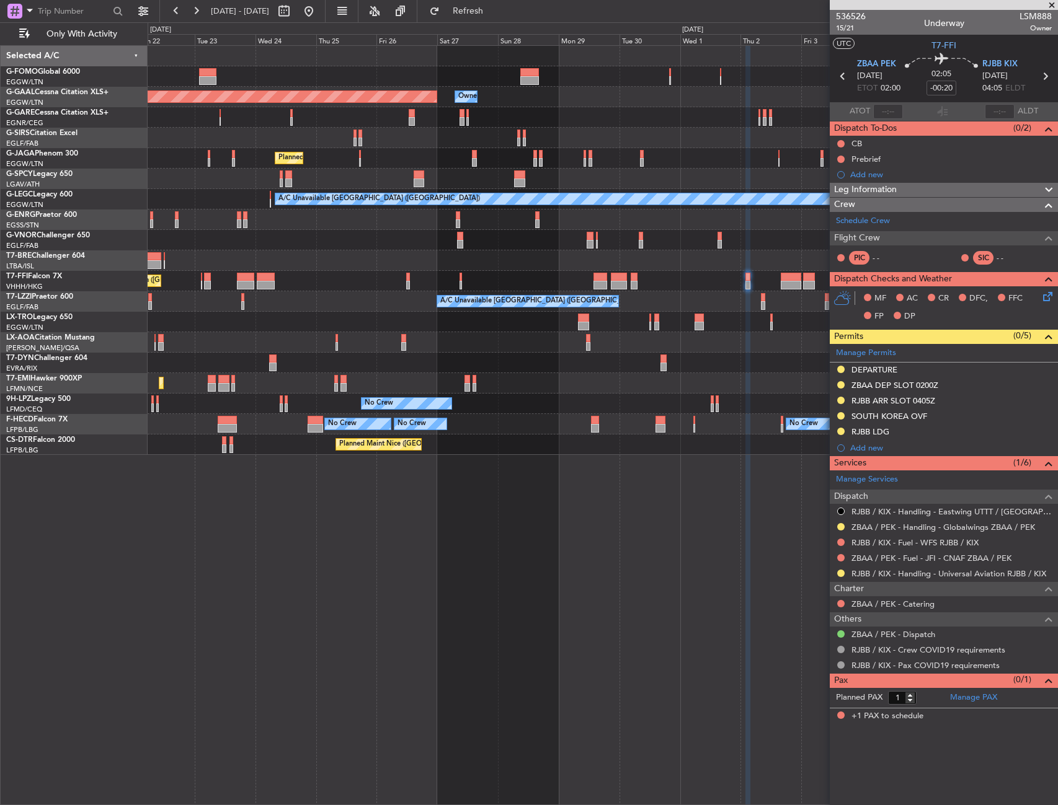
click at [490, 319] on div "A/C Unavailable" at bounding box center [602, 322] width 909 height 20
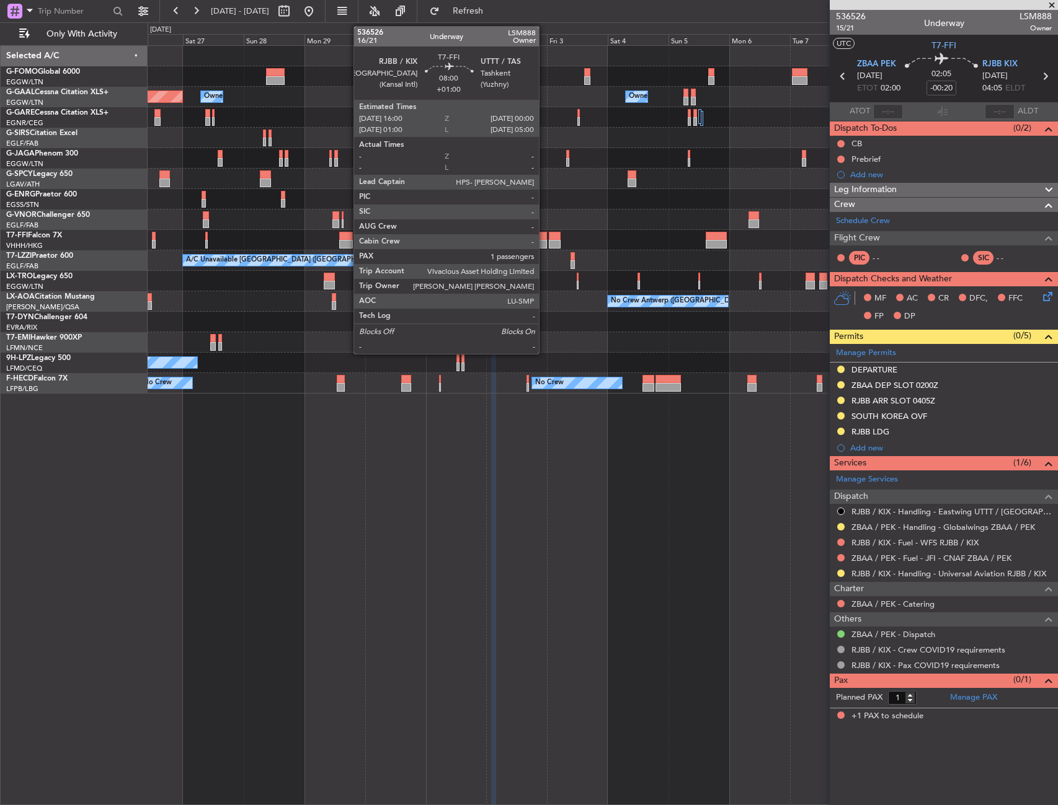
click at [544, 240] on div at bounding box center [536, 244] width 20 height 9
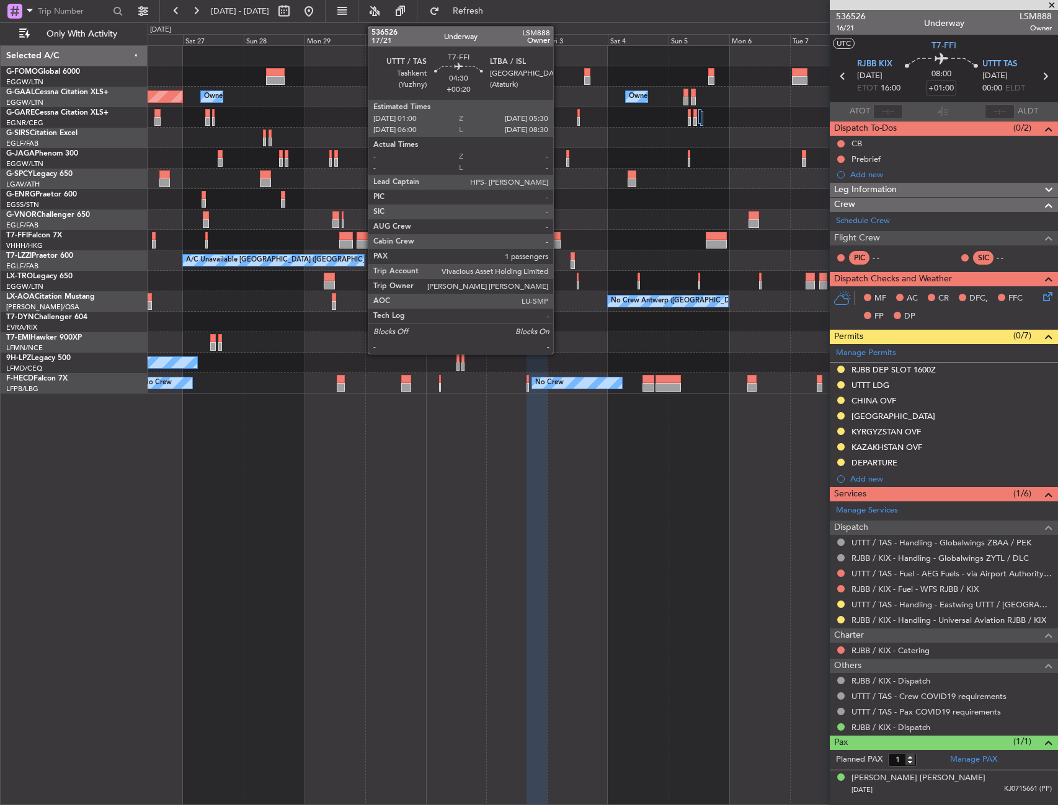
click at [559, 237] on div at bounding box center [555, 236] width 12 height 9
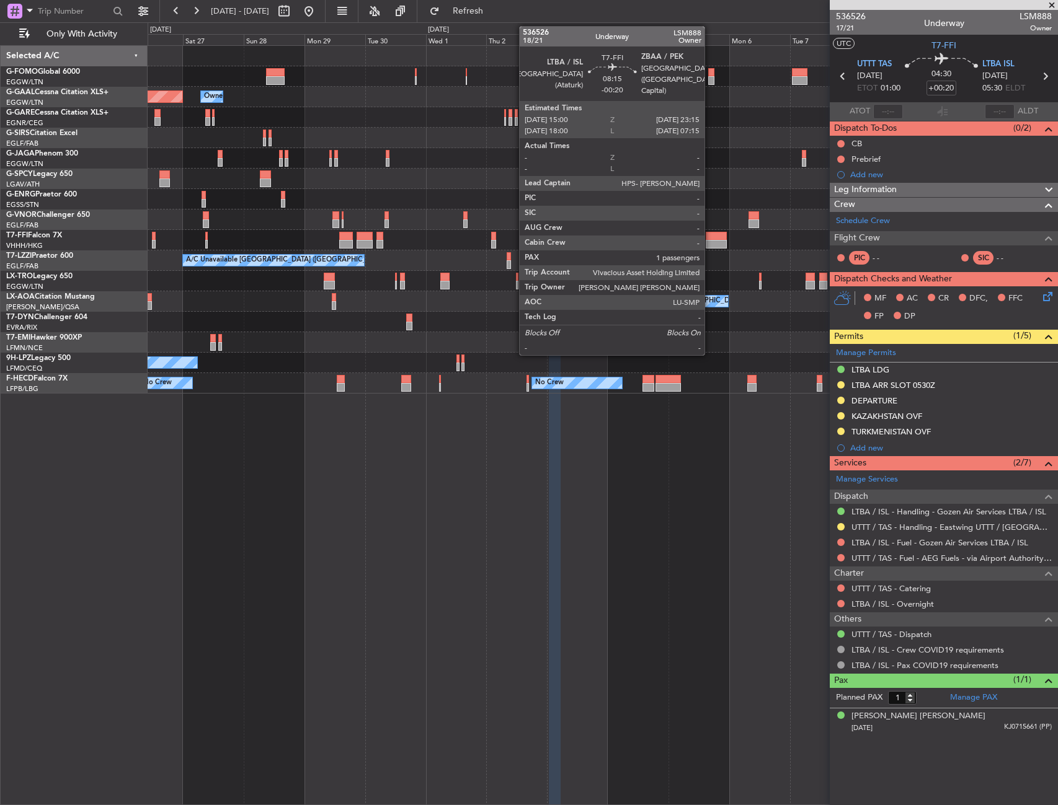
click at [710, 234] on div at bounding box center [715, 236] width 21 height 9
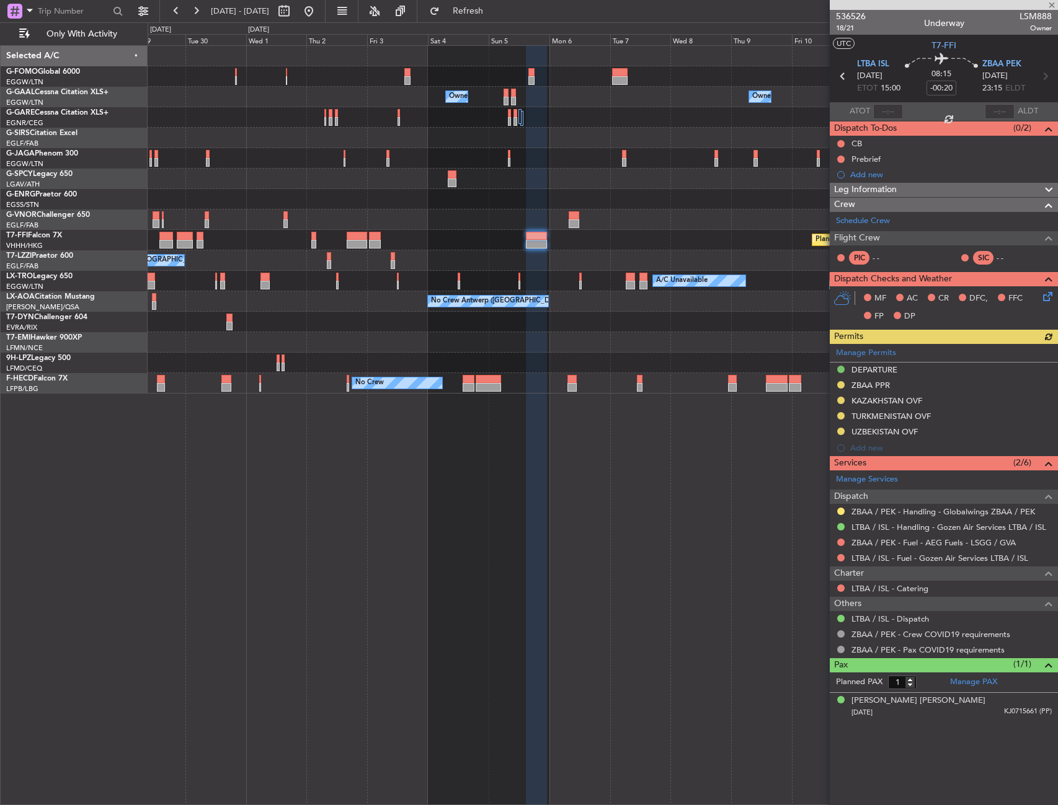
click at [526, 270] on div "A/C Unavailable [GEOGRAPHIC_DATA] ([GEOGRAPHIC_DATA])" at bounding box center [602, 260] width 909 height 20
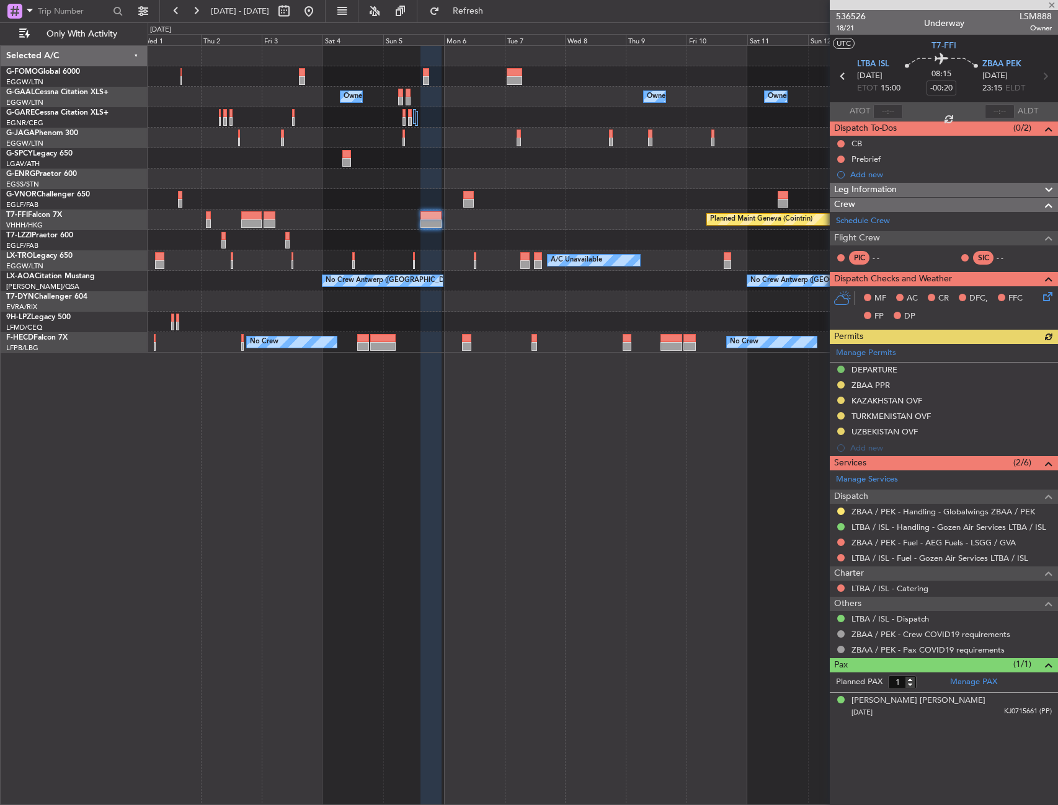
click at [767, 222] on div "Planned Maint Geneva (Cointrin)" at bounding box center [602, 220] width 909 height 20
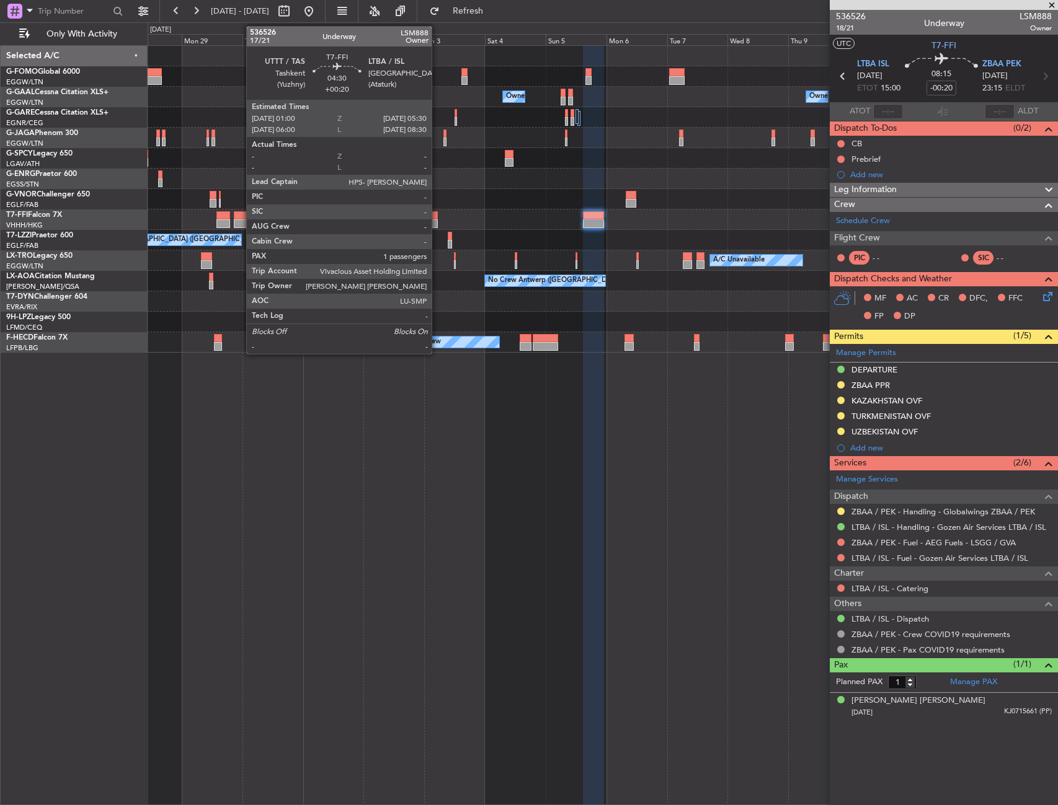
click at [436, 221] on div at bounding box center [432, 223] width 12 height 9
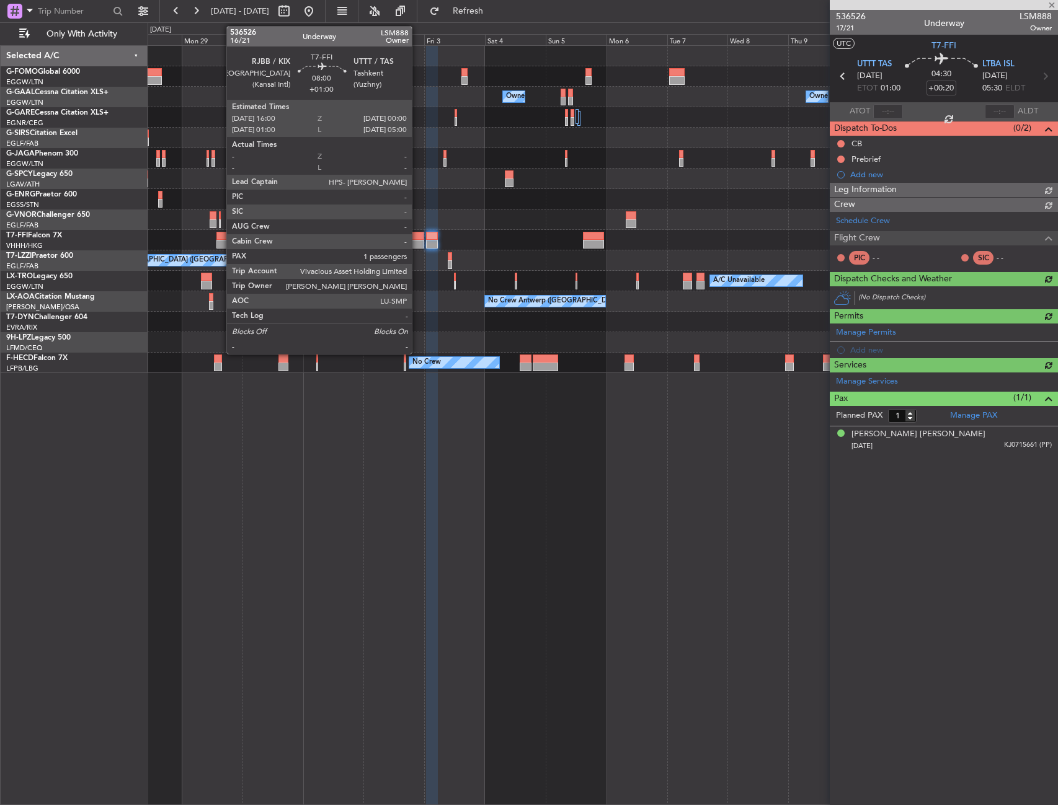
click at [417, 244] on div at bounding box center [414, 244] width 20 height 9
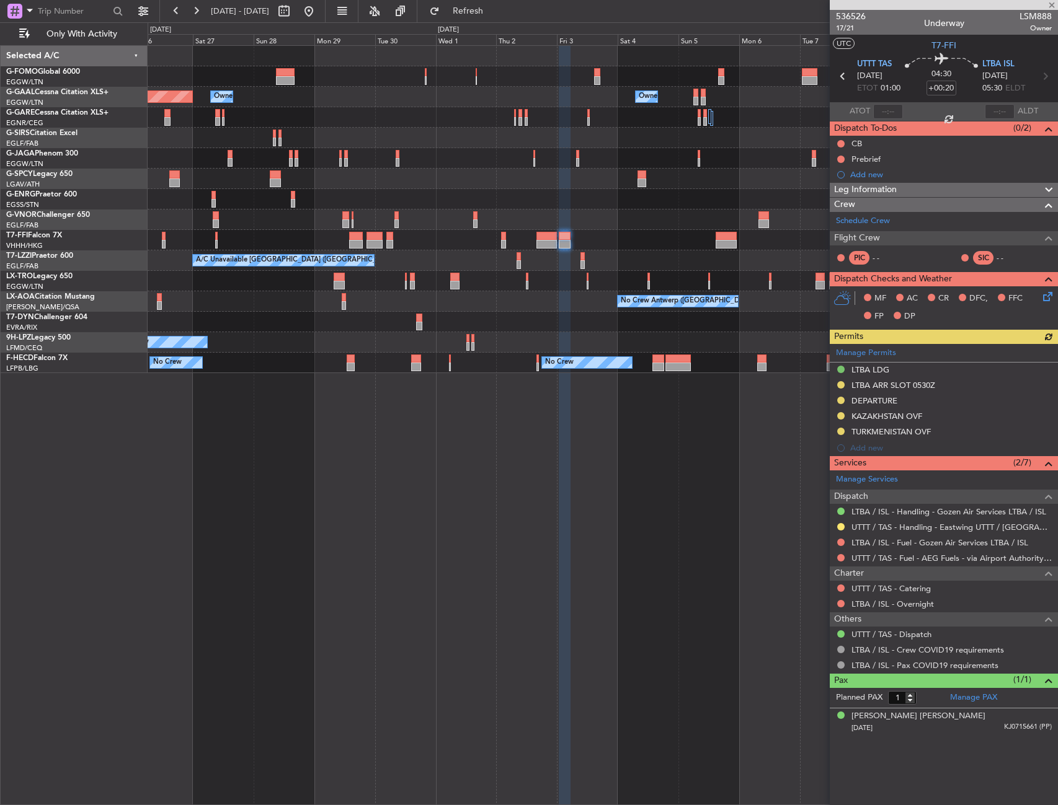
click at [493, 250] on div "Owner Owner Owner Planned [GEOGRAPHIC_DATA] Owner Owner [GEOGRAPHIC_DATA] ([GEO…" at bounding box center [602, 209] width 909 height 327
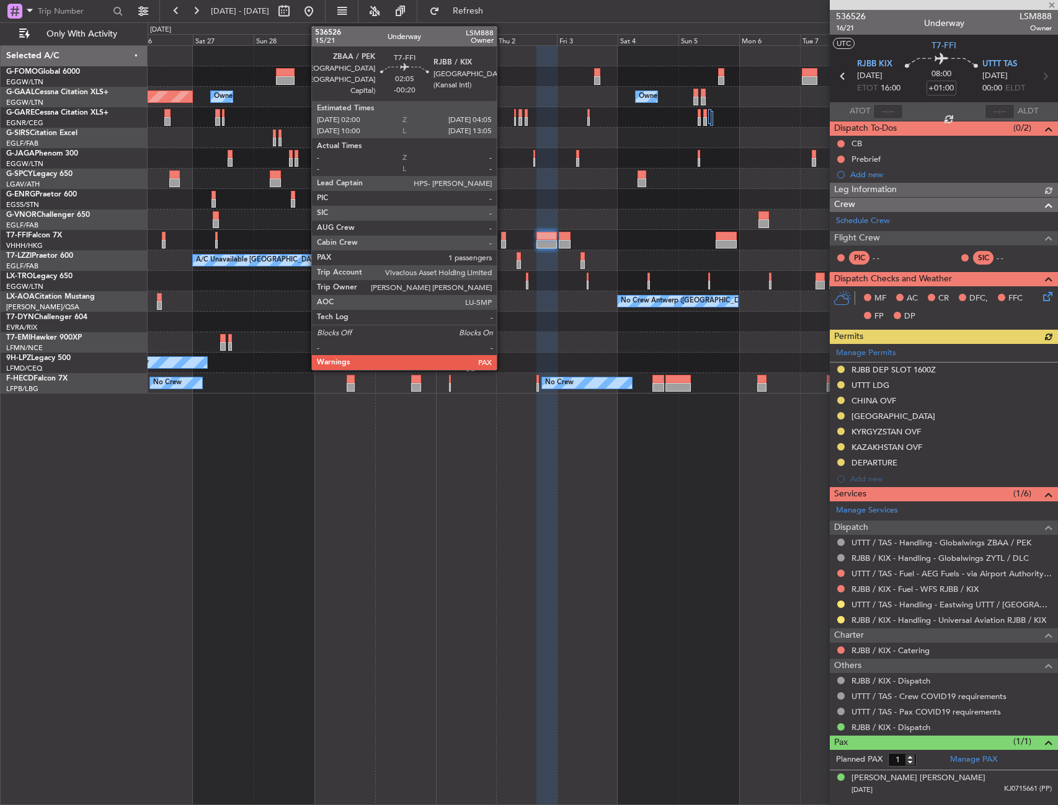
click at [502, 242] on div at bounding box center [504, 244] width 6 height 9
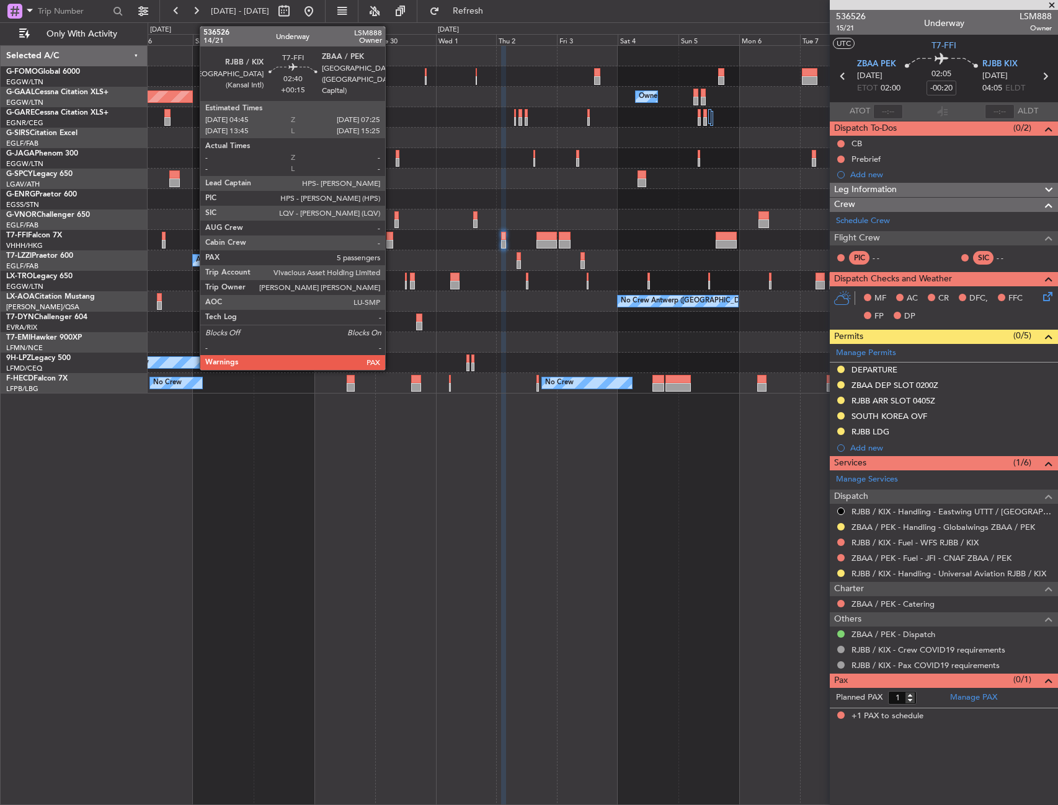
click at [391, 246] on div at bounding box center [389, 244] width 7 height 9
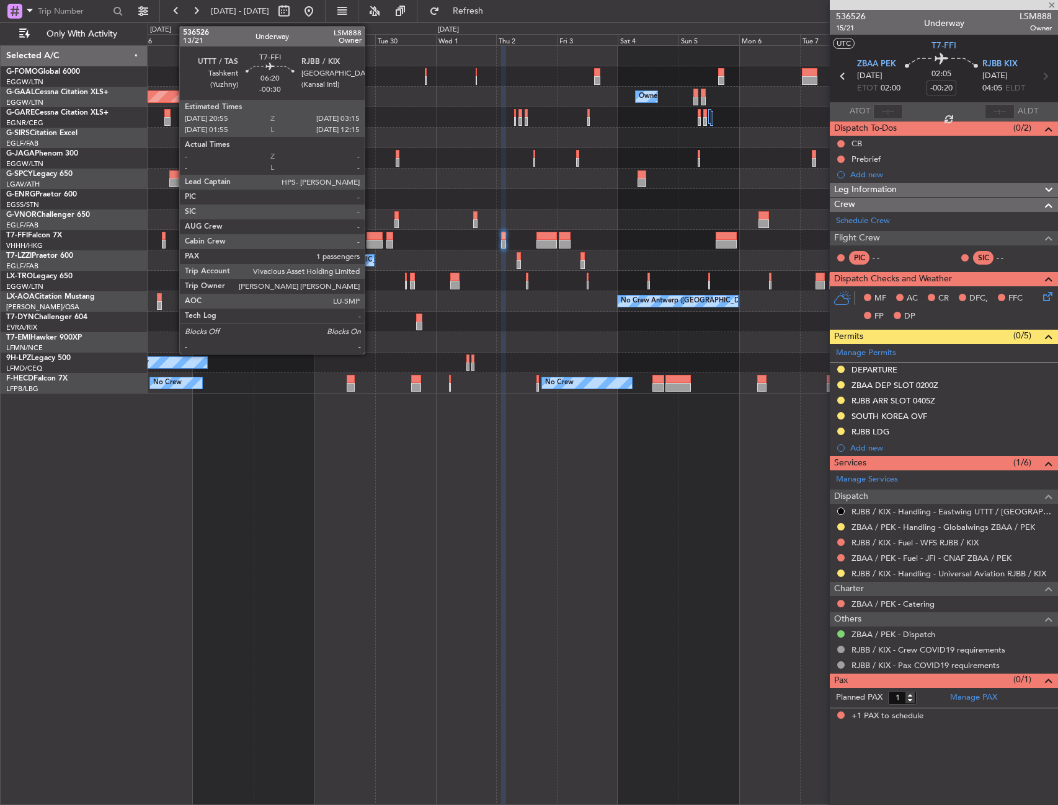
type input "+00:15"
type input "5"
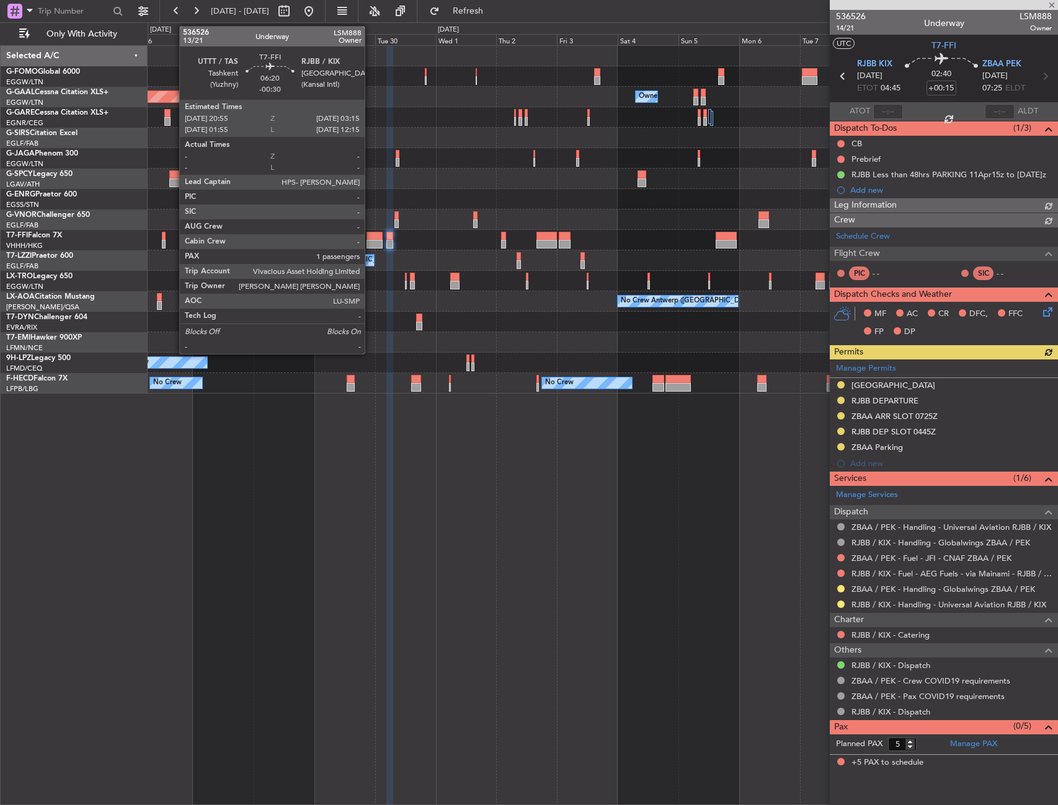
click at [370, 241] on div at bounding box center [374, 244] width 16 height 9
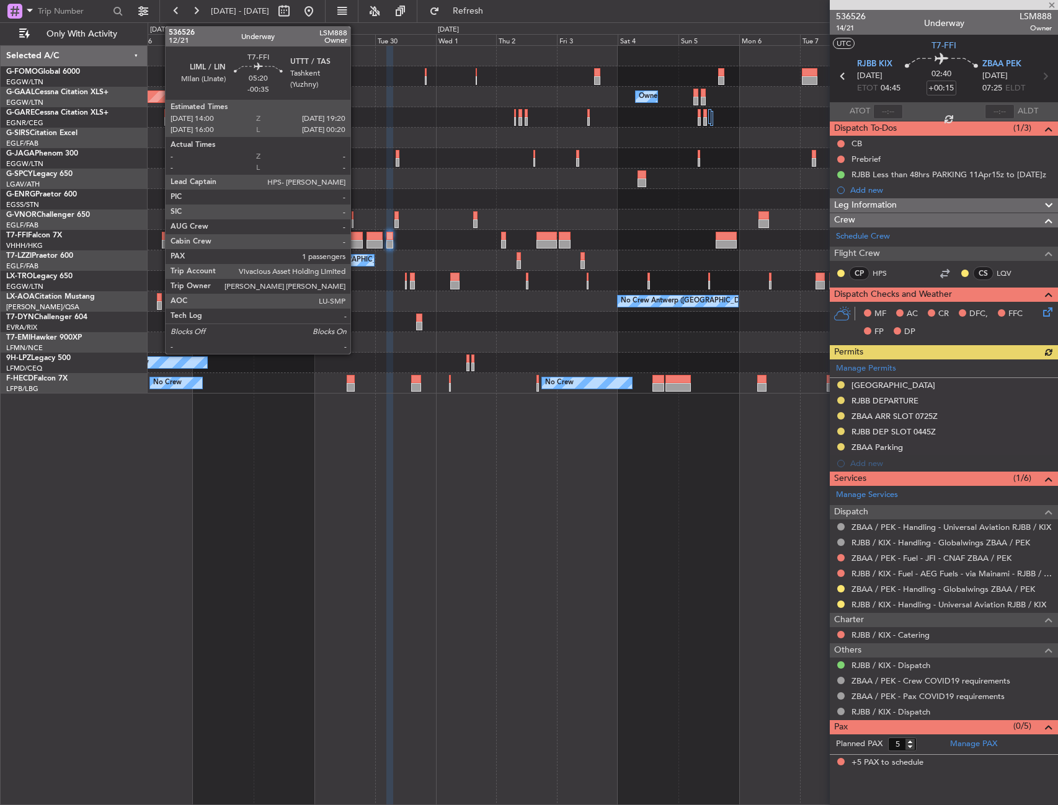
type input "-00:30"
type input "1"
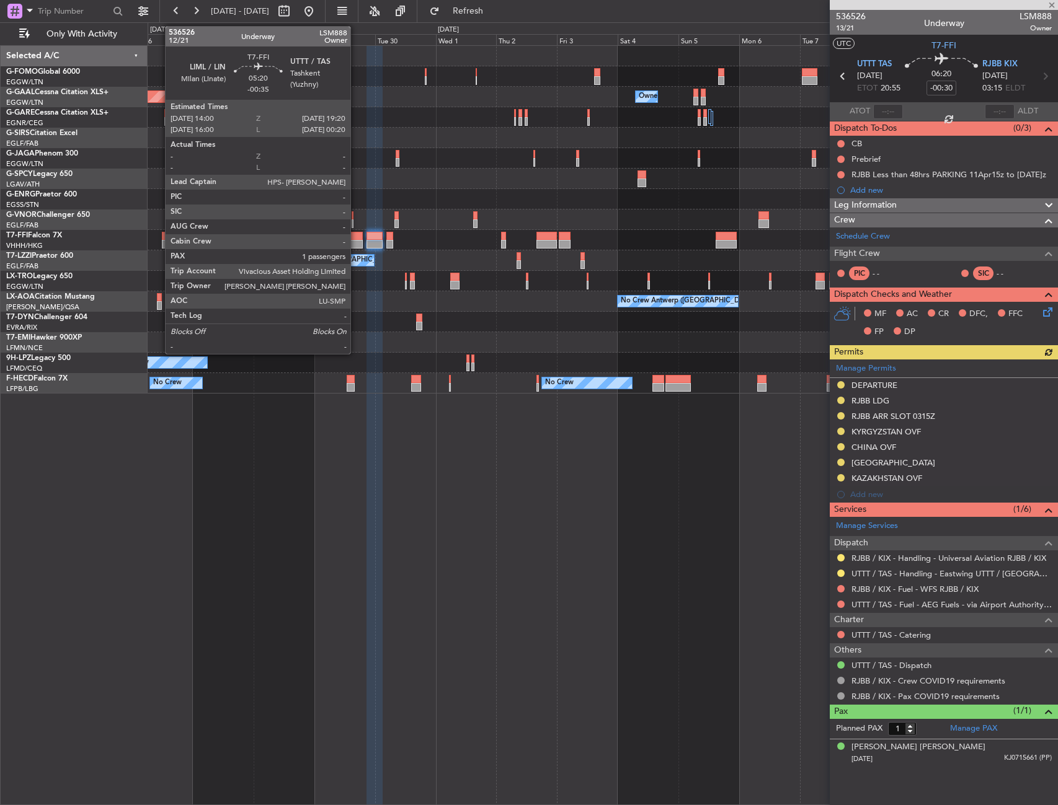
click at [356, 241] on div at bounding box center [356, 244] width 14 height 9
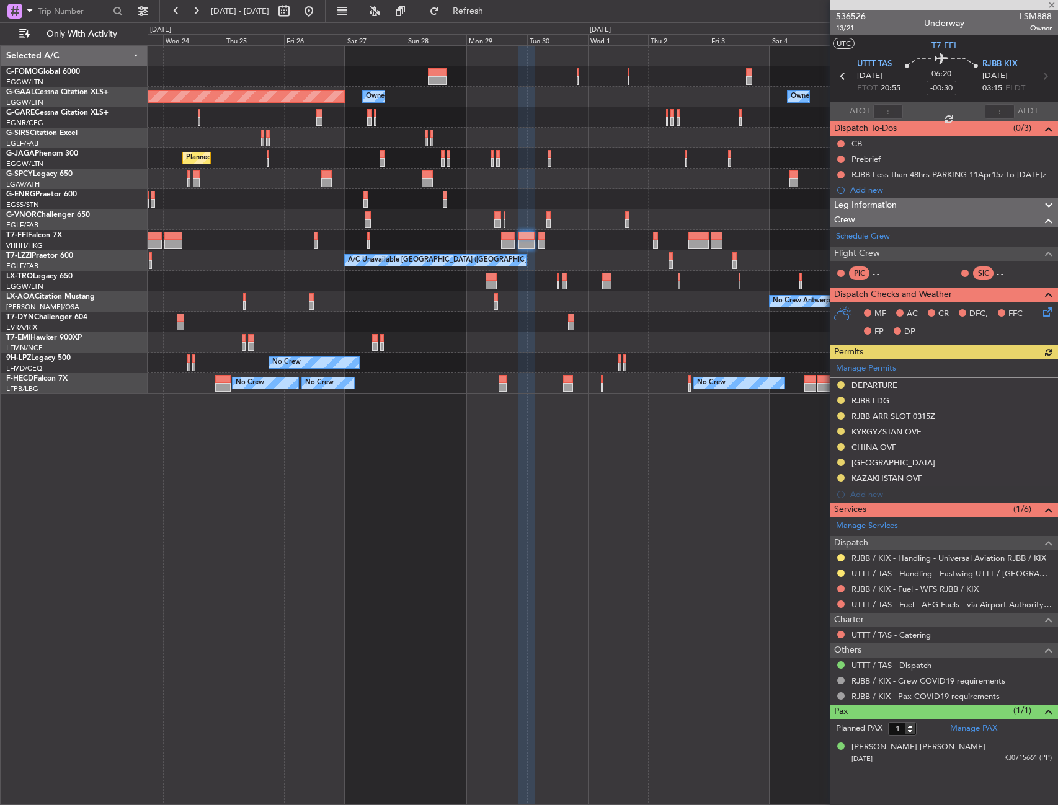
click at [504, 235] on div "Planned Maint Tianjin ([GEOGRAPHIC_DATA]) Planned Maint Geneva ([GEOGRAPHIC_DAT…" at bounding box center [602, 240] width 909 height 20
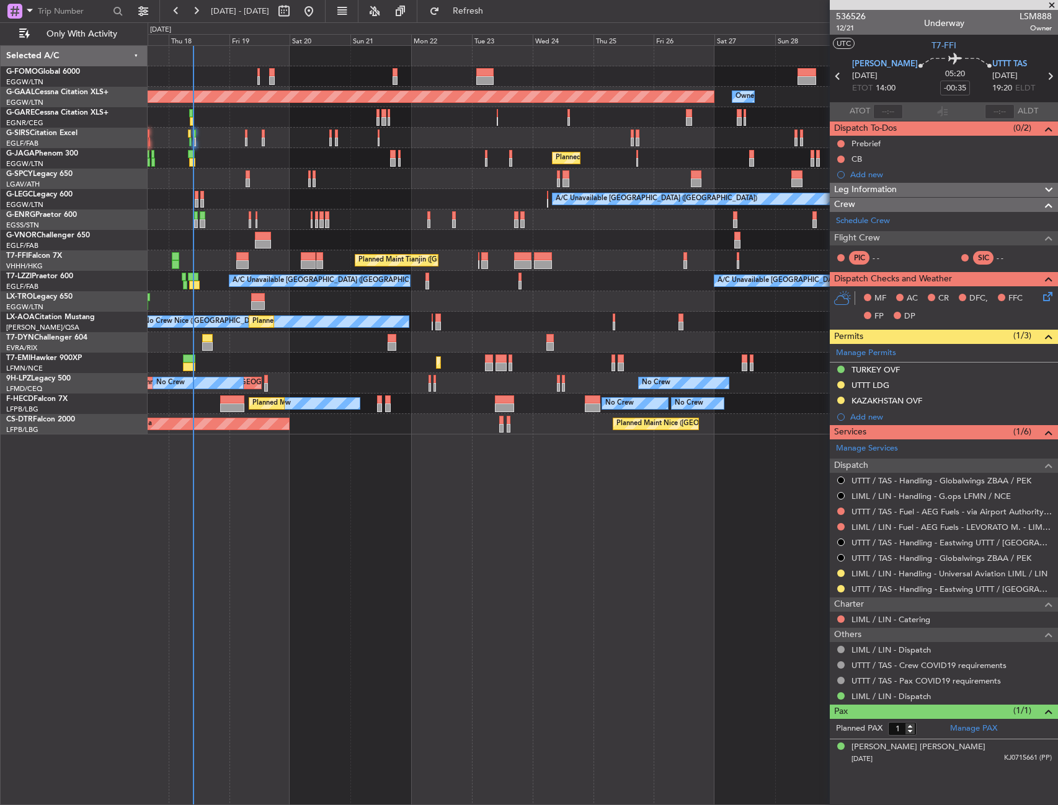
click at [684, 503] on div "Planned Maint Dusseldorf Owner Owner Planned Maint [GEOGRAPHIC_DATA] ([GEOGRAPH…" at bounding box center [603, 425] width 910 height 760
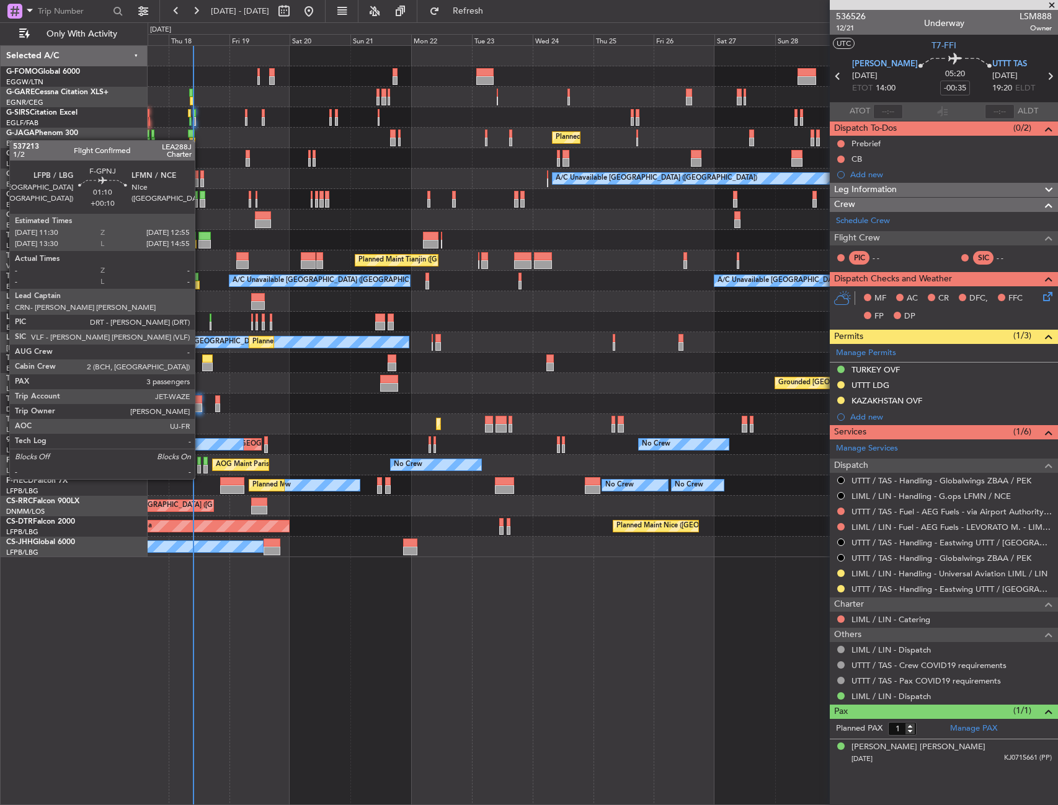
click at [200, 467] on div at bounding box center [199, 469] width 4 height 9
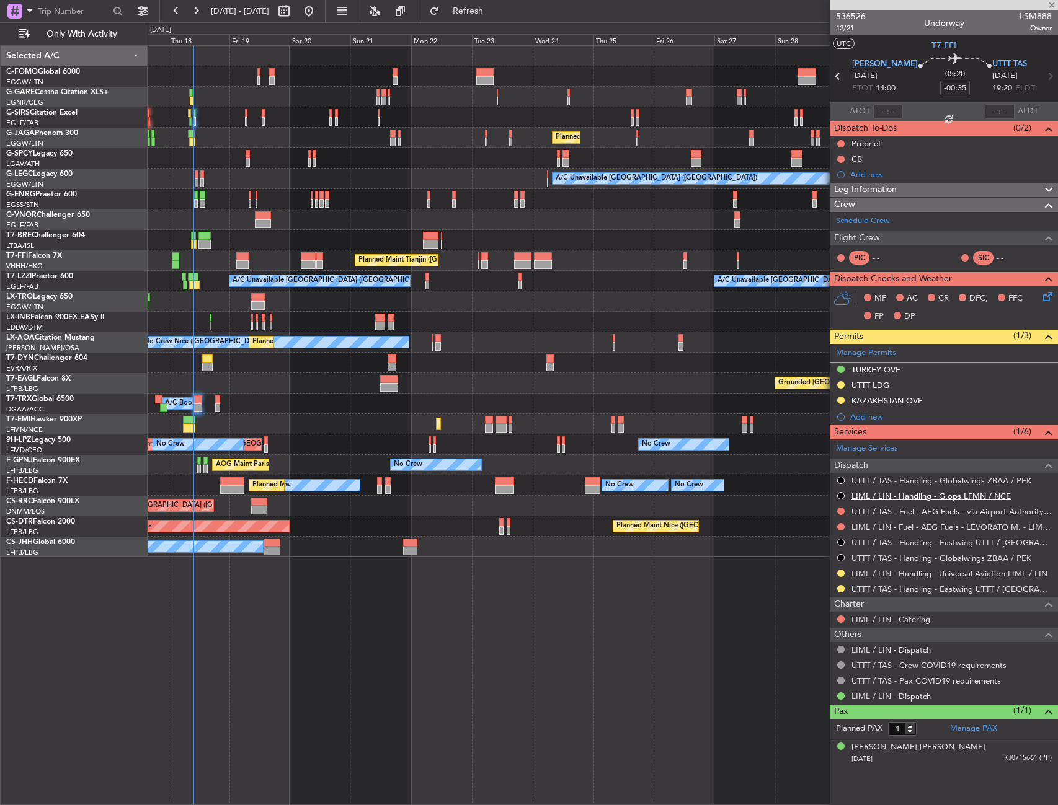
type input "+00:10"
type input "3"
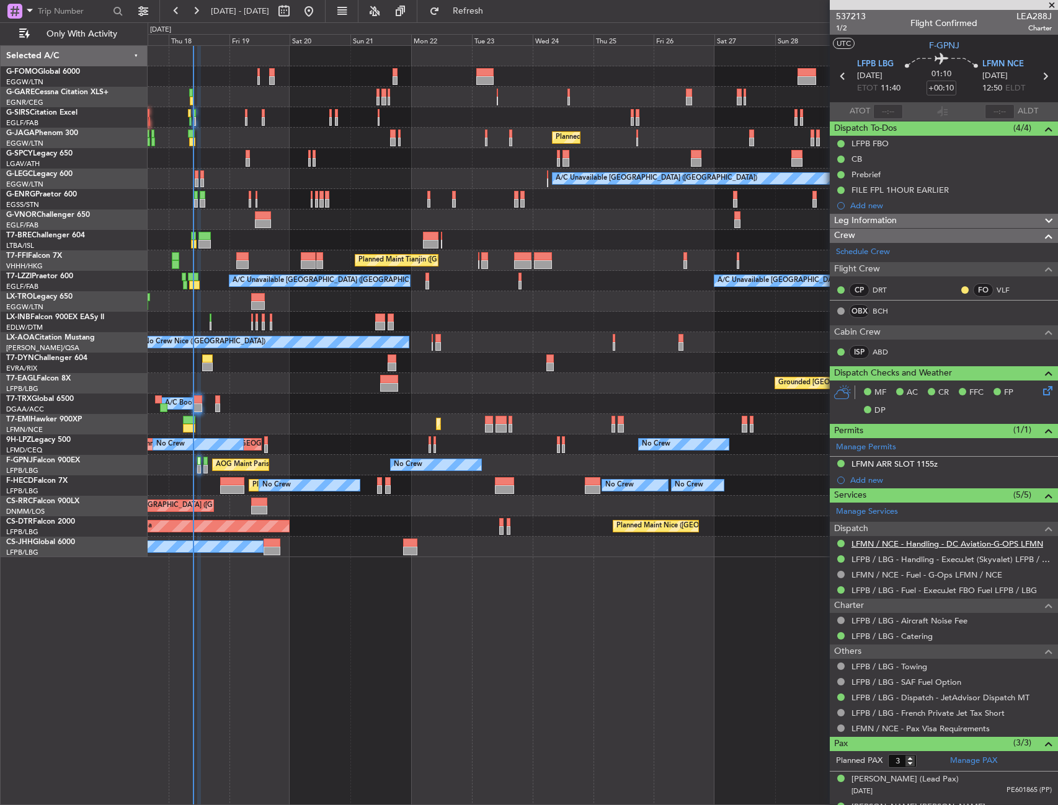
click at [920, 549] on mat-tooltip-component "LFMN / NCE - Handling - DC Aviation-G-OPS LFMN" at bounding box center [947, 565] width 185 height 33
click at [898, 541] on link "LFMN / NCE - Handling - DC Aviation-G-OPS LFMN" at bounding box center [947, 544] width 192 height 11
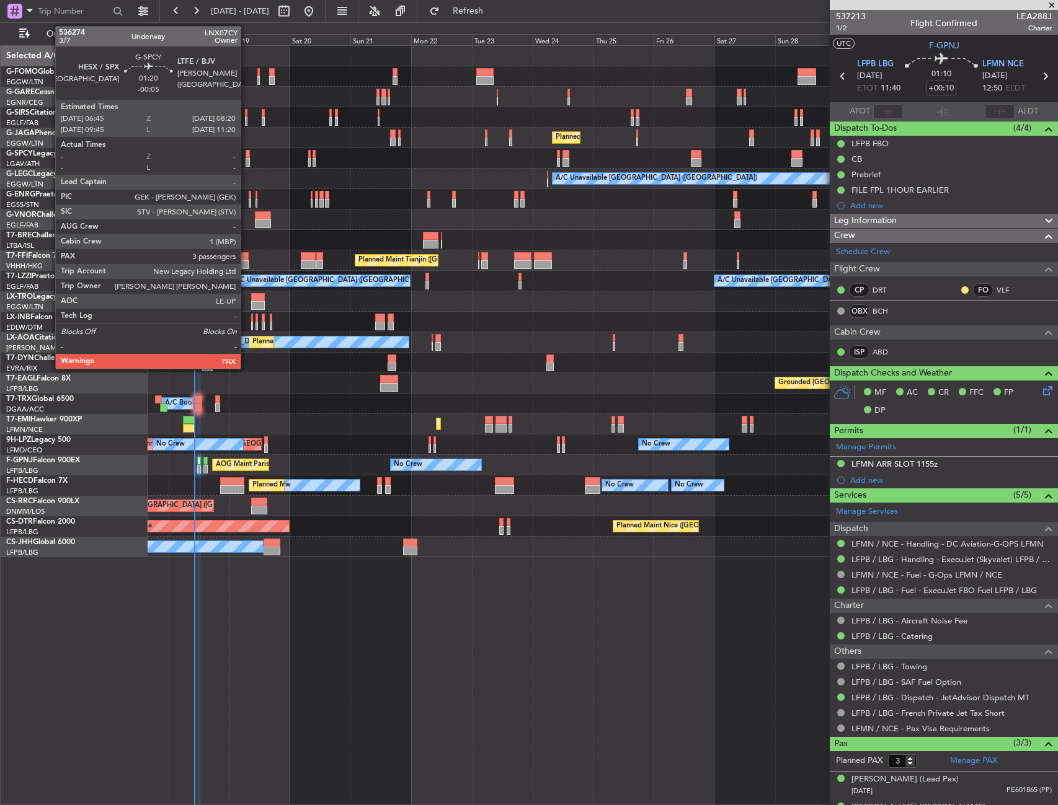
click at [246, 155] on div at bounding box center [247, 154] width 4 height 9
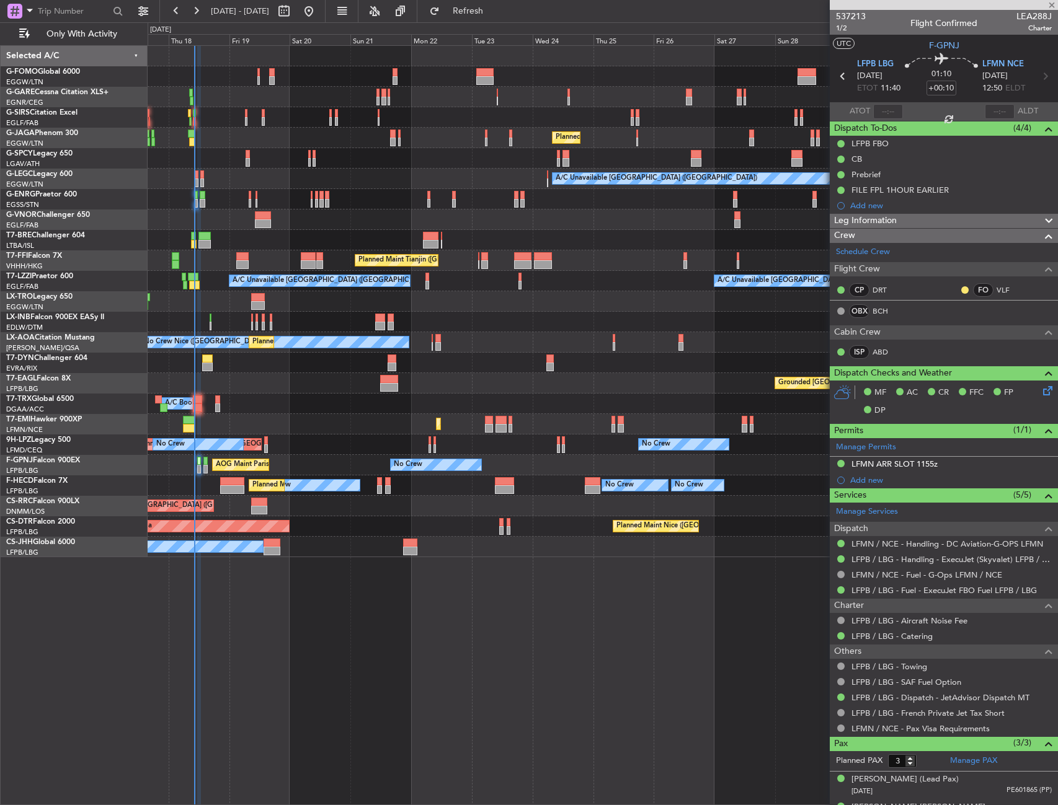
type input "-00:05"
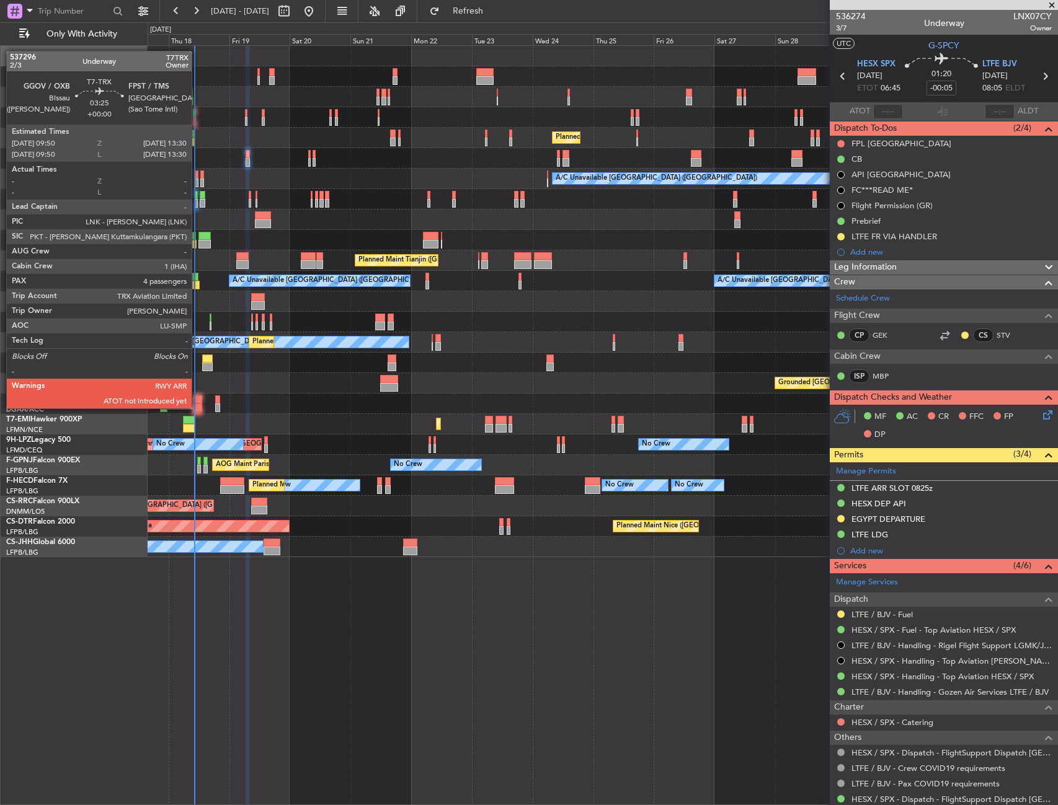
click at [197, 407] on div at bounding box center [197, 408] width 9 height 9
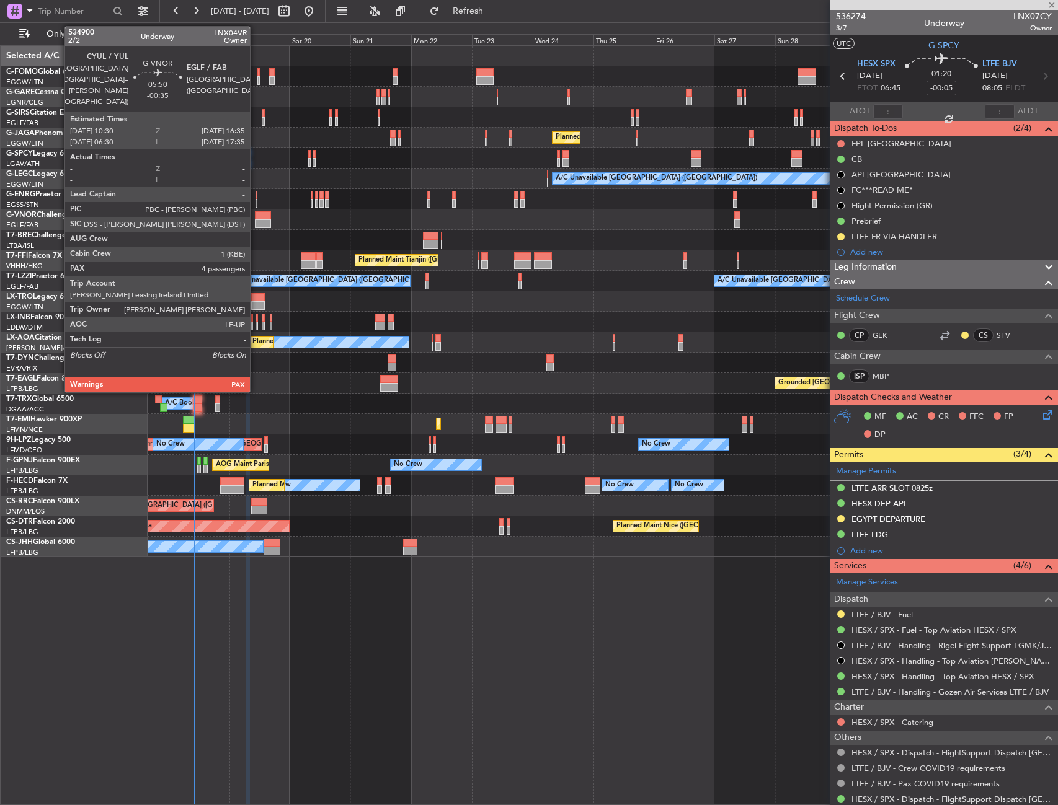
type input "4"
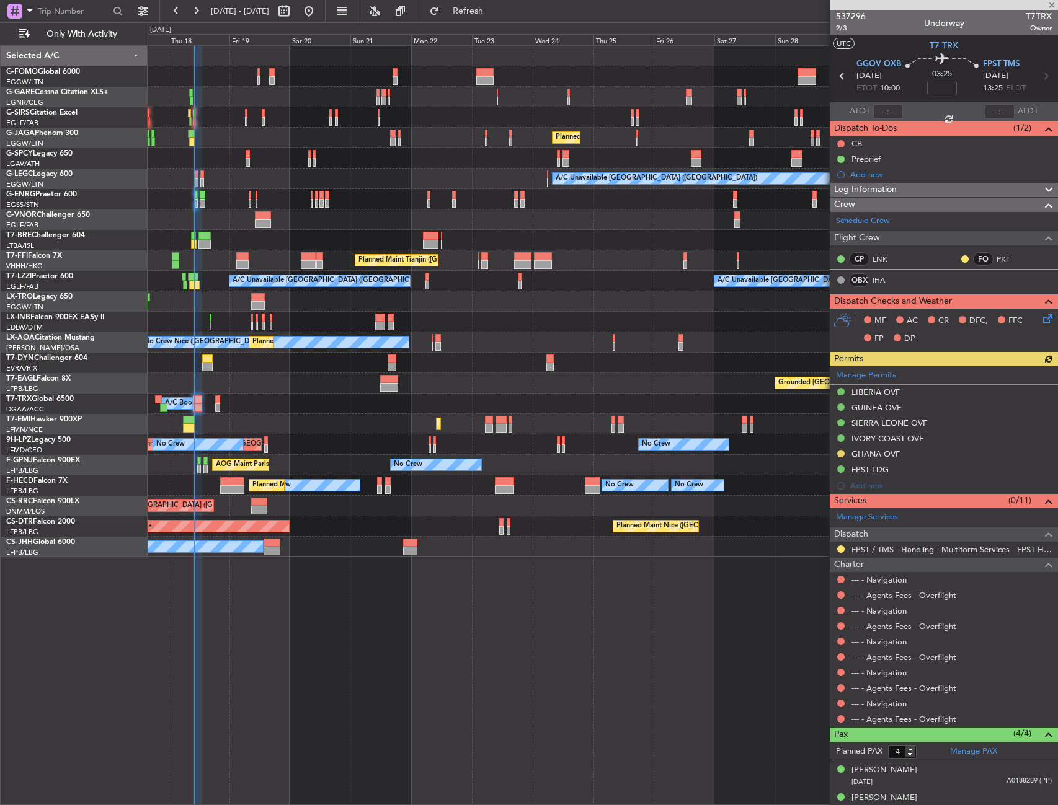
click at [244, 155] on div at bounding box center [602, 158] width 909 height 20
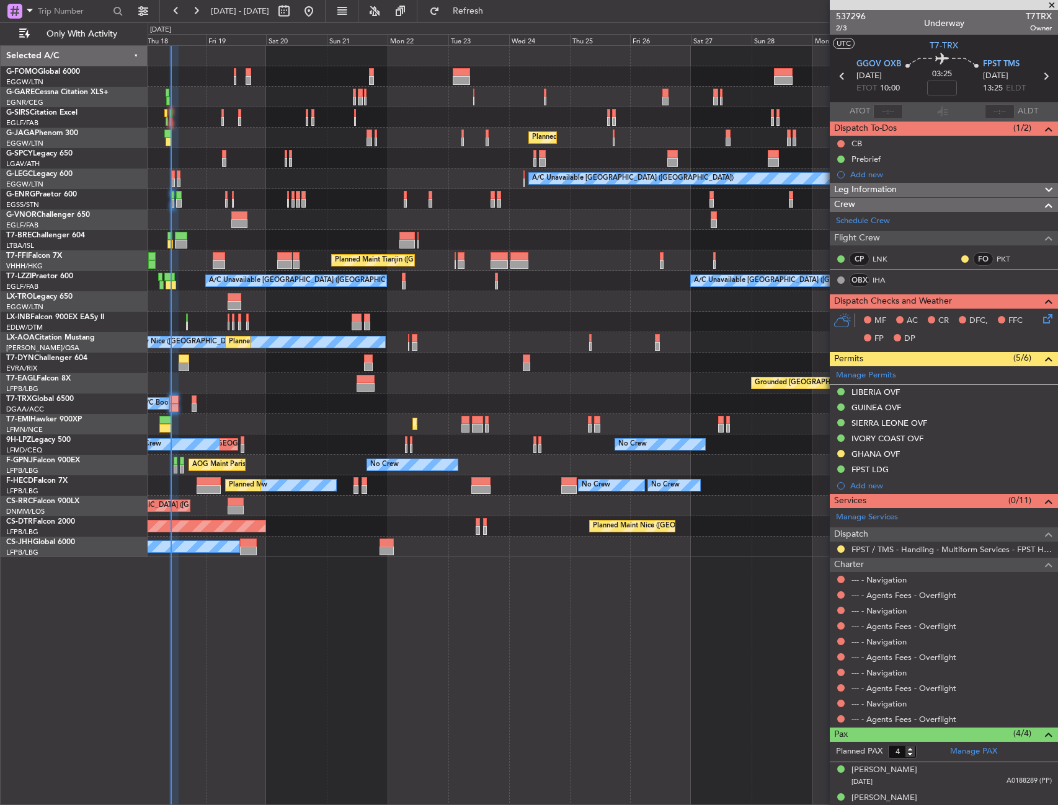
click at [420, 380] on div "Grounded [GEOGRAPHIC_DATA] (Al Maktoum Intl) Planned Maint [US_STATE] ([GEOGRAP…" at bounding box center [602, 383] width 909 height 20
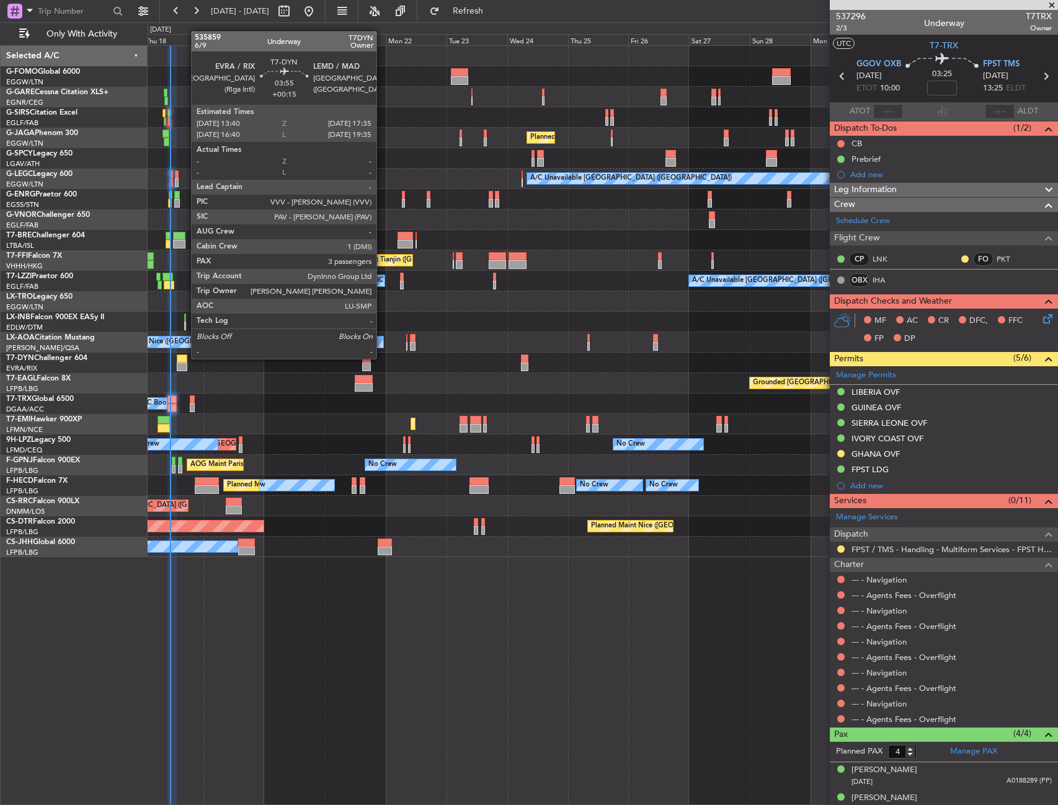
click at [185, 358] on div at bounding box center [182, 359] width 10 height 9
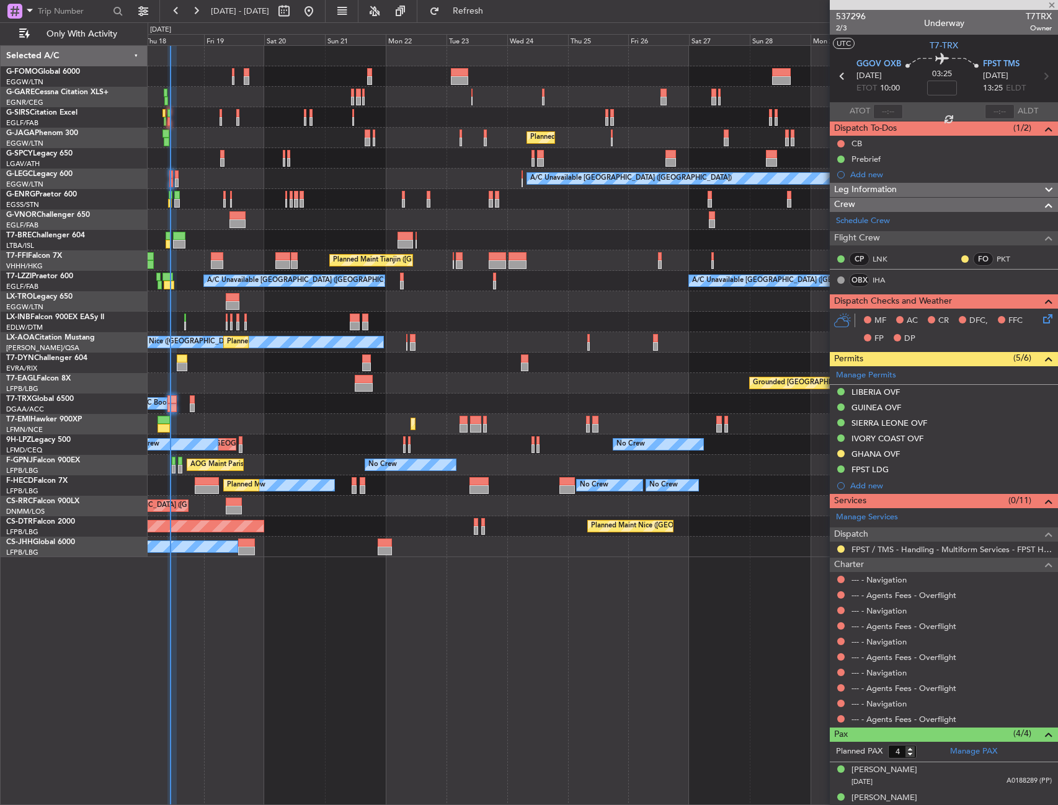
type input "+00:15"
type input "3"
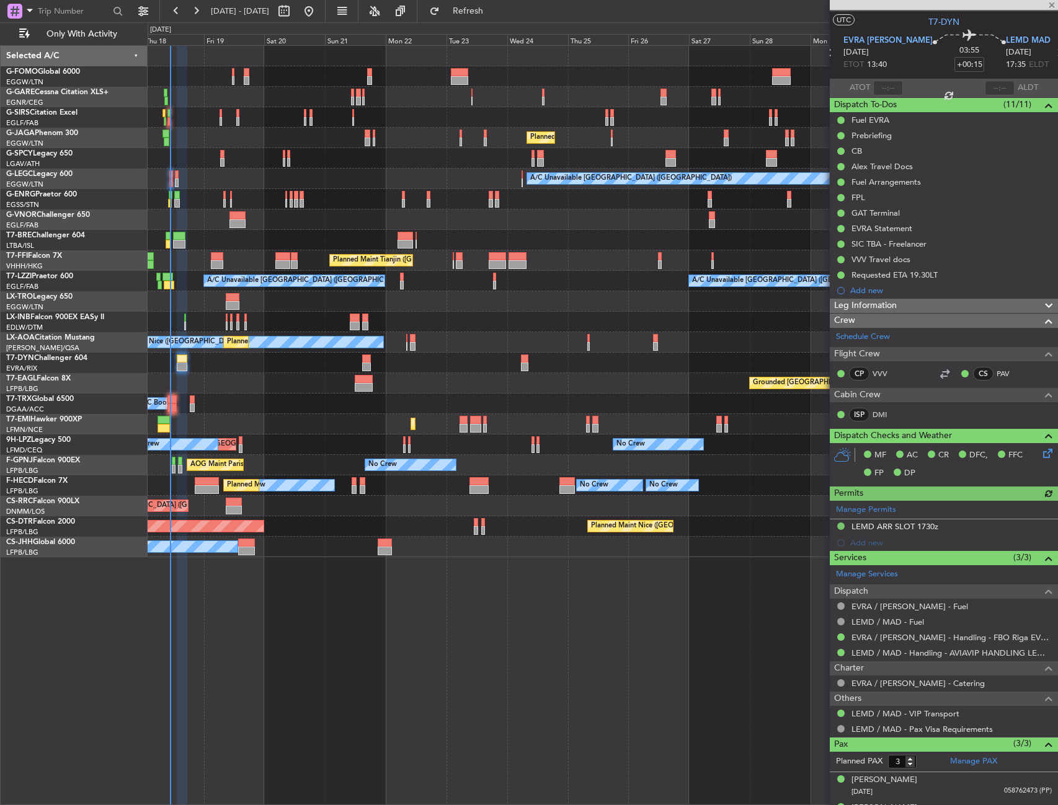
scroll to position [0, 0]
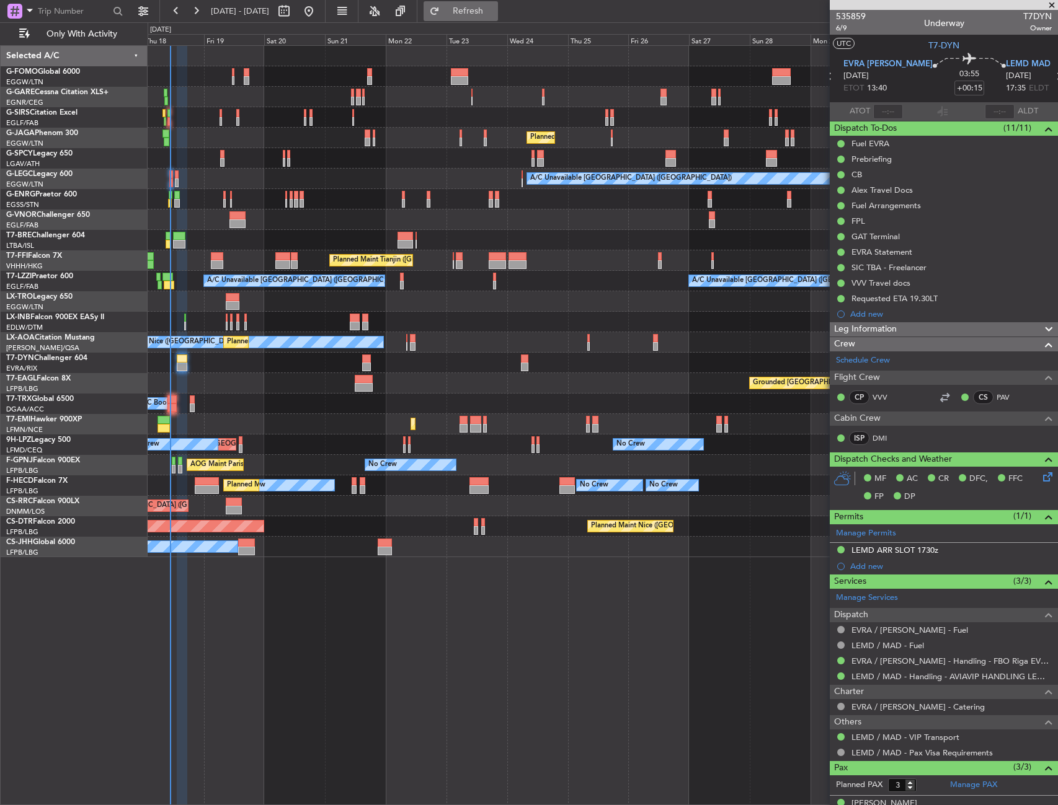
click at [494, 7] on span "Refresh" at bounding box center [468, 11] width 52 height 9
click at [841, 175] on button at bounding box center [840, 174] width 7 height 7
click at [844, 219] on li "In Progress" at bounding box center [841, 210] width 66 height 19
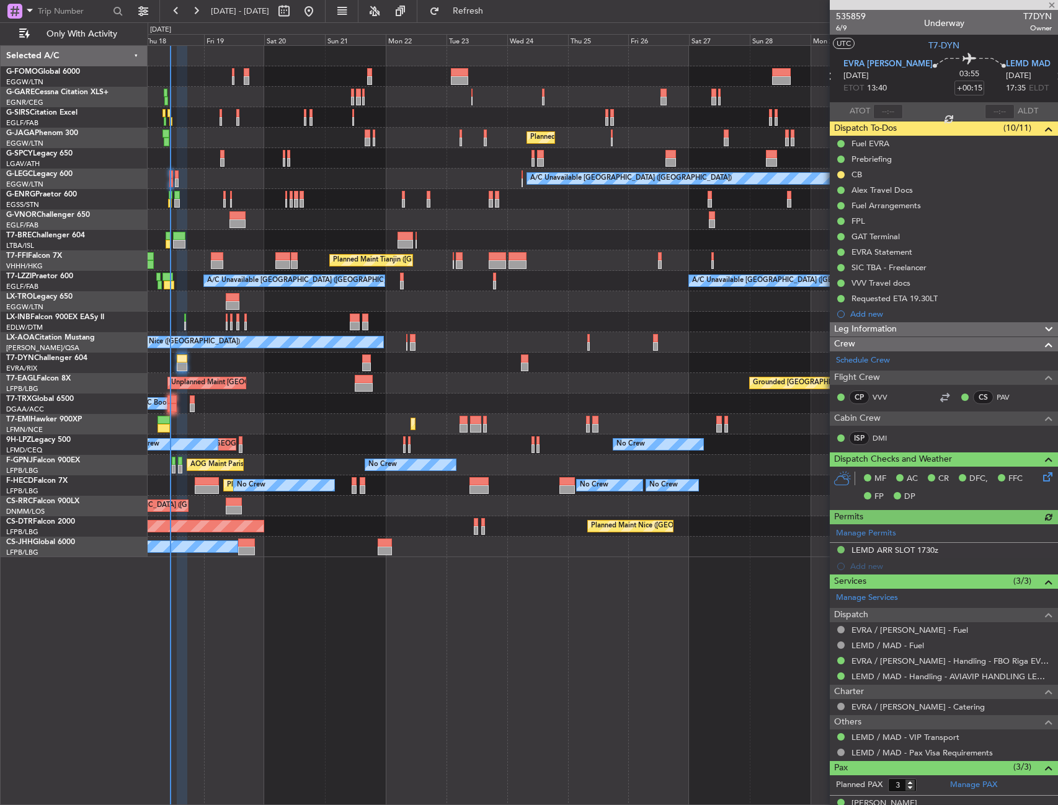
click at [842, 174] on button at bounding box center [840, 174] width 7 height 7
click at [842, 227] on span "Completed" at bounding box center [845, 229] width 41 height 12
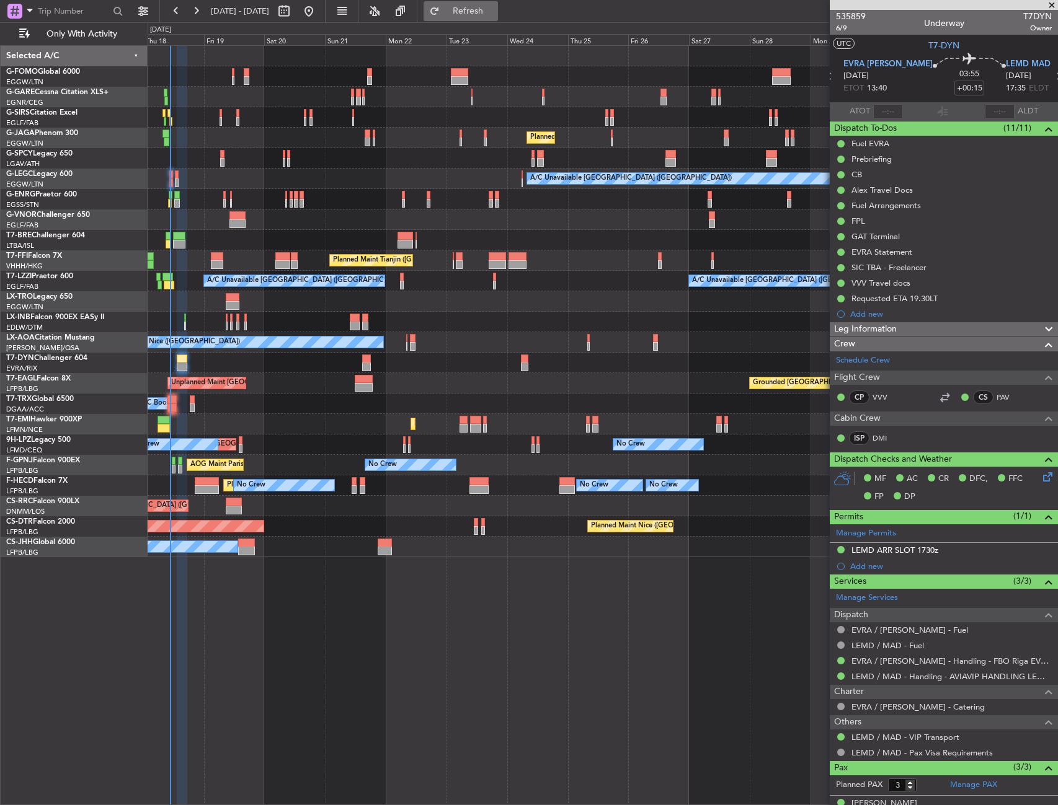
click at [494, 11] on span "Refresh" at bounding box center [468, 11] width 52 height 9
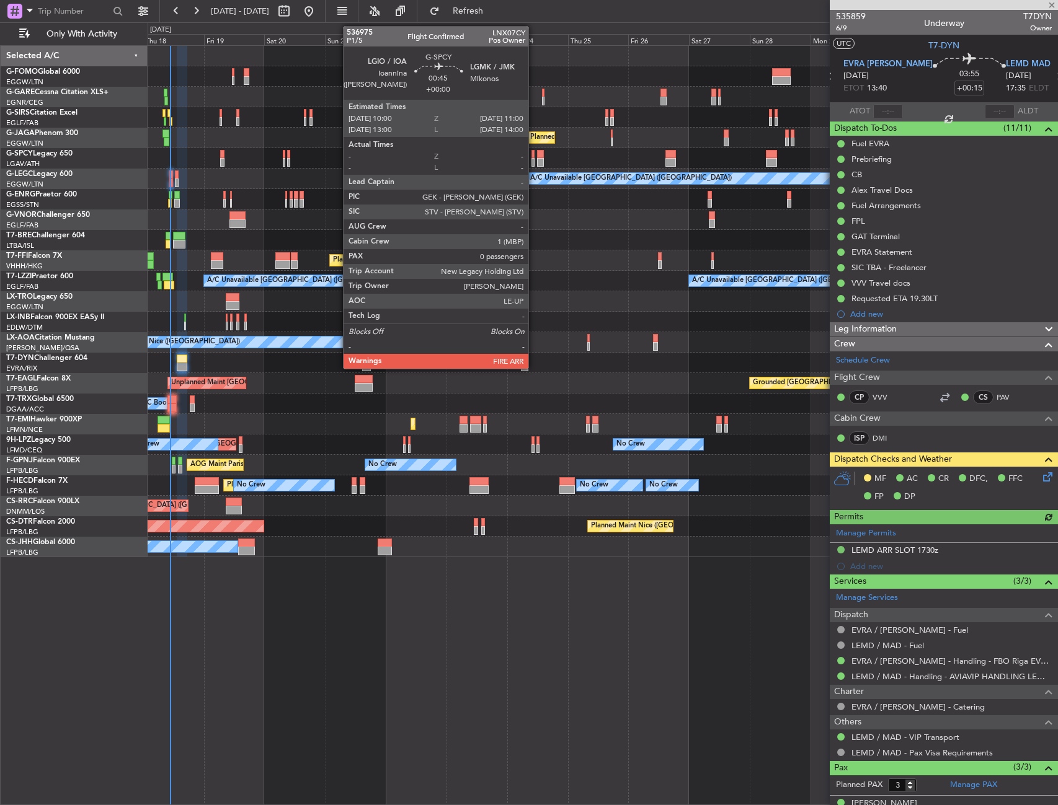
click at [1040, 470] on icon at bounding box center [1045, 475] width 10 height 10
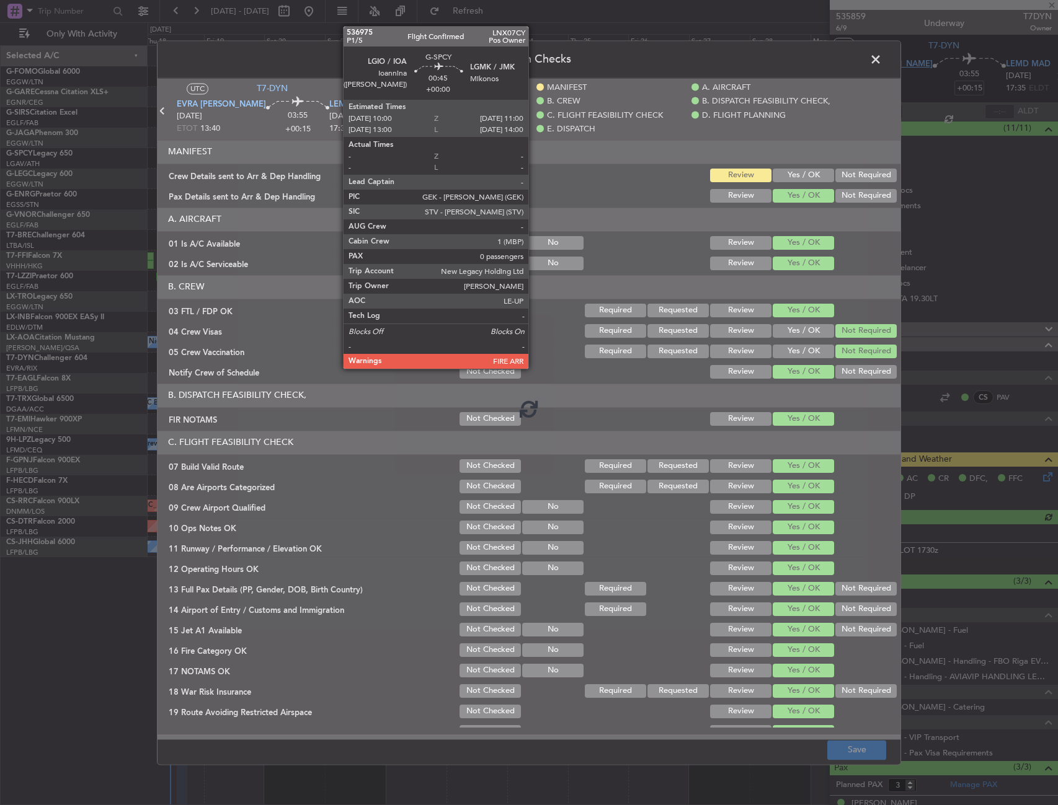
click at [882, 63] on span at bounding box center [882, 62] width 0 height 25
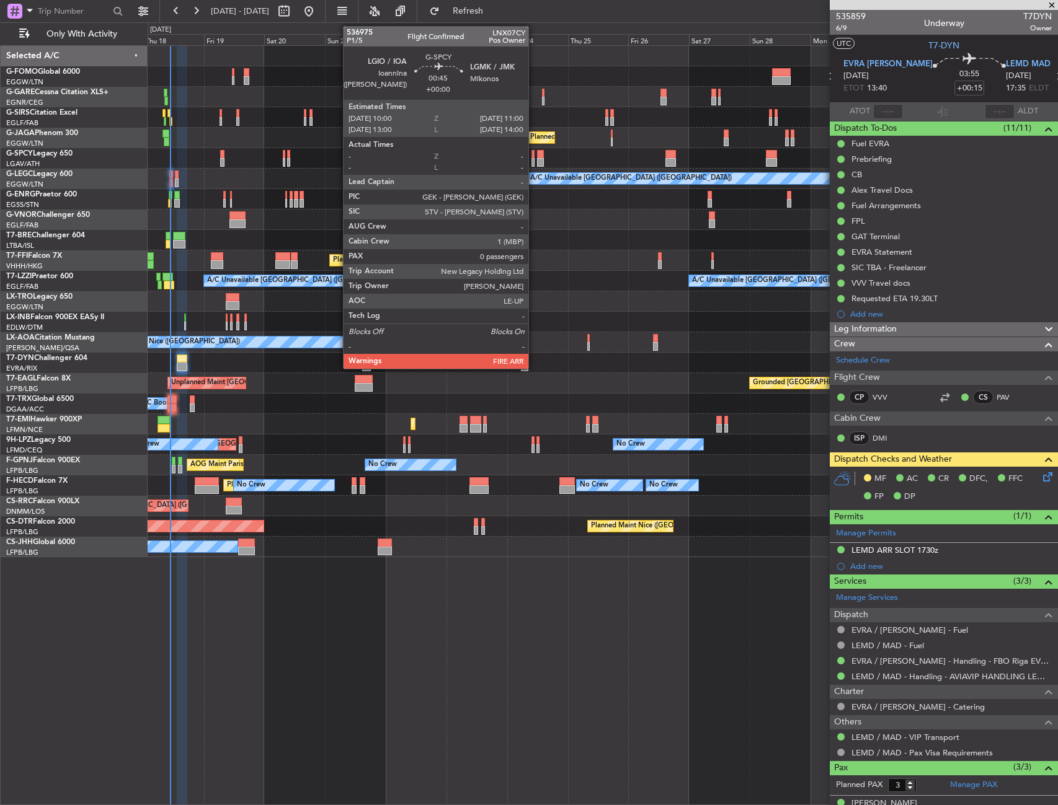
click at [1040, 479] on icon at bounding box center [1045, 475] width 10 height 10
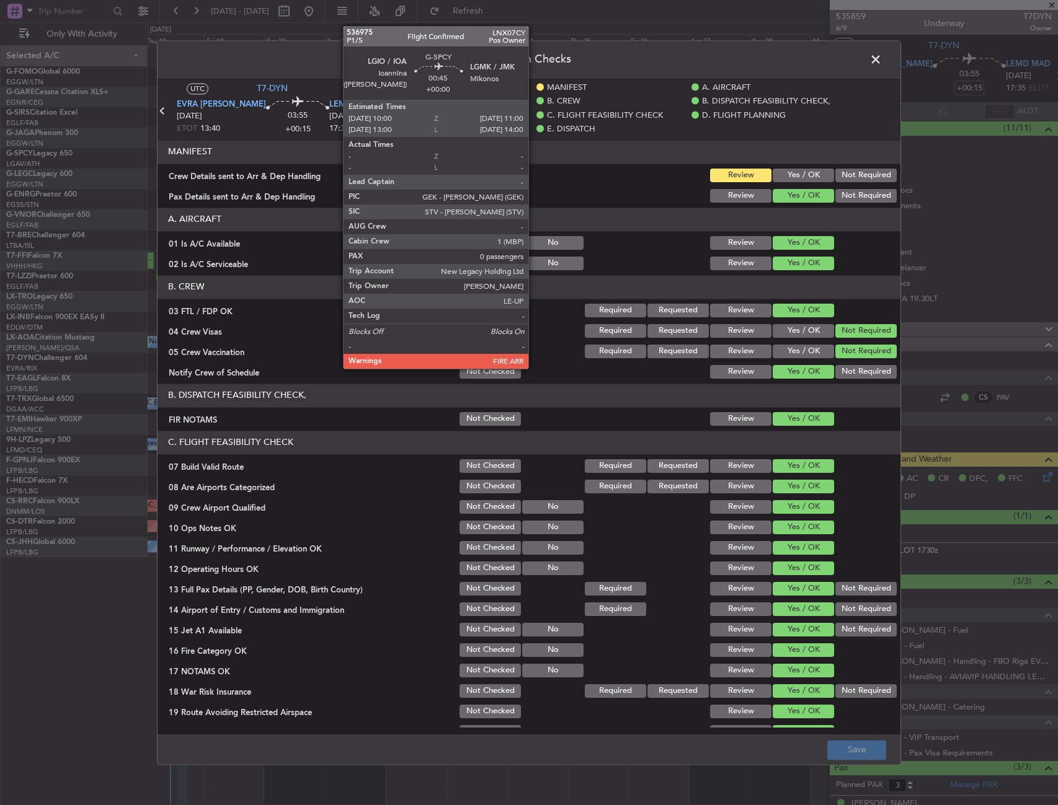
click at [798, 149] on header "MANIFEST" at bounding box center [528, 152] width 743 height 24
click at [882, 60] on span at bounding box center [882, 62] width 0 height 25
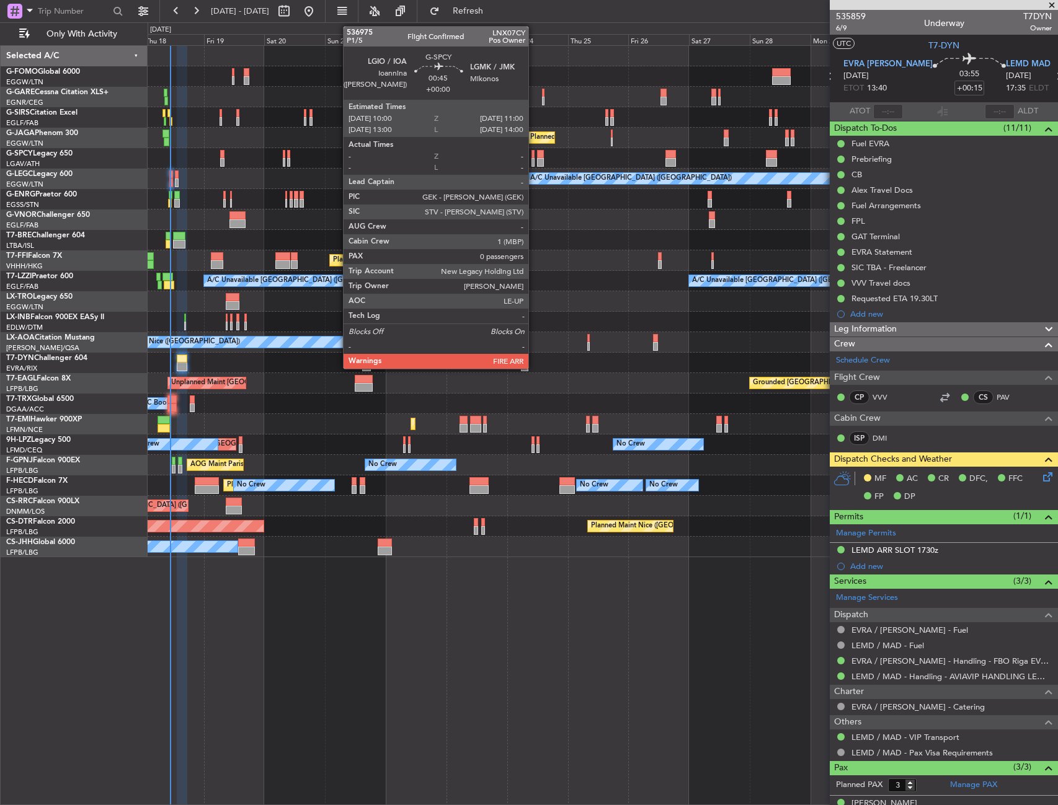
click at [595, 128] on div "Planned Maint [GEOGRAPHIC_DATA] ([GEOGRAPHIC_DATA])" at bounding box center [602, 138] width 909 height 20
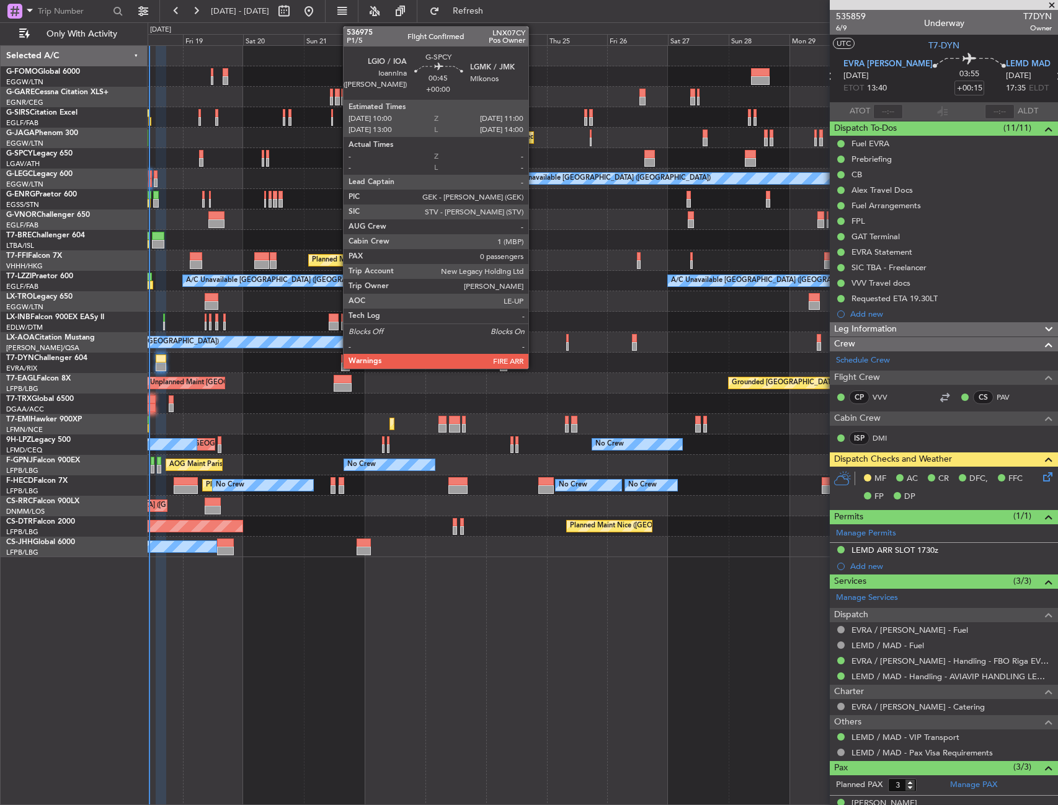
click at [562, 115] on div at bounding box center [602, 117] width 909 height 20
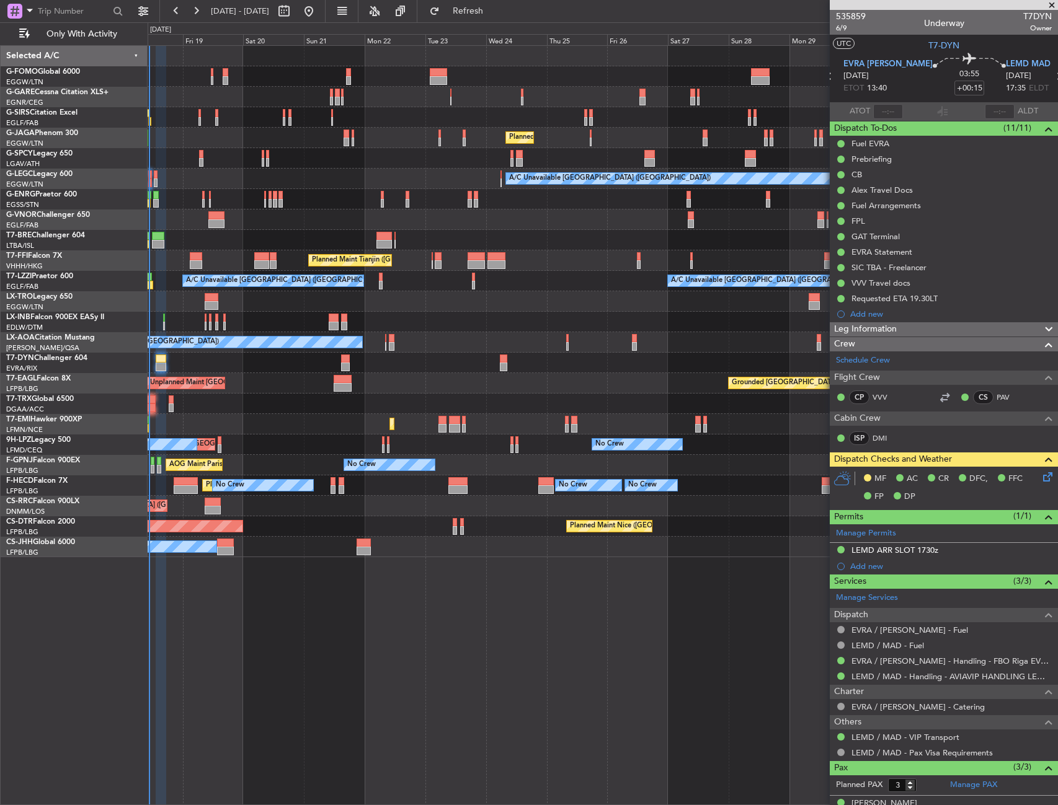
click at [1040, 477] on icon at bounding box center [1045, 475] width 10 height 10
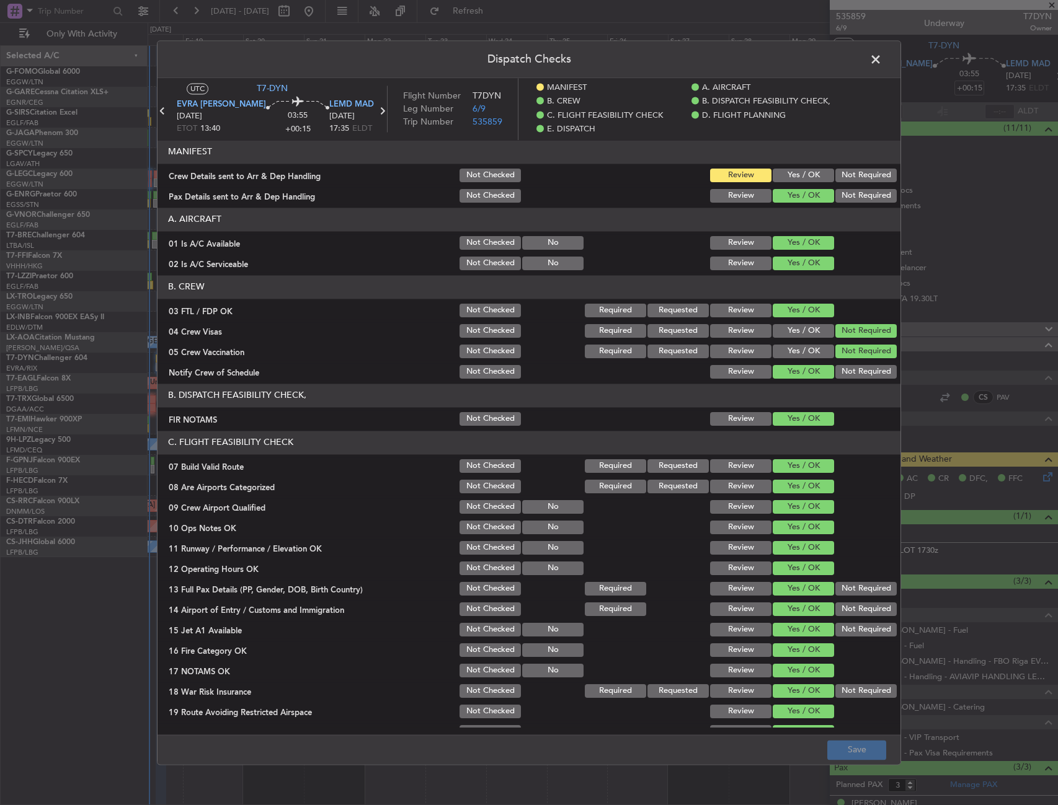
click at [886, 47] on header "Dispatch Checks" at bounding box center [528, 59] width 743 height 37
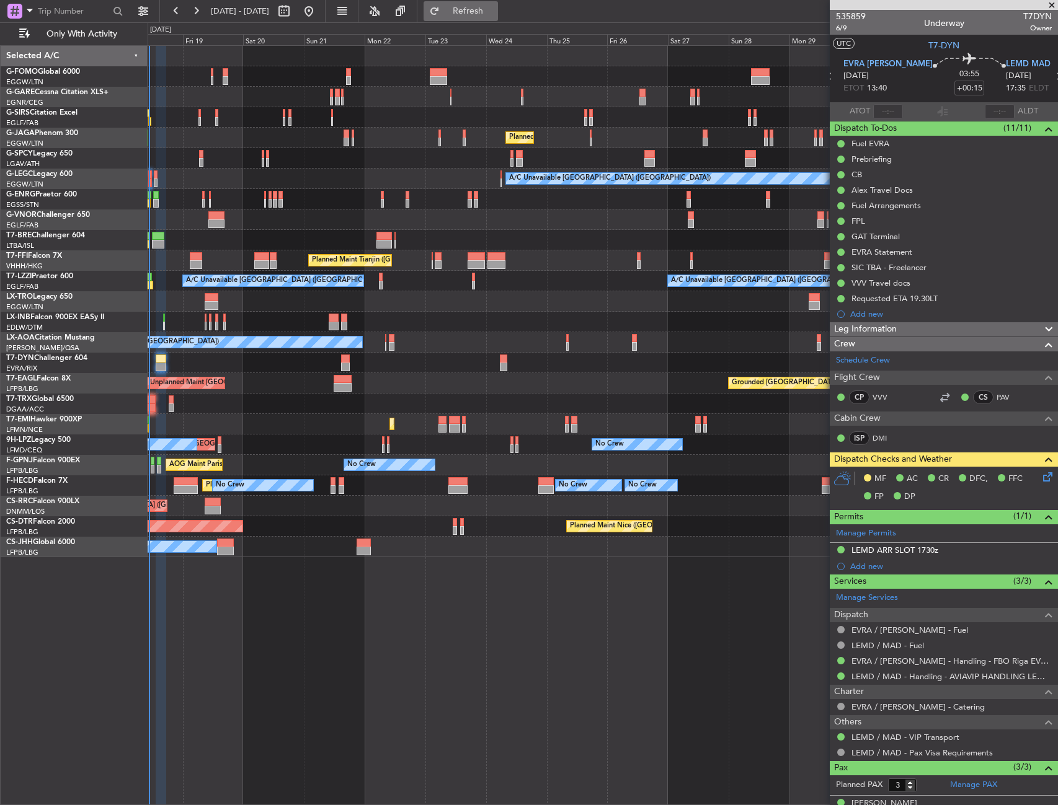
click at [475, 16] on button "Refresh" at bounding box center [460, 11] width 74 height 20
